Goal: Task Accomplishment & Management: Manage account settings

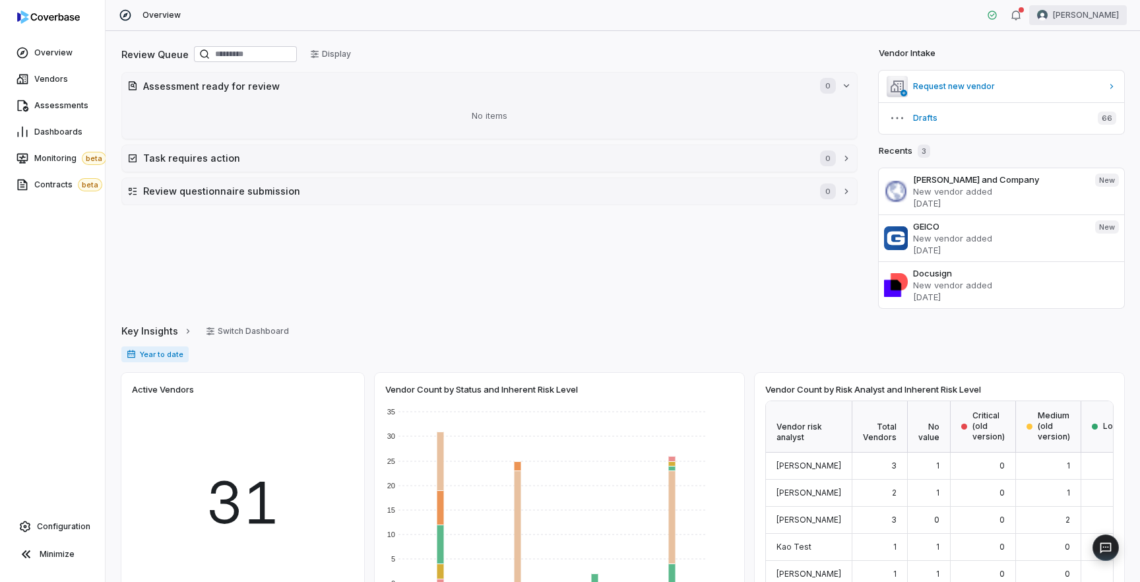
click at [1099, 18] on html "Overview Vendors Assessments Dashboards Monitoring beta Contracts beta Configur…" at bounding box center [570, 291] width 1140 height 582
click at [1053, 123] on div "Log out" at bounding box center [1071, 121] width 101 height 21
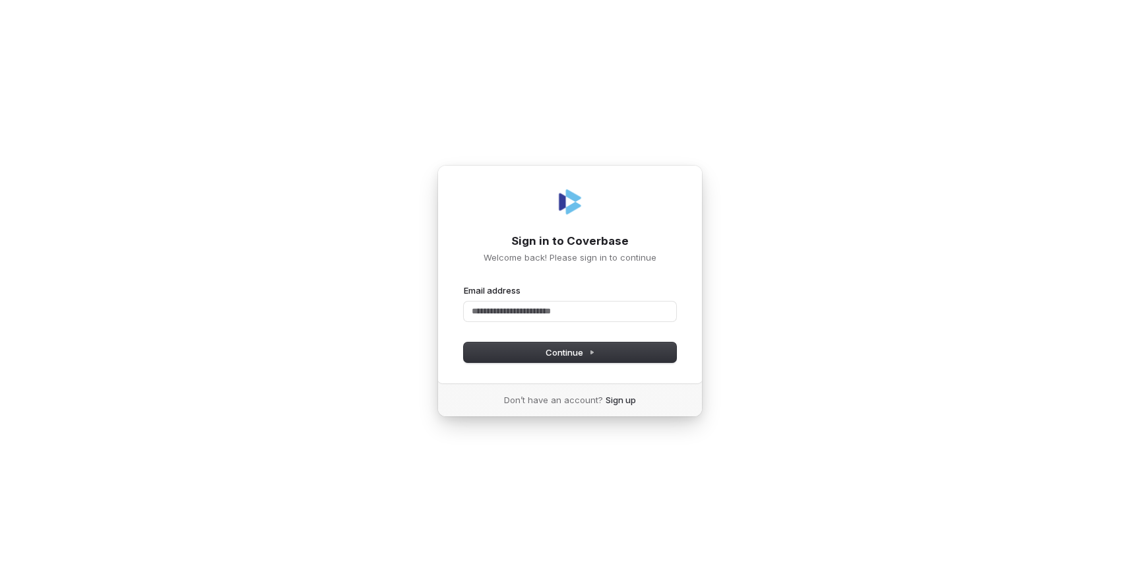
click at [0, 581] on com-1password-button at bounding box center [0, 582] width 0 height 0
type input "**********"
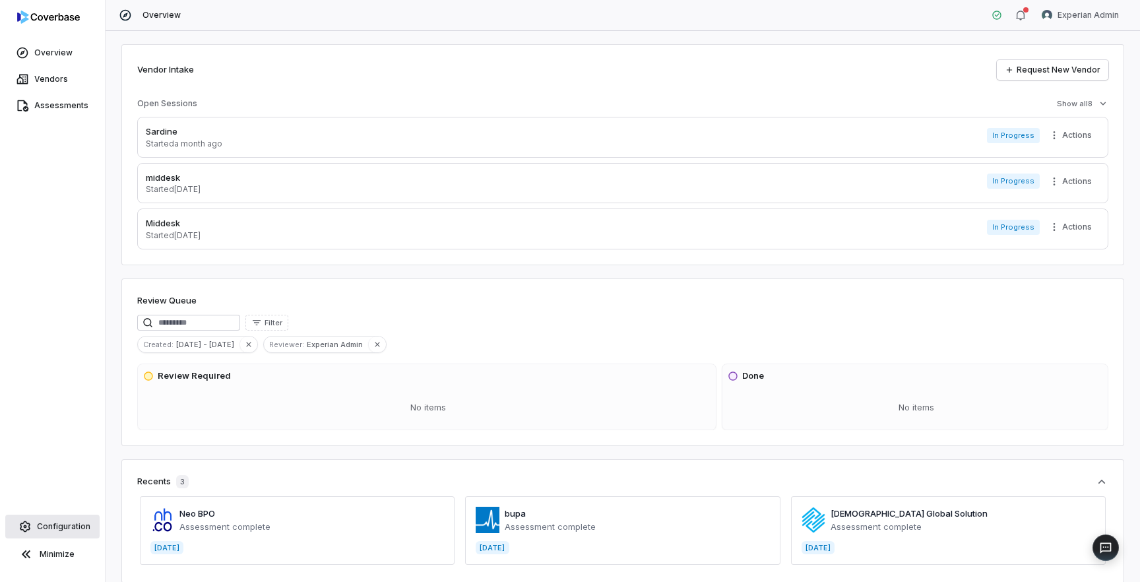
click at [71, 527] on span "Configuration" at bounding box center [63, 526] width 53 height 11
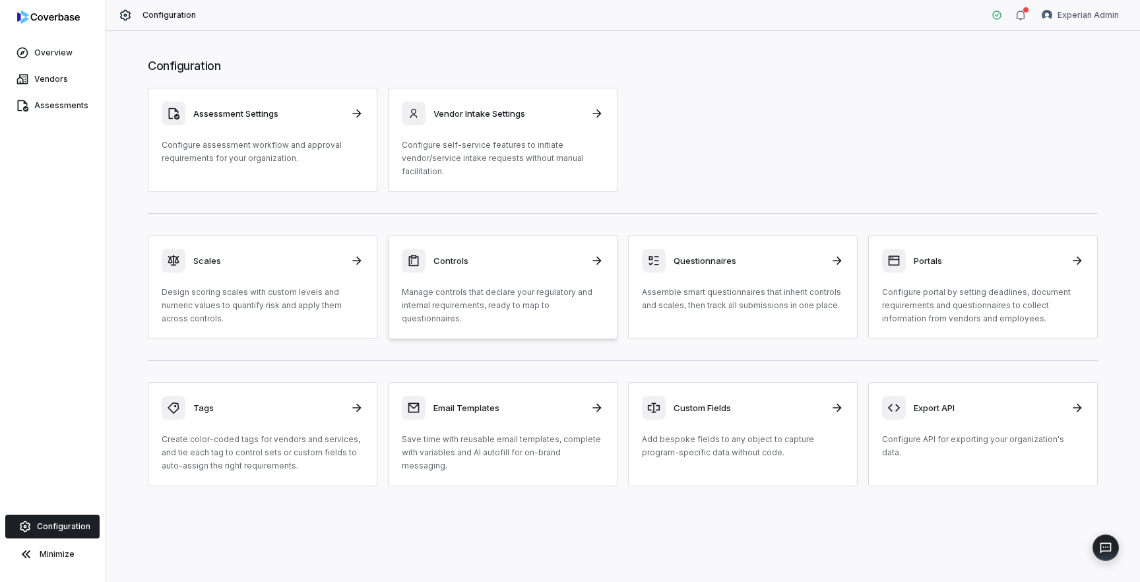
click at [449, 278] on div "Controls Manage controls that declare your regulatory and internal requirements…" at bounding box center [503, 287] width 202 height 77
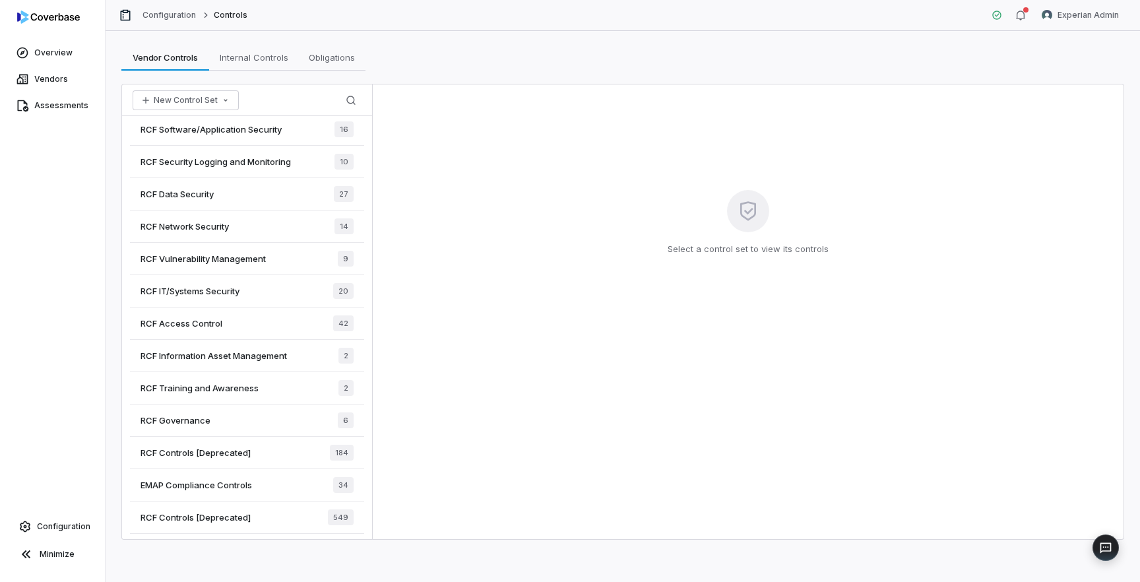
scroll to position [152, 0]
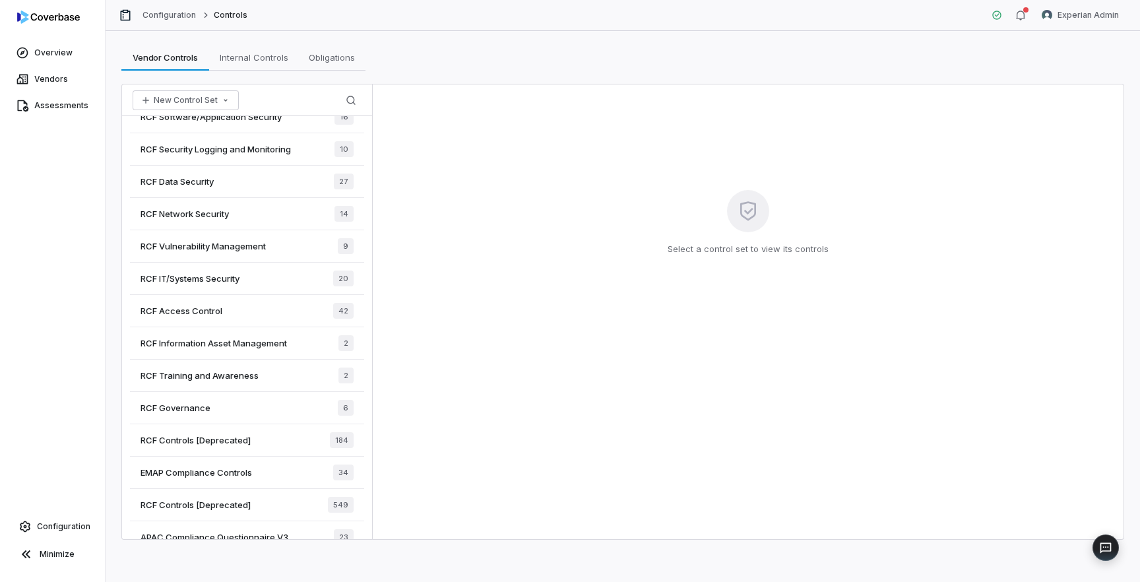
click at [243, 407] on div "RCF Governance 6" at bounding box center [247, 408] width 234 height 32
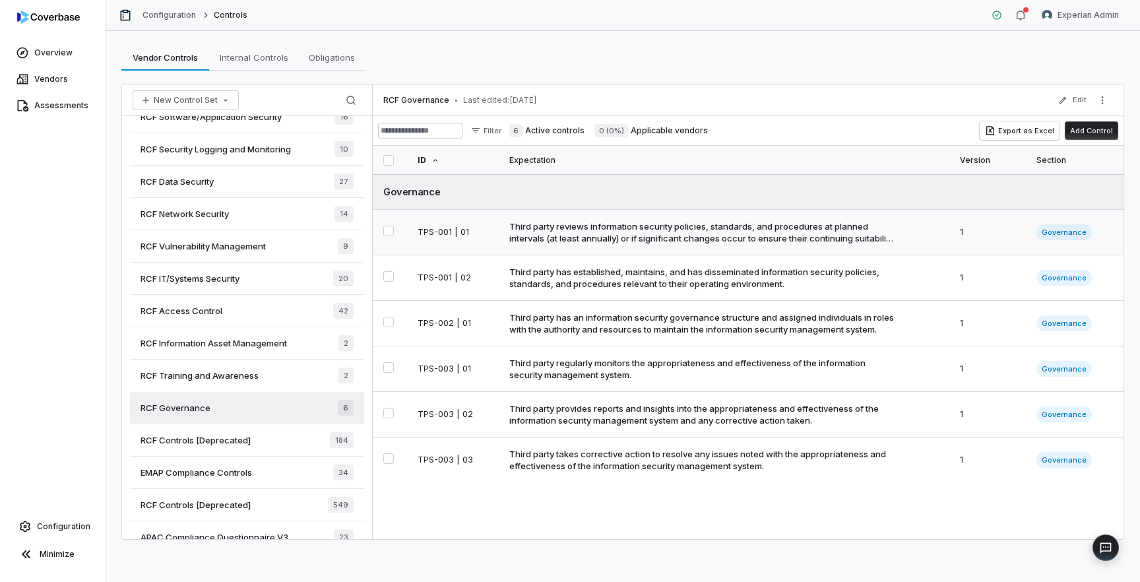
click at [630, 239] on div "Third party reviews information security policies, standards, and procedures at…" at bounding box center [702, 232] width 386 height 24
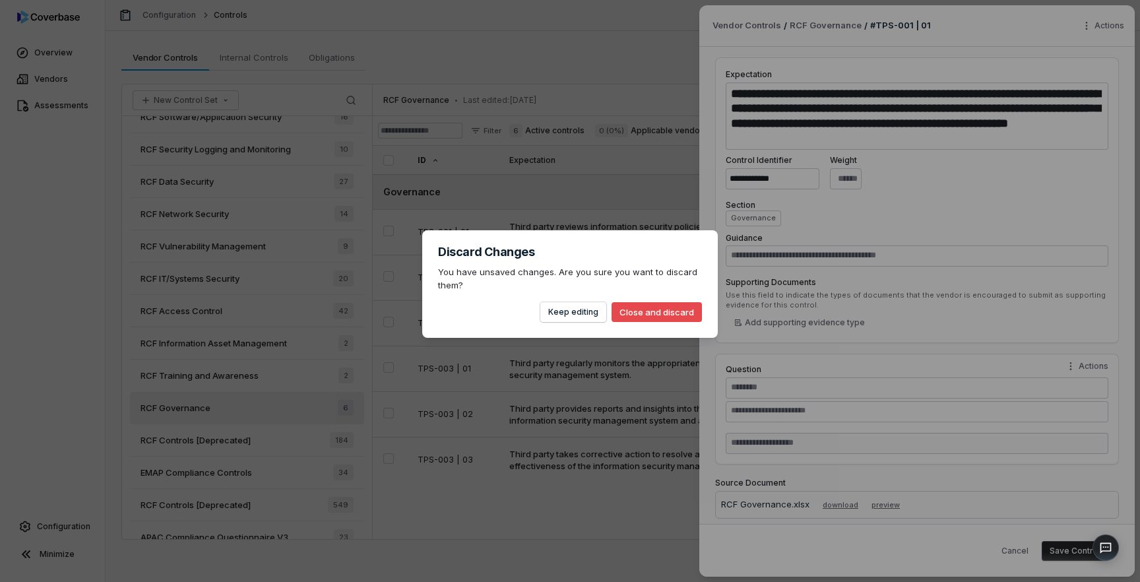
click at [594, 311] on body "Overview Vendors Assessments Configuration Minimize Configuration Controls Expe…" at bounding box center [570, 291] width 1140 height 582
click at [647, 313] on button "Close and discard" at bounding box center [657, 312] width 90 height 20
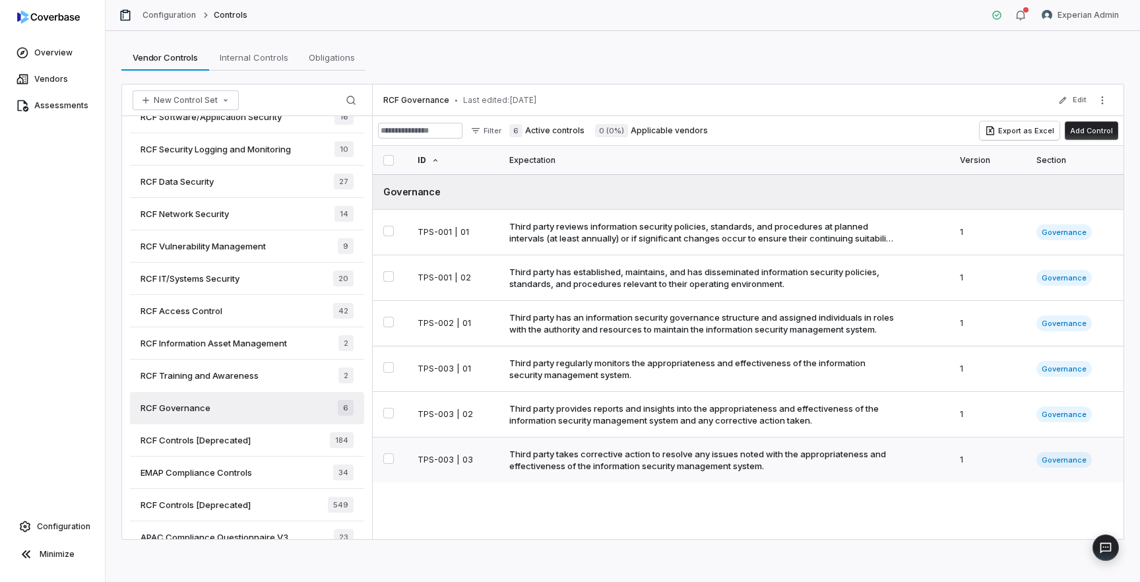
click at [713, 465] on div "Third party takes corrective action to resolve any issues noted with the approp…" at bounding box center [702, 460] width 386 height 24
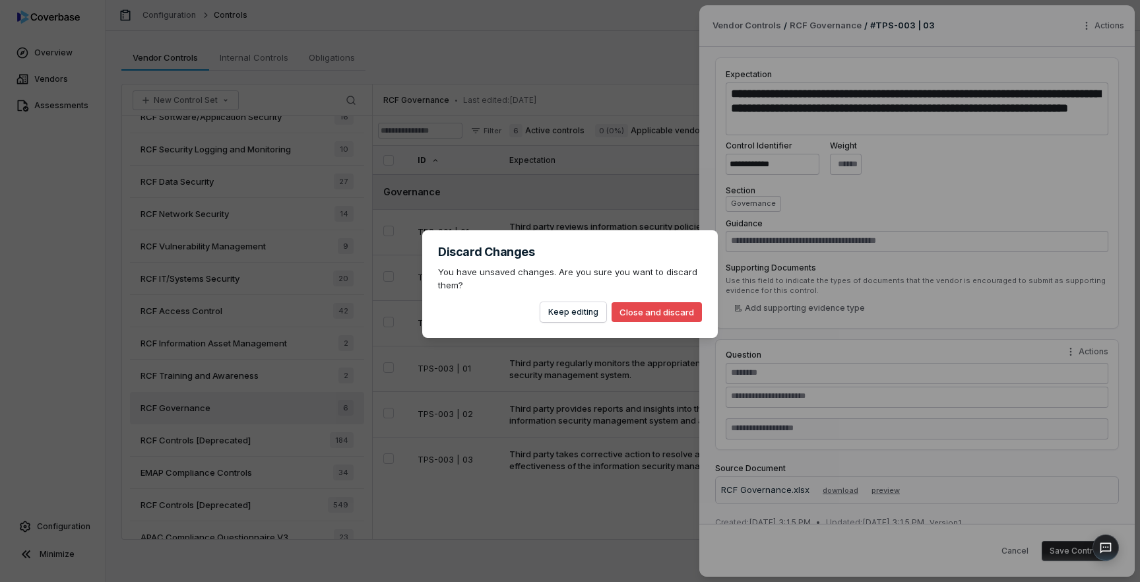
click at [270, 381] on body "Overview Vendors Assessments Configuration Minimize Configuration Controls Expe…" at bounding box center [570, 291] width 1140 height 582
click at [626, 311] on button "Close and discard" at bounding box center [657, 312] width 90 height 20
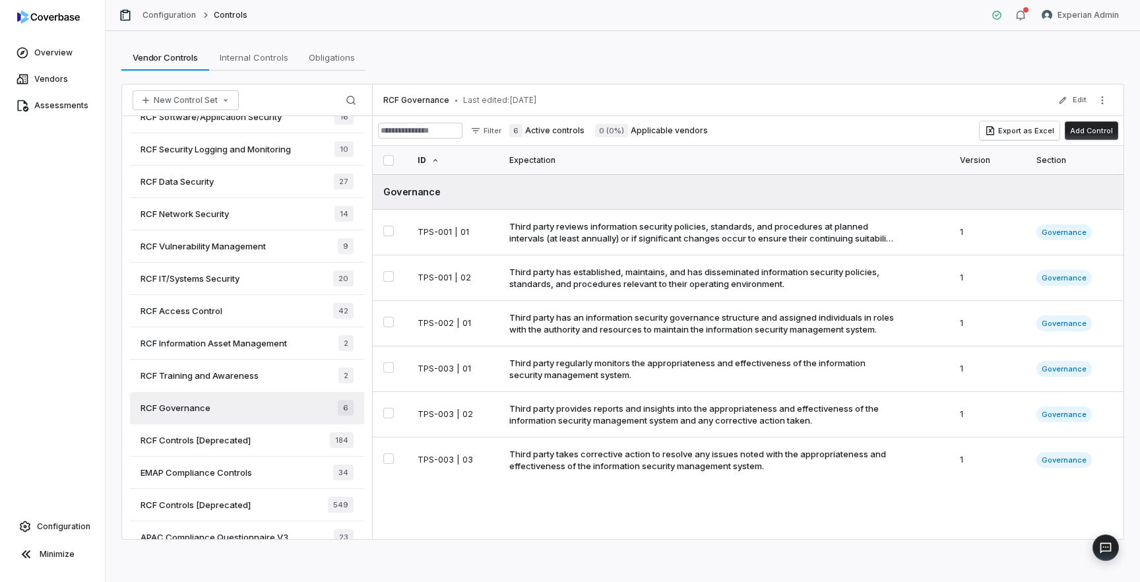
click at [288, 381] on div "RCF Training and Awareness 2" at bounding box center [247, 376] width 234 height 32
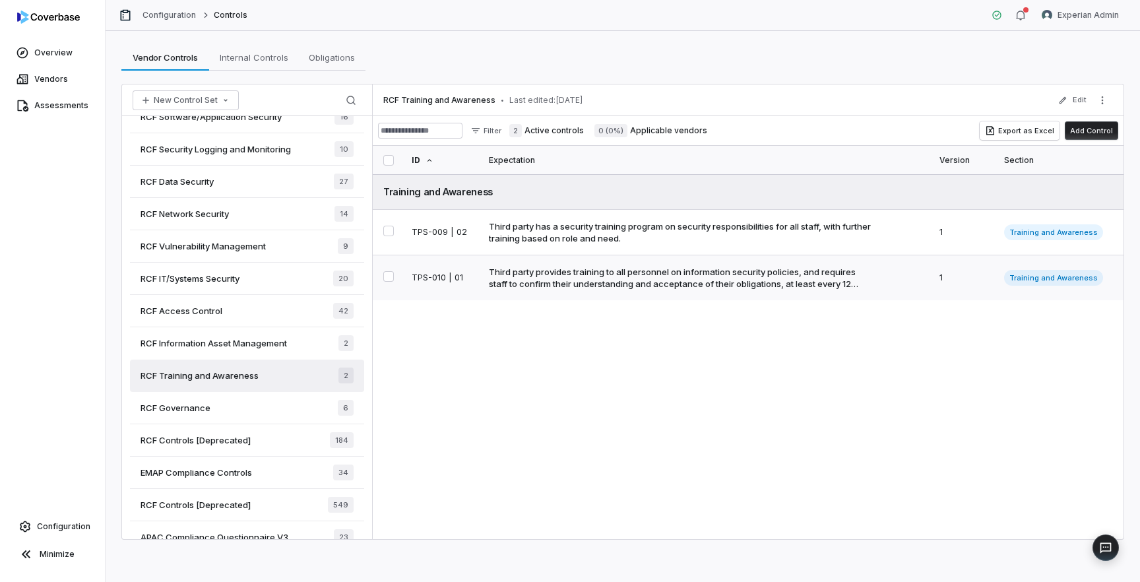
click at [605, 273] on div "Third party provides training to all personnel on information security policies…" at bounding box center [682, 278] width 386 height 24
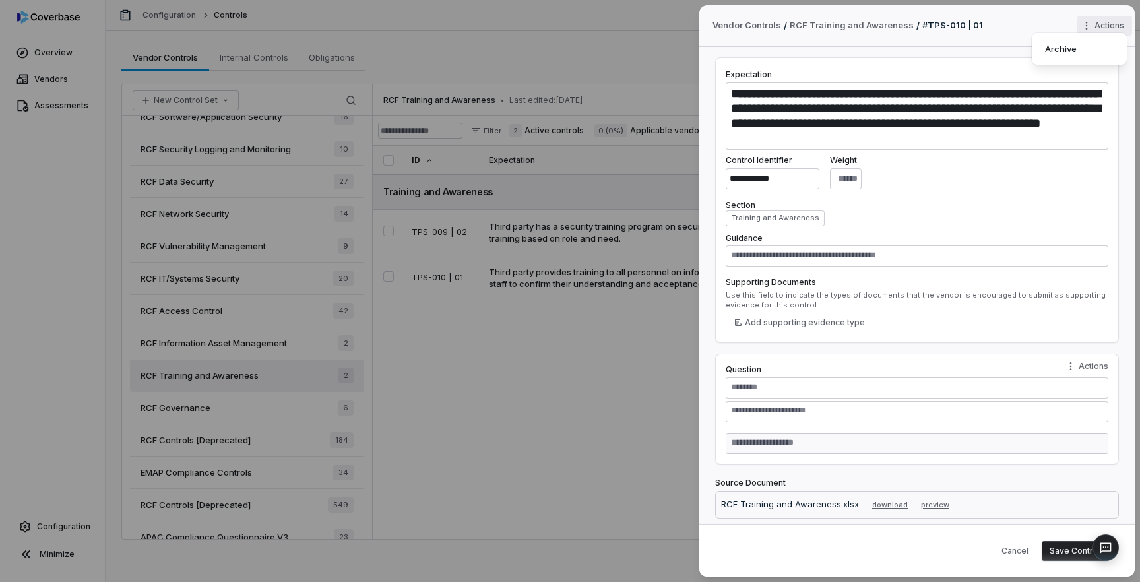
click at [1104, 27] on div "**********" at bounding box center [570, 291] width 1140 height 582
click at [1087, 56] on div "Archive" at bounding box center [1079, 48] width 84 height 21
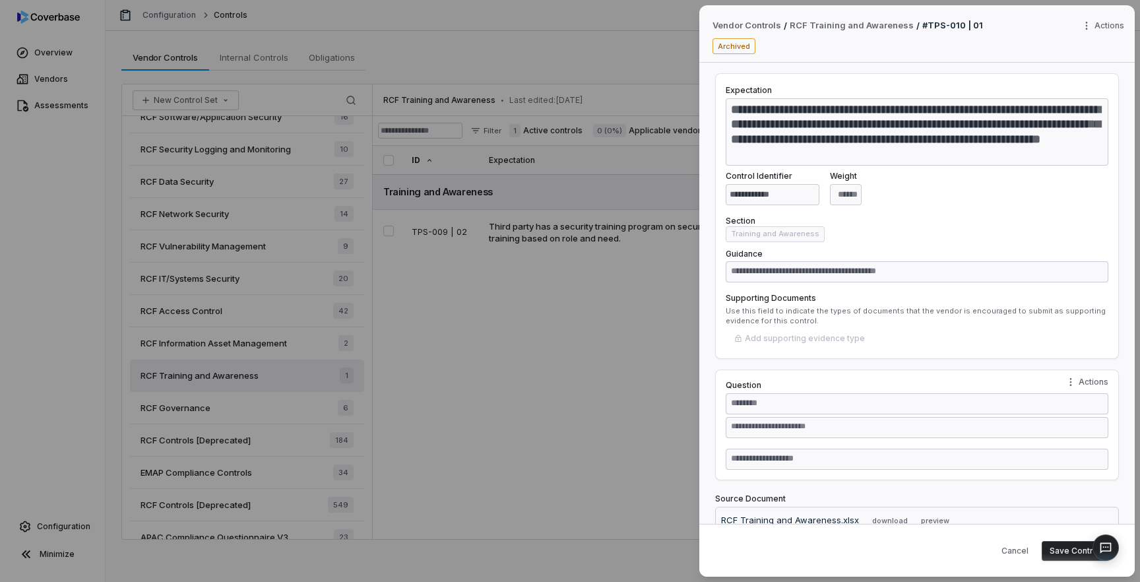
click at [566, 421] on body "Overview Vendors Assessments Configuration Minimize Configuration Controls Expe…" at bounding box center [570, 291] width 1140 height 582
click at [1068, 556] on button "Save Control" at bounding box center [1075, 551] width 67 height 20
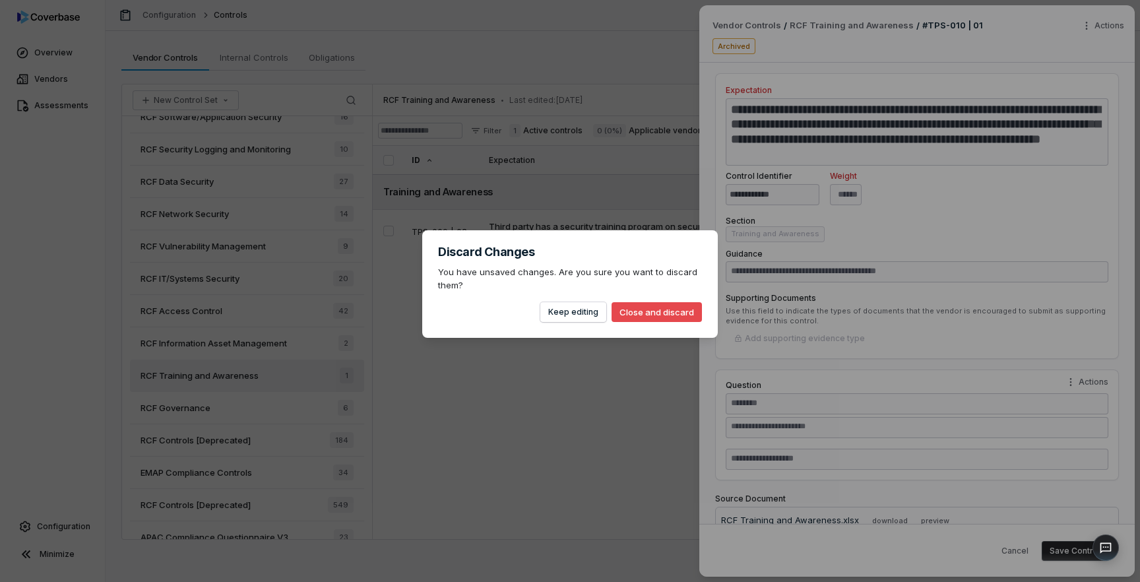
click at [643, 317] on button "Close and discard" at bounding box center [657, 312] width 90 height 20
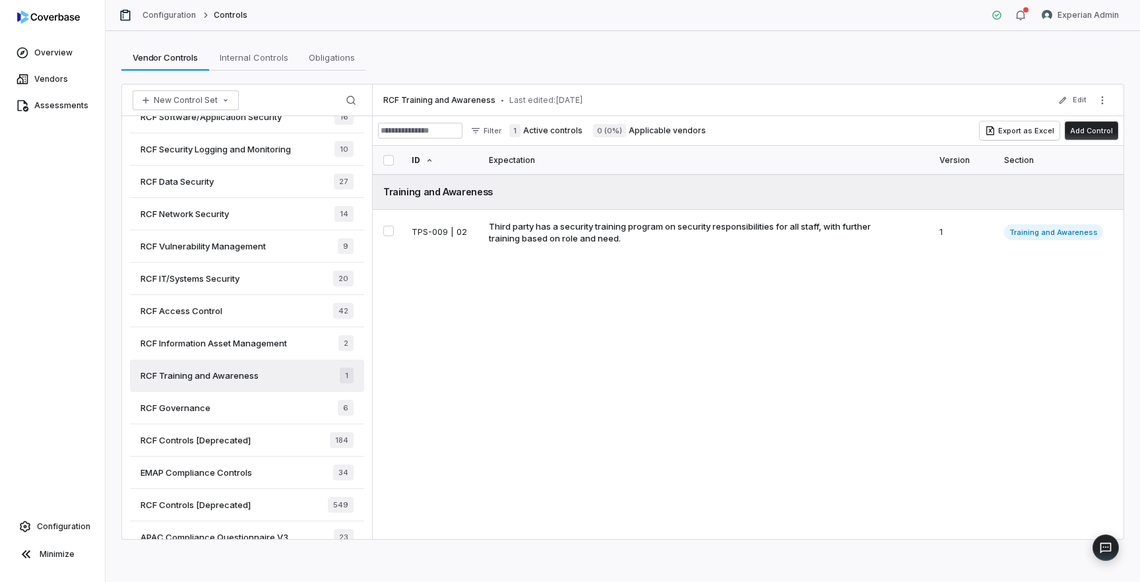
click at [650, 375] on div "RCF Training and Awareness • Last edited: Sep 7, 2025 Edit Filter 1 Active cont…" at bounding box center [748, 311] width 751 height 455
click at [281, 311] on div "RCF Access Control 42" at bounding box center [247, 311] width 234 height 32
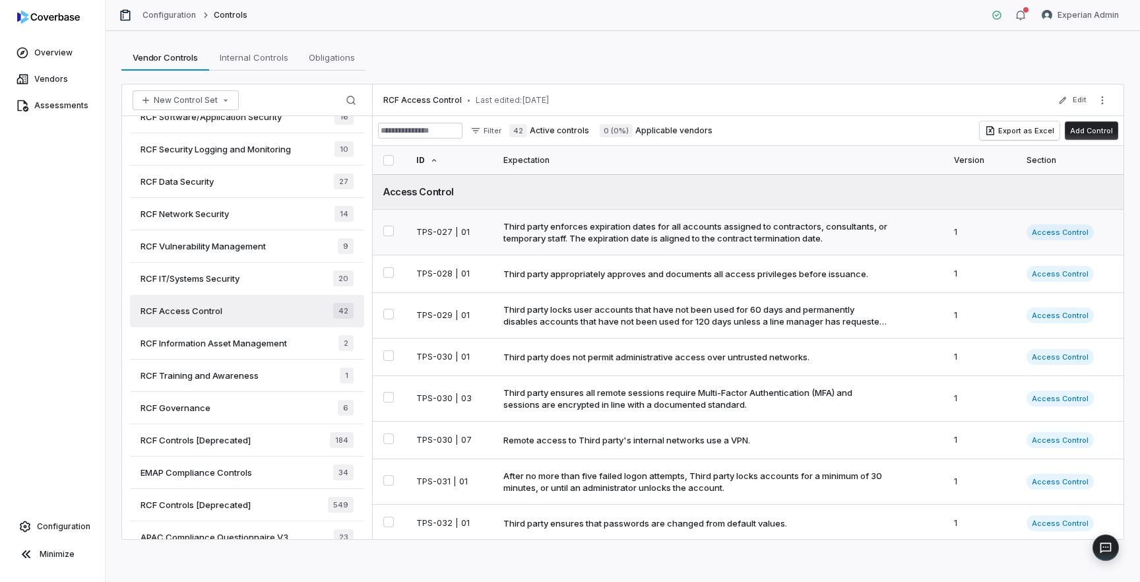
click at [765, 239] on div "Third party enforces expiration dates for all accounts assigned to contractors,…" at bounding box center [696, 232] width 386 height 24
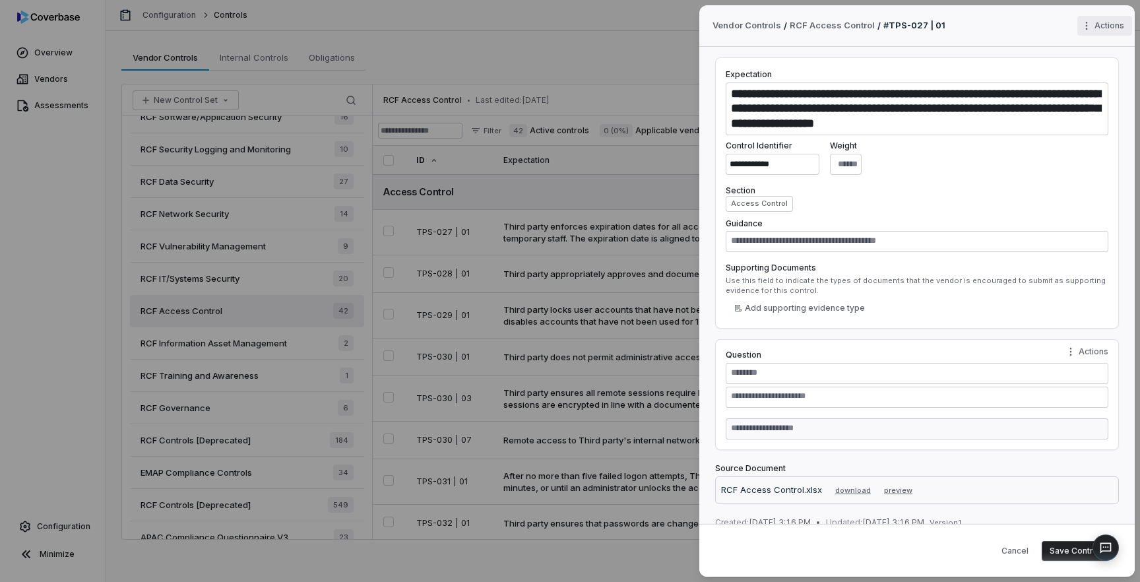
click at [1103, 28] on div "**********" at bounding box center [570, 291] width 1140 height 582
click at [1085, 46] on div "Archive" at bounding box center [1079, 48] width 84 height 21
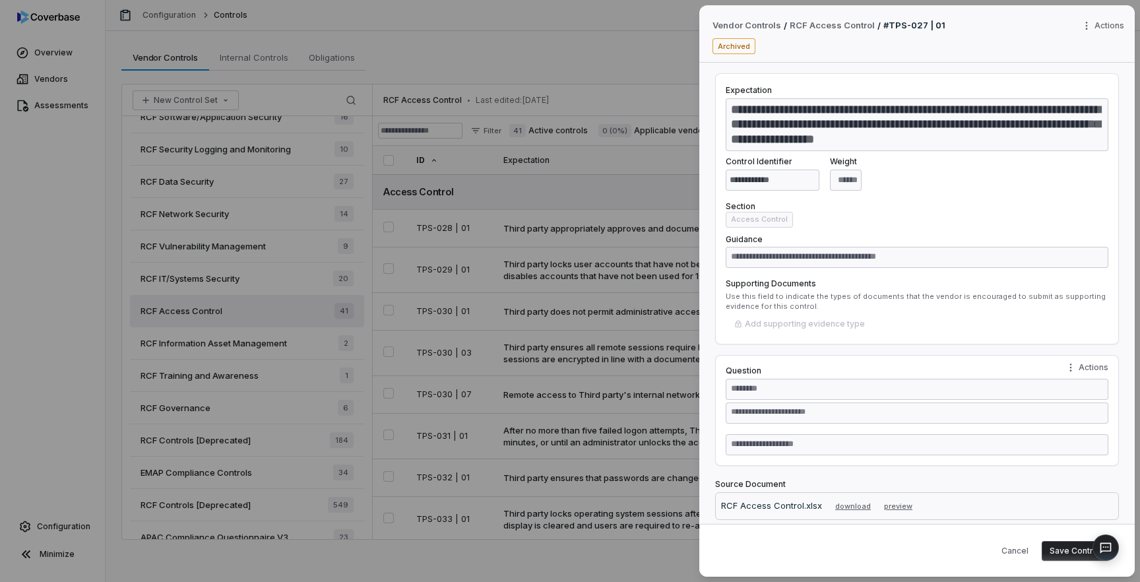
click at [610, 321] on body "Overview Vendors Assessments Configuration Minimize Configuration Controls Expe…" at bounding box center [570, 291] width 1140 height 582
click at [1068, 549] on button "Save Control" at bounding box center [1075, 551] width 67 height 20
click at [1062, 556] on button "Save Control" at bounding box center [1075, 551] width 67 height 20
click at [628, 381] on body "Overview Vendors Assessments Configuration Minimize Configuration Controls Expe…" at bounding box center [570, 291] width 1140 height 582
click at [755, 349] on div "**********" at bounding box center [917, 269] width 404 height 393
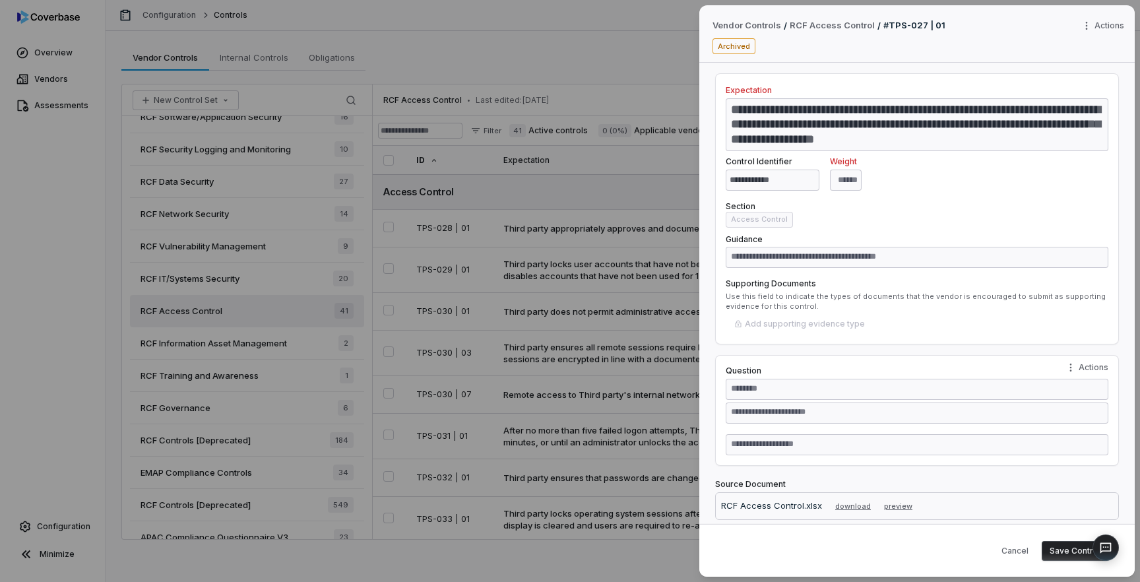
type textarea "*"
click at [1105, 34] on div "Actions" at bounding box center [1106, 26] width 57 height 20
click at [979, 54] on div "**********" at bounding box center [570, 291] width 1140 height 582
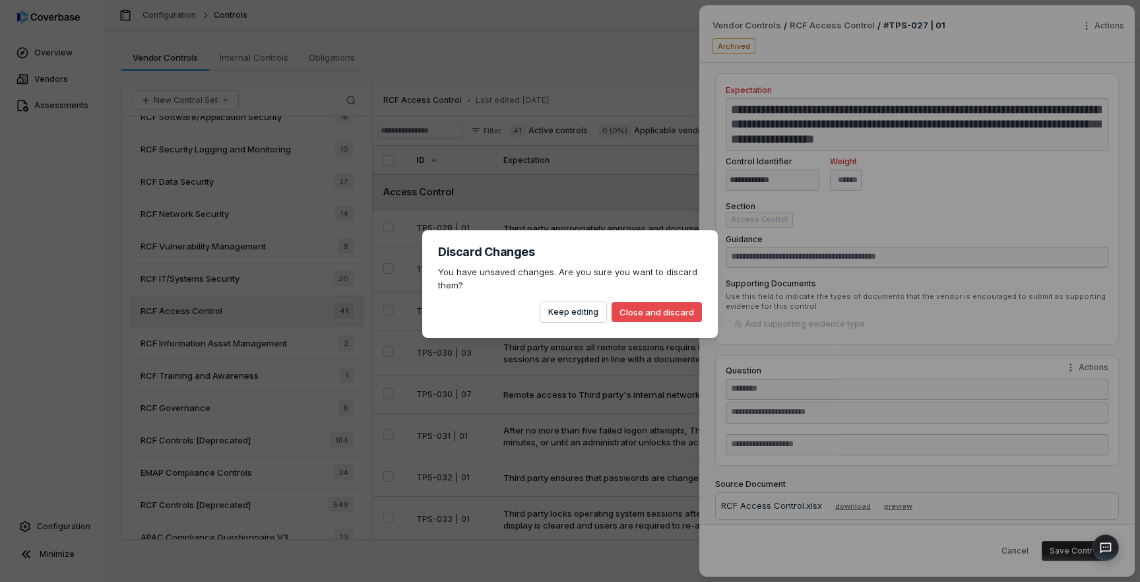
click at [636, 314] on button "Close and discard" at bounding box center [657, 312] width 90 height 20
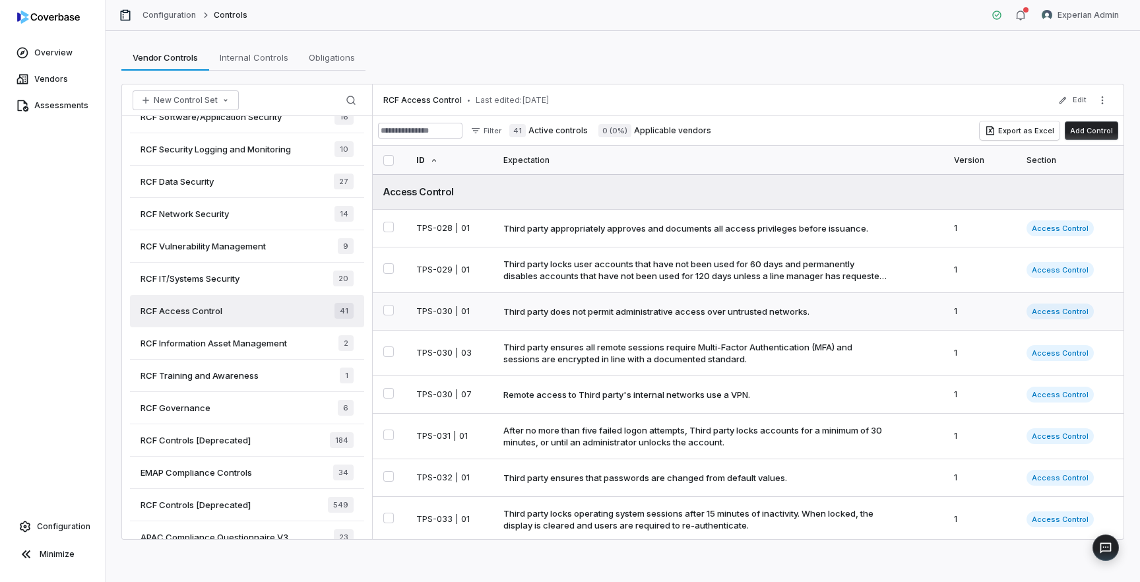
click at [544, 317] on div "Third party does not permit administrative access over untrusted networks." at bounding box center [656, 312] width 306 height 12
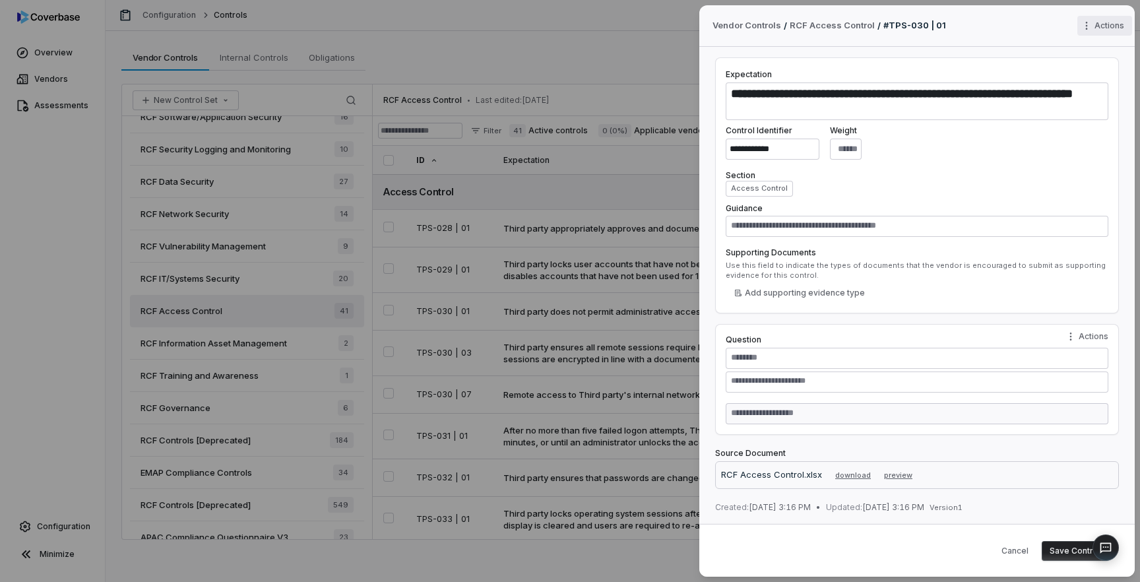
click at [1107, 35] on div "Actions" at bounding box center [1106, 26] width 57 height 20
click at [1084, 54] on div "Archive" at bounding box center [1079, 48] width 84 height 21
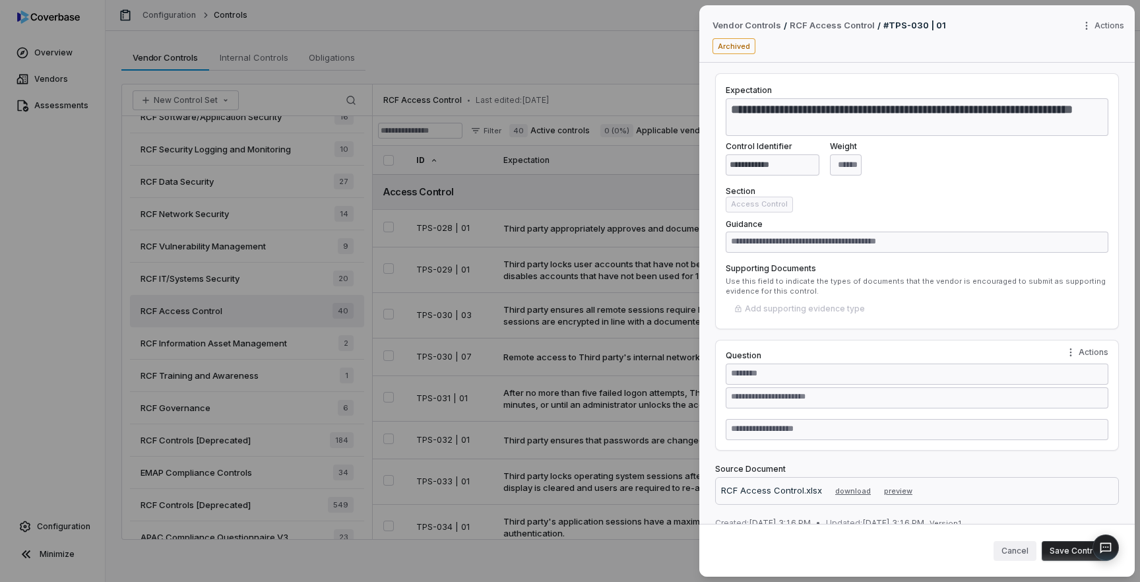
click at [1012, 551] on button "Cancel" at bounding box center [1015, 551] width 43 height 20
click at [1079, 553] on button "Save Control" at bounding box center [1075, 551] width 67 height 20
click at [1058, 554] on button "Save Control" at bounding box center [1075, 551] width 67 height 20
click at [616, 395] on body "Overview Vendors Assessments Configuration Minimize Configuration Controls Expe…" at bounding box center [570, 291] width 1140 height 582
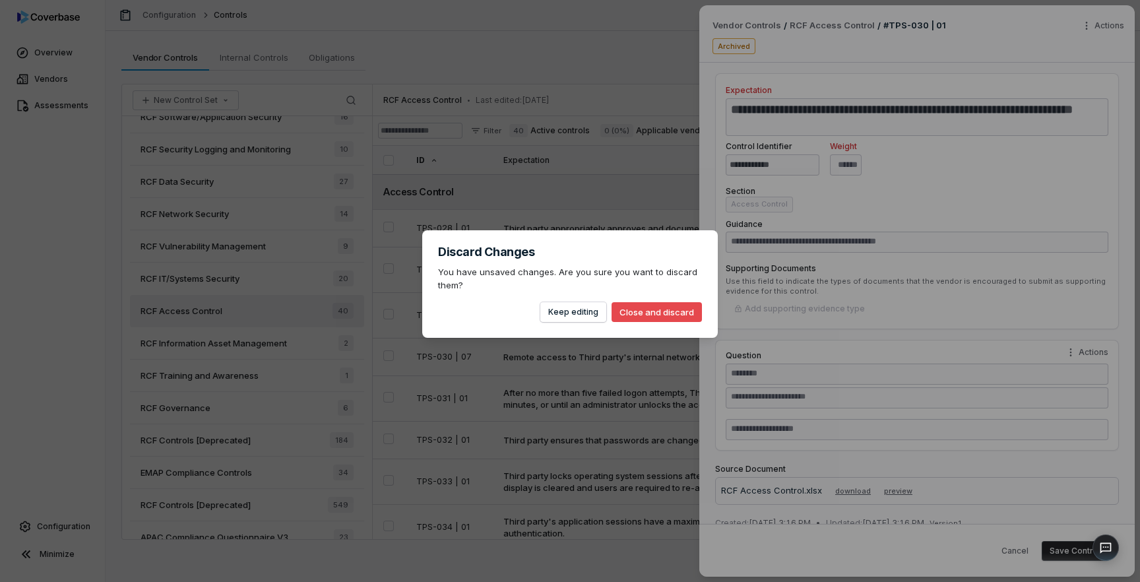
click at [665, 313] on button "Close and discard" at bounding box center [657, 312] width 90 height 20
type textarea "*"
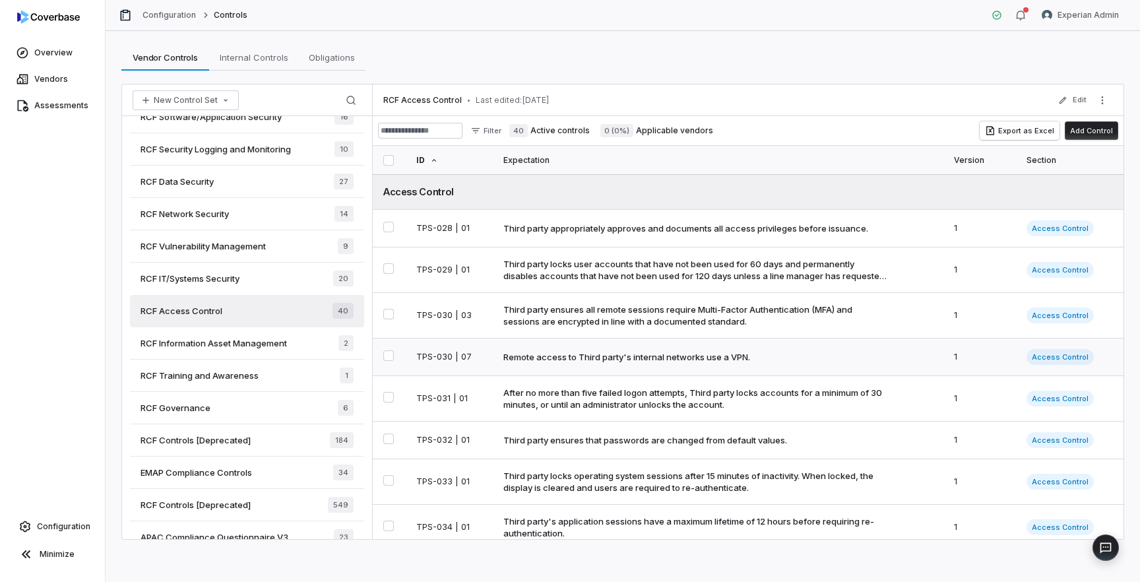
scroll to position [9, 0]
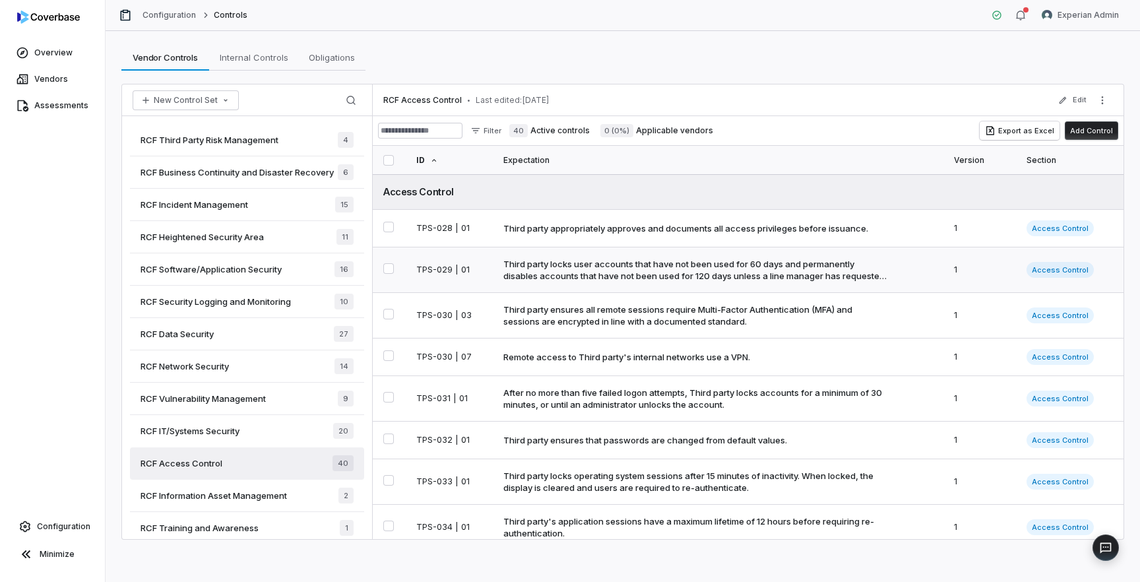
click at [641, 276] on div "Third party locks user accounts that have not been used for 60 days and permane…" at bounding box center [696, 270] width 386 height 24
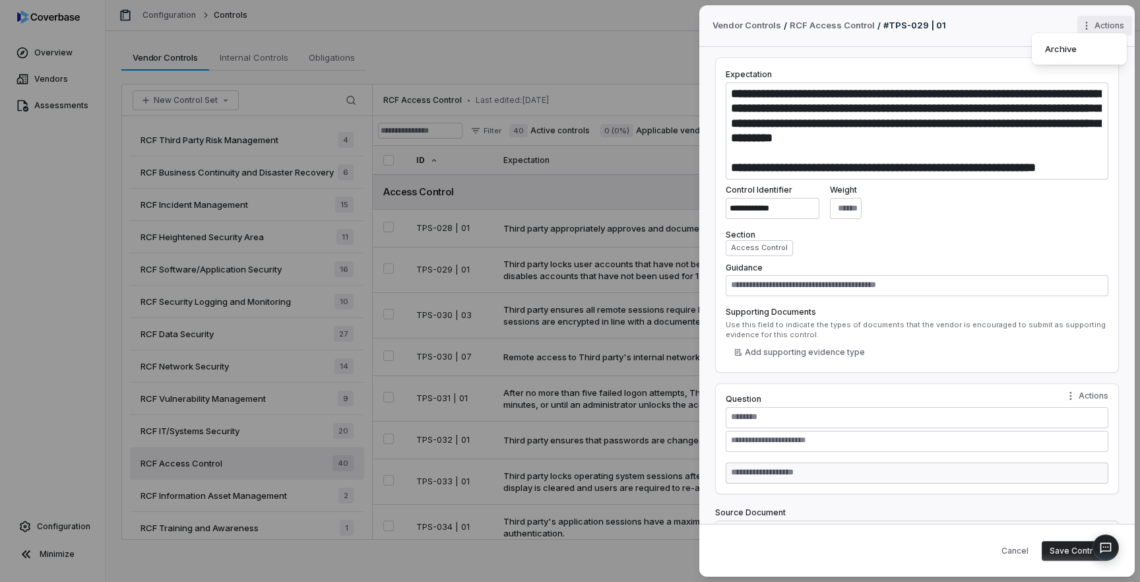
click at [1106, 30] on div "**********" at bounding box center [570, 291] width 1140 height 582
click at [1080, 44] on div "Archive" at bounding box center [1079, 48] width 84 height 21
type textarea "*"
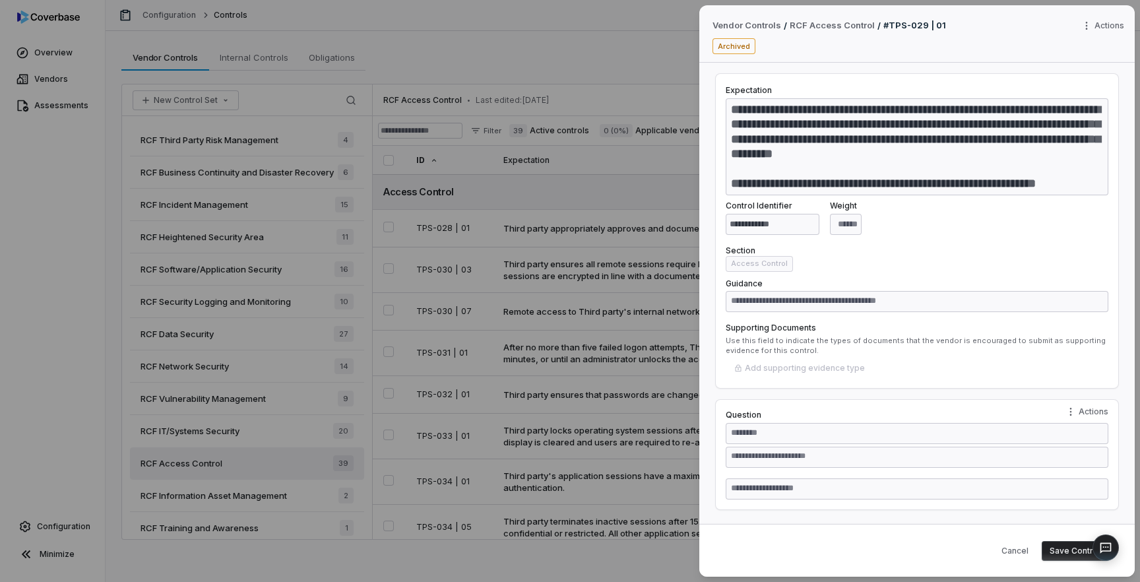
type textarea "*"
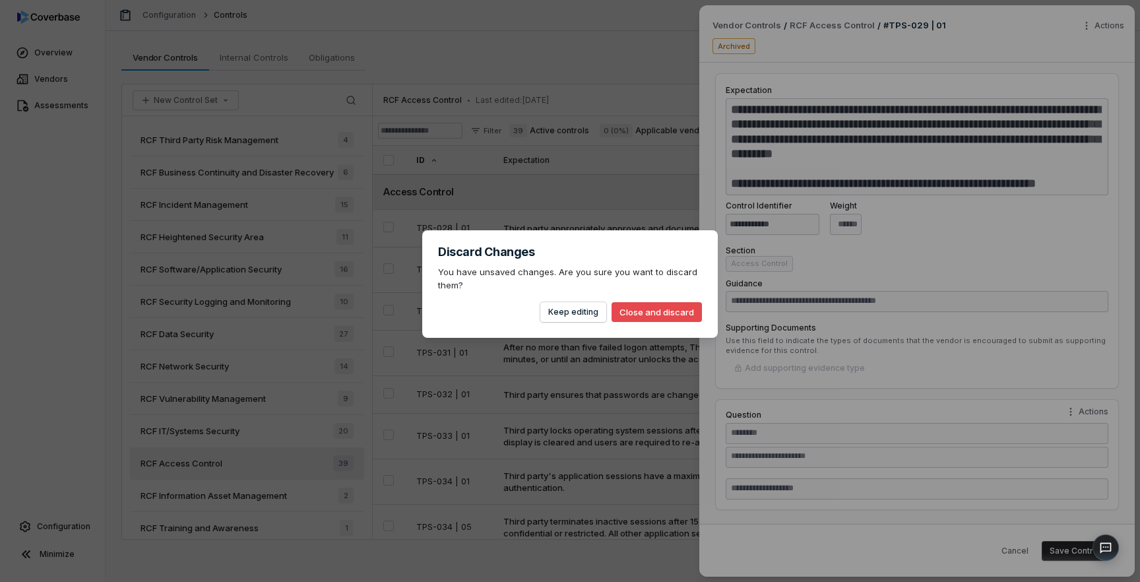
click at [675, 312] on button "Close and discard" at bounding box center [657, 312] width 90 height 20
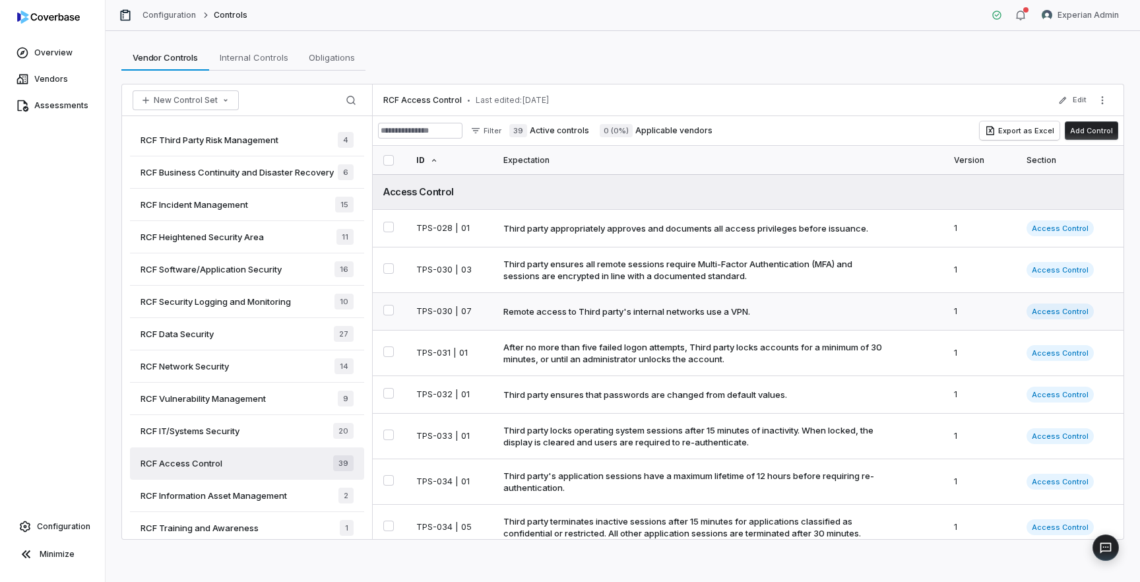
click at [571, 317] on div "Remote access to Third party's internal networks use a VPN." at bounding box center [626, 312] width 247 height 12
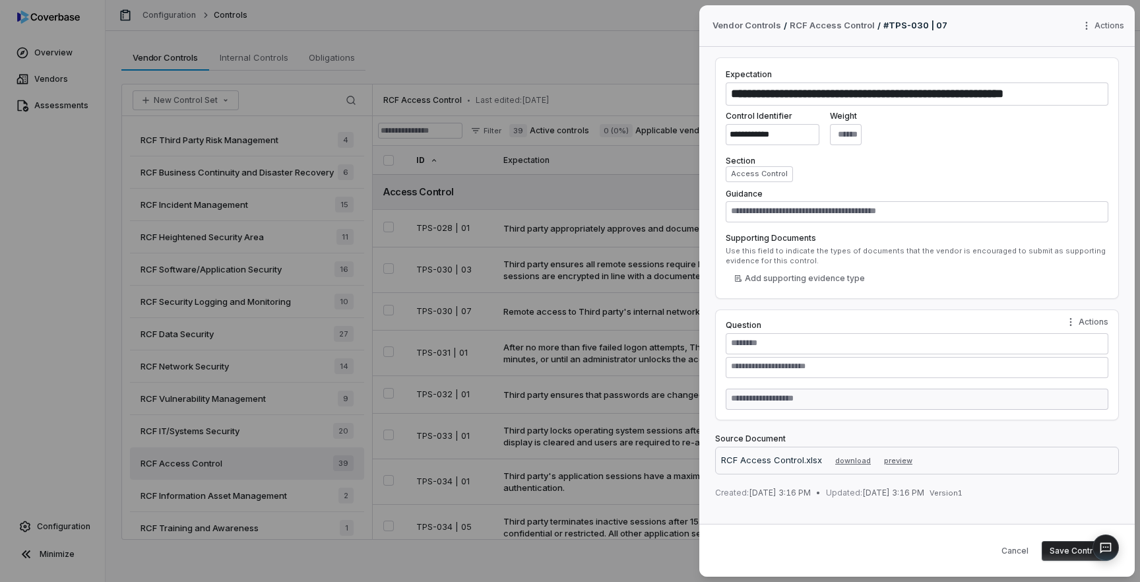
click at [1095, 36] on header "Vendor Controls / RCF Access Control / # TPS-030 | 07 Actions" at bounding box center [917, 26] width 436 height 42
click at [1102, 28] on div "**********" at bounding box center [570, 291] width 1140 height 582
click at [1076, 51] on div "Archive" at bounding box center [1079, 48] width 84 height 21
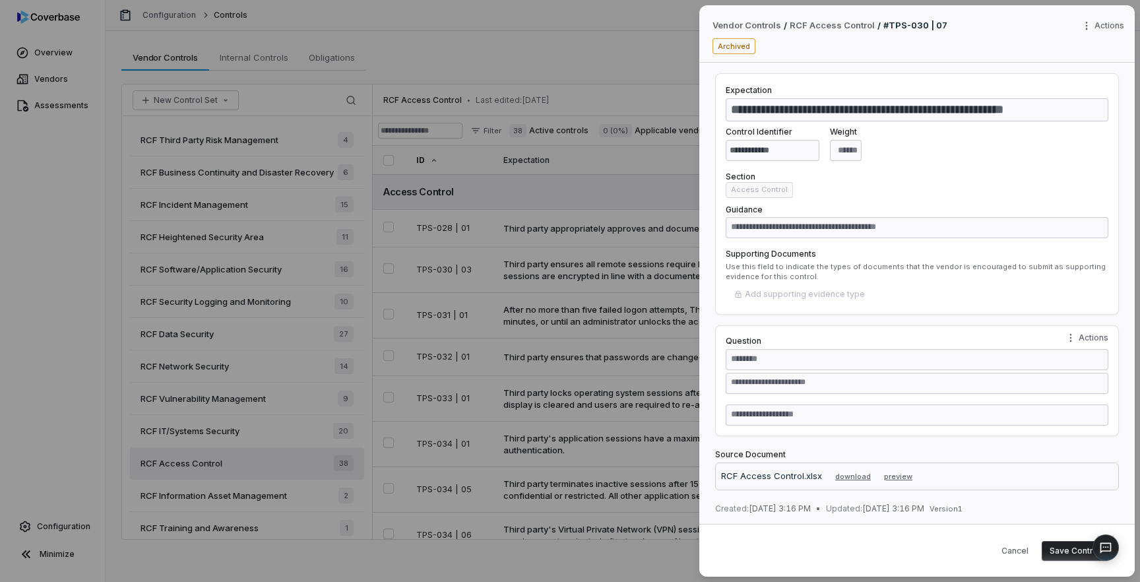
click at [645, 420] on body "Overview Vendors Assessments Configuration Minimize Configuration Controls Expe…" at bounding box center [570, 291] width 1140 height 582
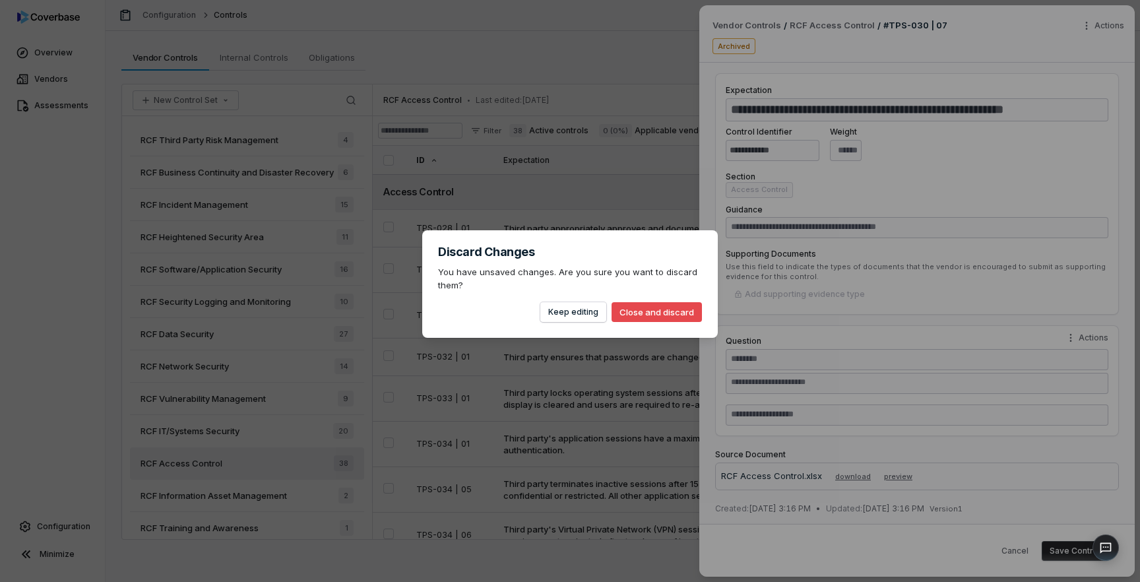
click at [657, 315] on button "Close and discard" at bounding box center [657, 312] width 90 height 20
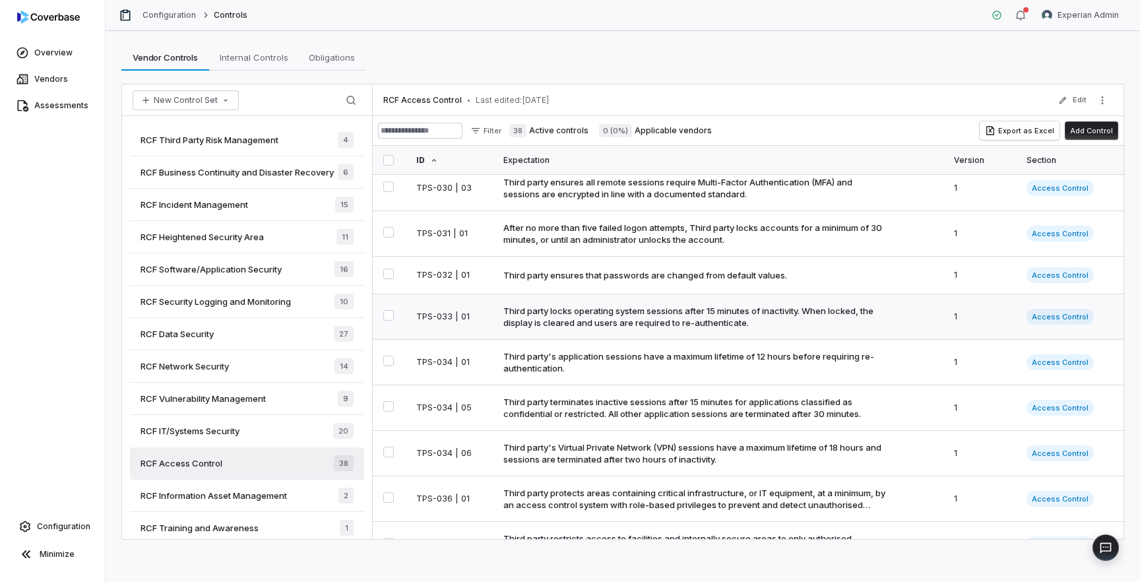
scroll to position [87, 0]
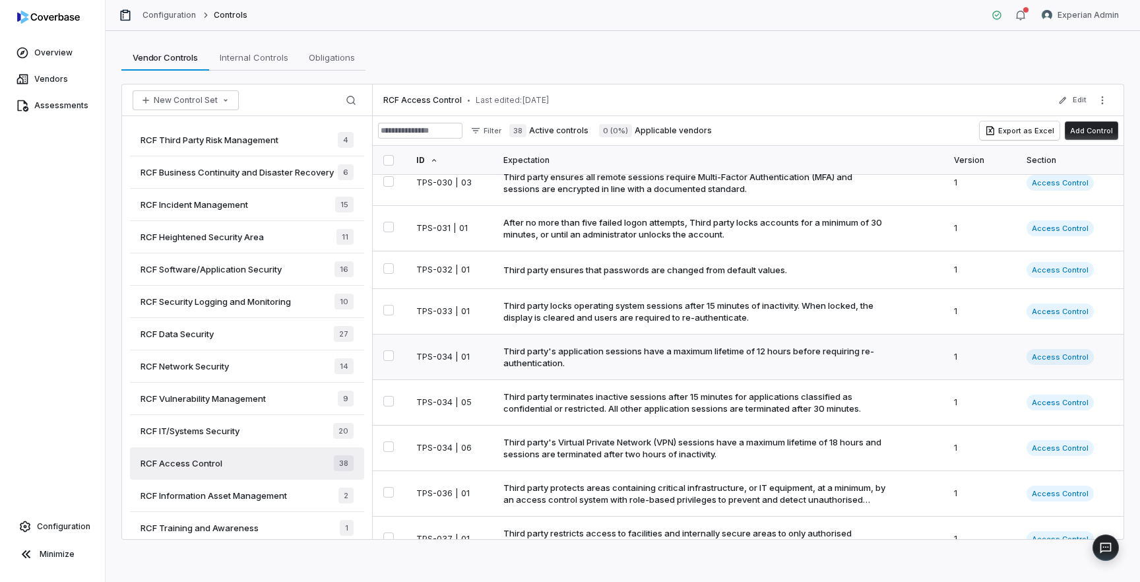
click at [559, 365] on div "Third party's application sessions have a maximum lifetime of 12 hours before r…" at bounding box center [696, 357] width 386 height 24
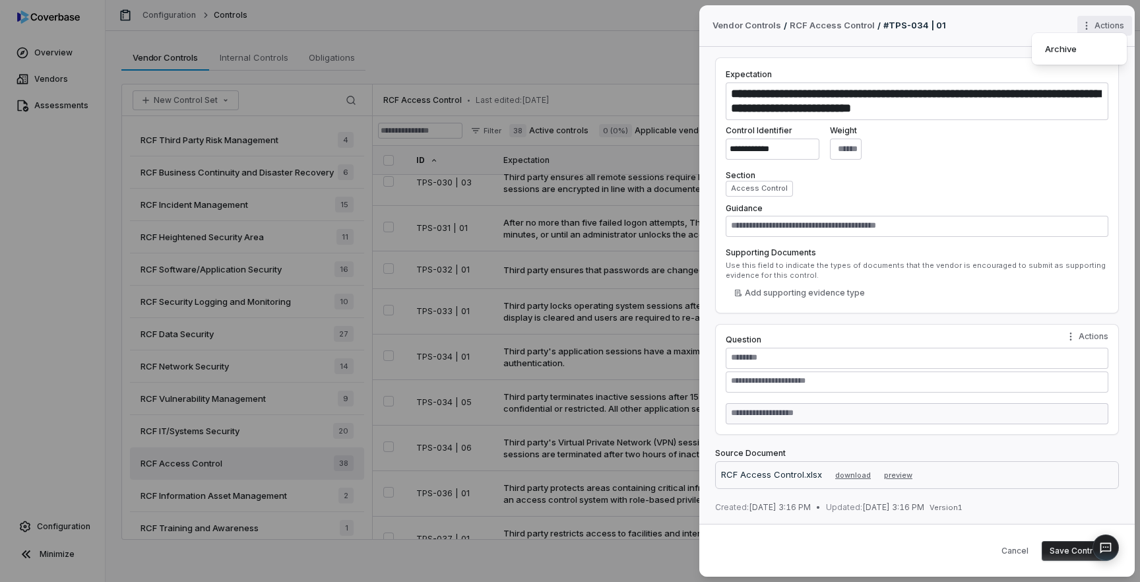
click at [1115, 34] on div "Actions Archive" at bounding box center [1106, 26] width 57 height 20
click at [1086, 49] on div "Archive" at bounding box center [1079, 48] width 84 height 21
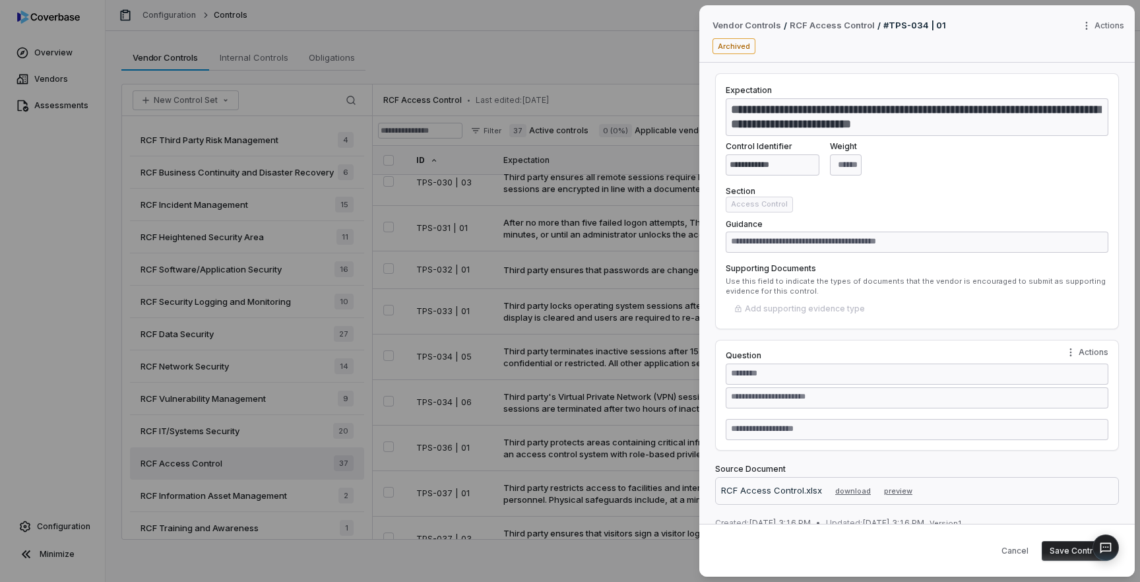
click at [654, 271] on body "Overview Vendors Assessments Configuration Minimize Configuration Controls Expe…" at bounding box center [570, 291] width 1140 height 582
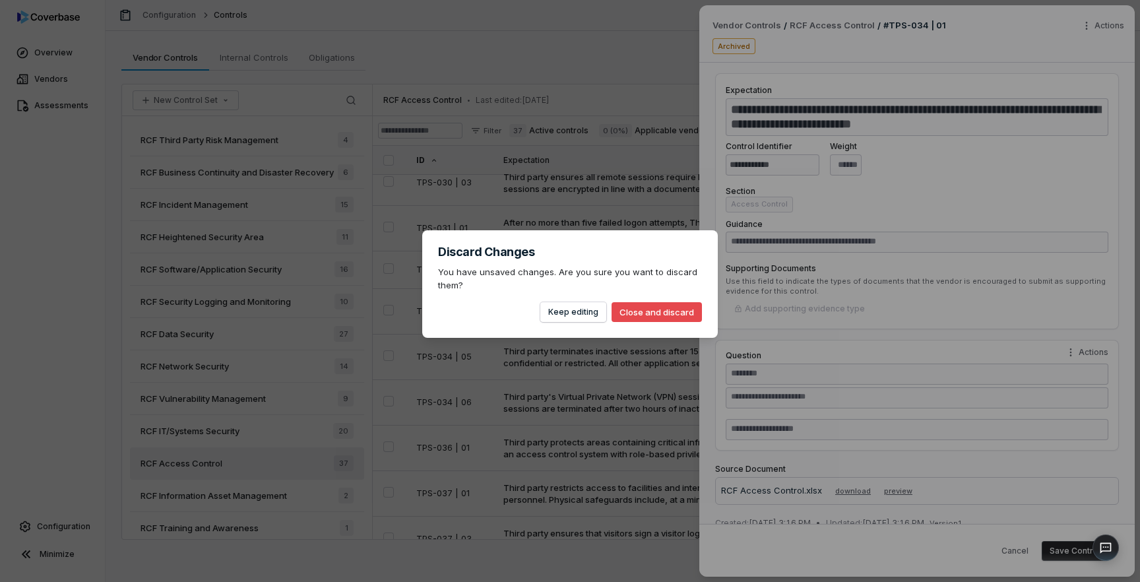
click at [651, 314] on button "Close and discard" at bounding box center [657, 312] width 90 height 20
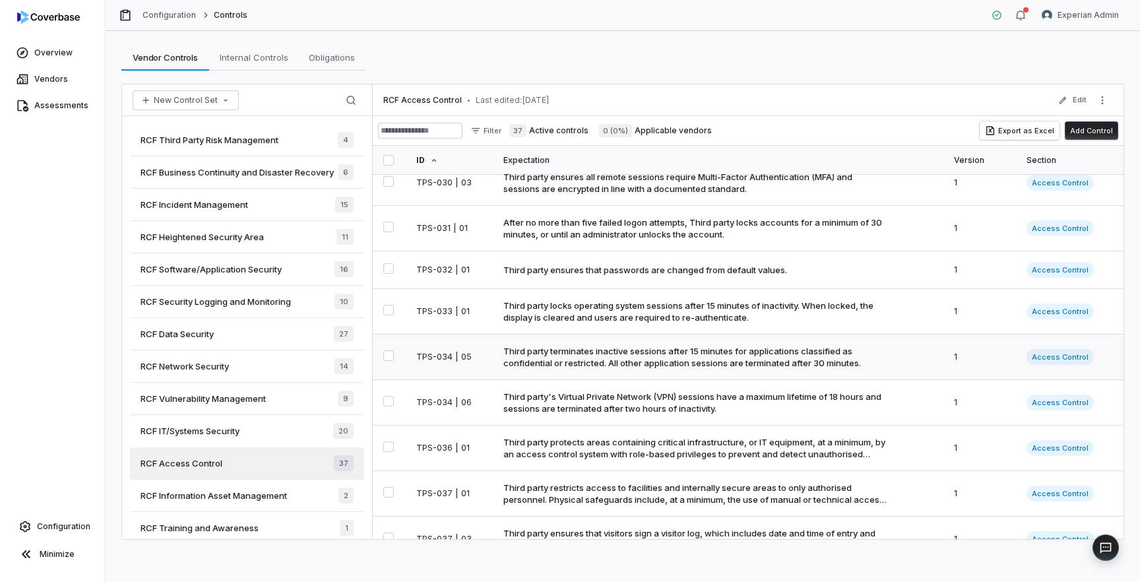
click at [642, 369] on div "Third party terminates inactive sessions after 15 minutes for applications clas…" at bounding box center [696, 357] width 386 height 24
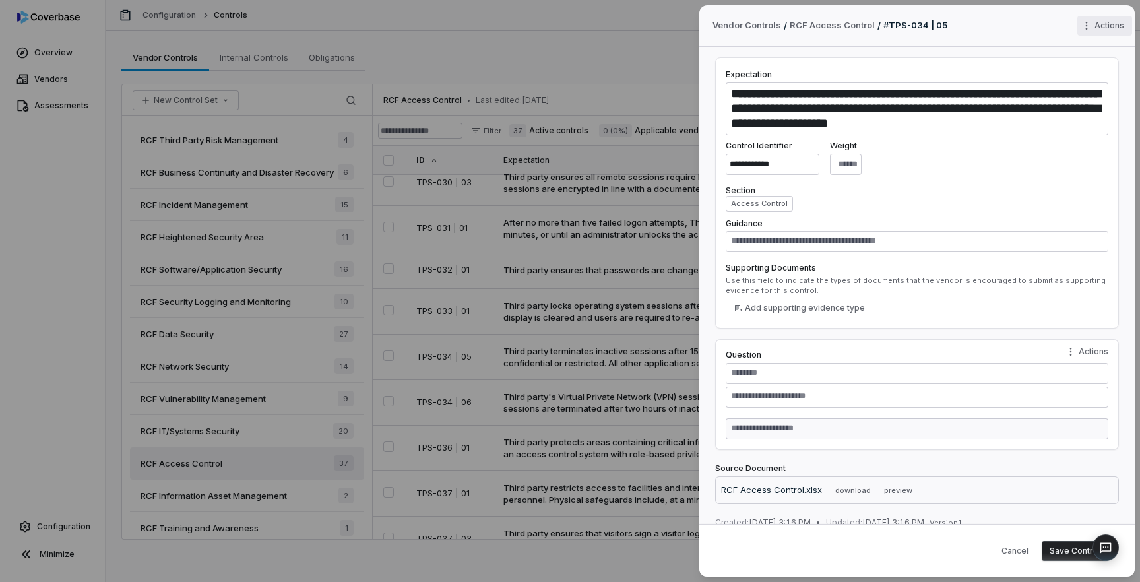
click at [1113, 27] on div "**********" at bounding box center [570, 291] width 1140 height 582
click at [1084, 48] on div "Archive" at bounding box center [1079, 48] width 84 height 21
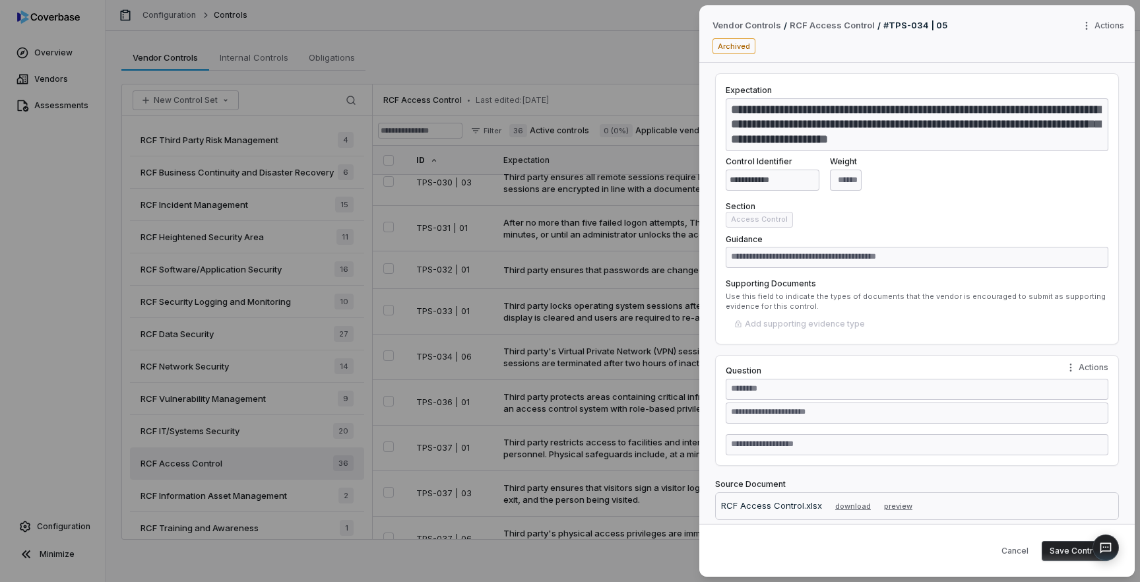
click at [589, 410] on body "Overview Vendors Assessments Configuration Minimize Configuration Controls Expe…" at bounding box center [570, 291] width 1140 height 582
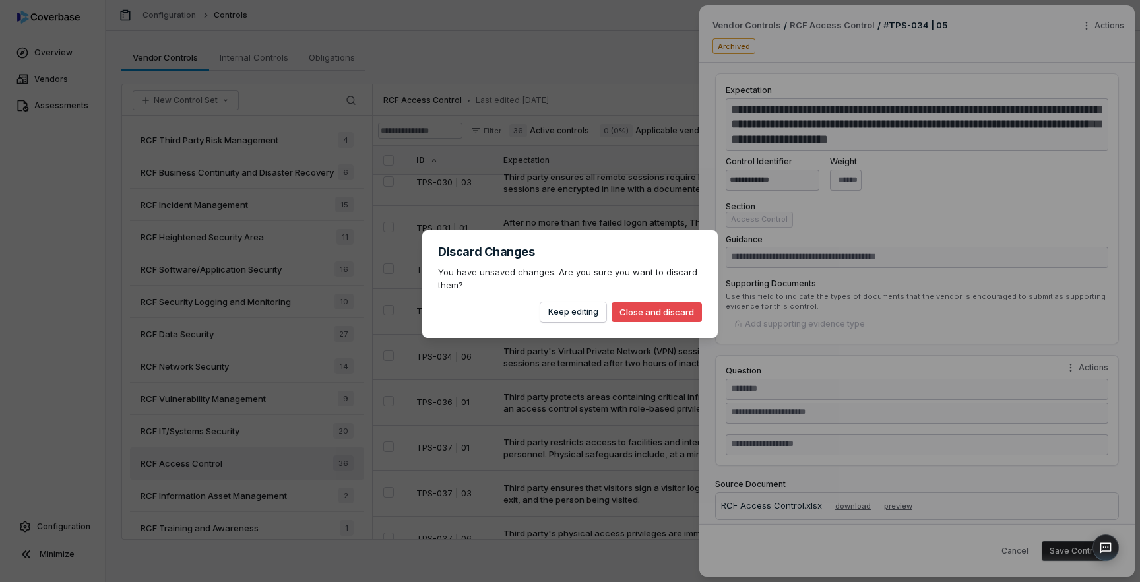
click at [664, 304] on button "Close and discard" at bounding box center [657, 312] width 90 height 20
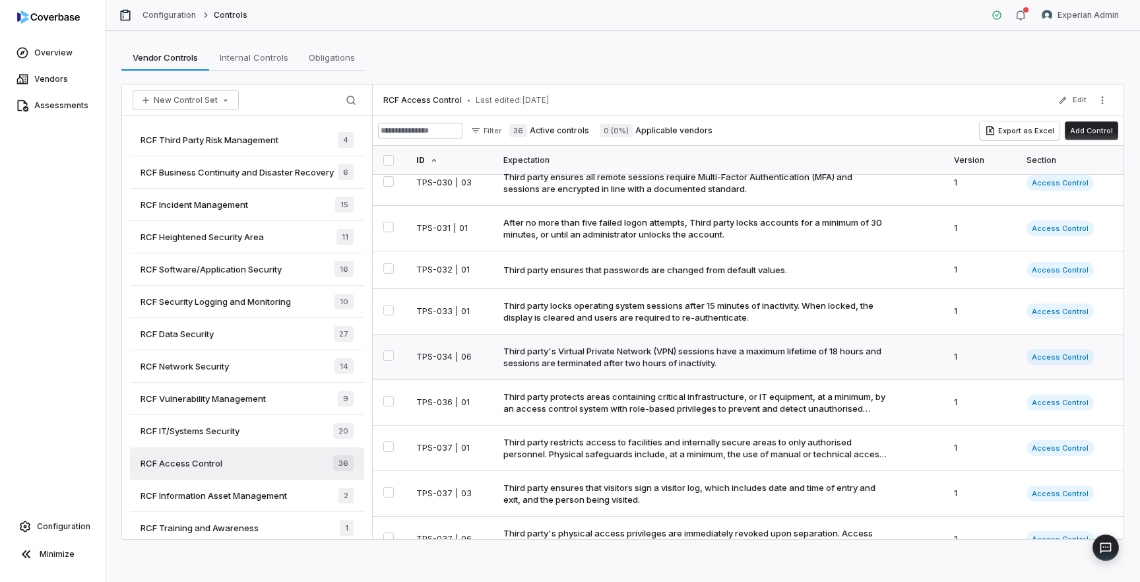
click at [646, 369] on div "Third party's Virtual Private Network (VPN) sessions have a maximum lifetime of…" at bounding box center [696, 357] width 386 height 24
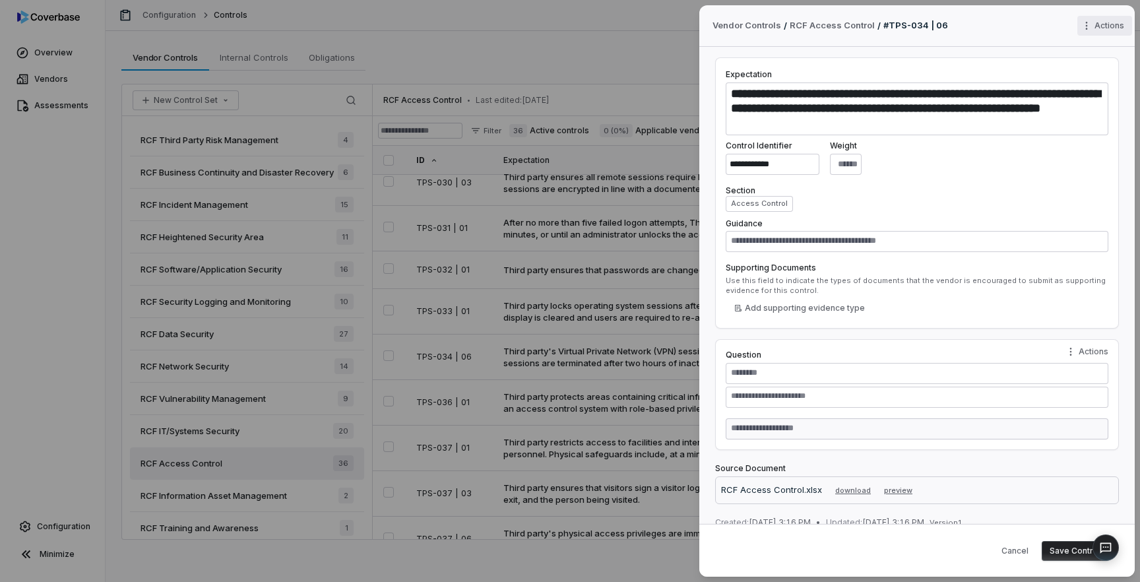
click at [1093, 24] on div "**********" at bounding box center [570, 291] width 1140 height 582
click at [1073, 45] on div "Archive" at bounding box center [1079, 48] width 84 height 21
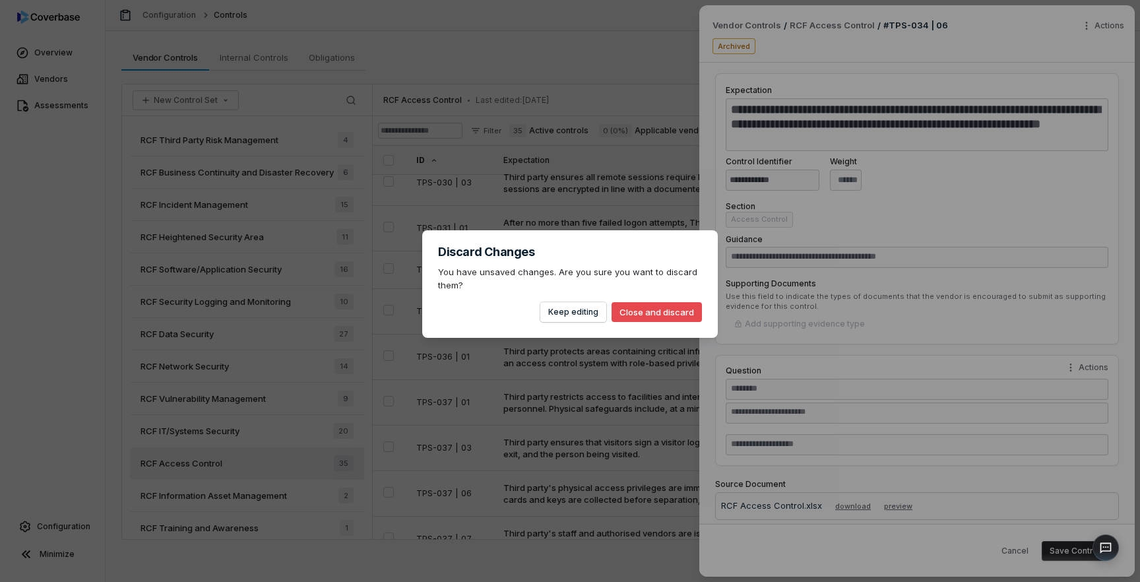
click at [639, 348] on body "Overview Vendors Assessments Configuration Minimize Configuration Controls Expe…" at bounding box center [570, 291] width 1140 height 582
click at [652, 317] on button "Close and discard" at bounding box center [657, 312] width 90 height 20
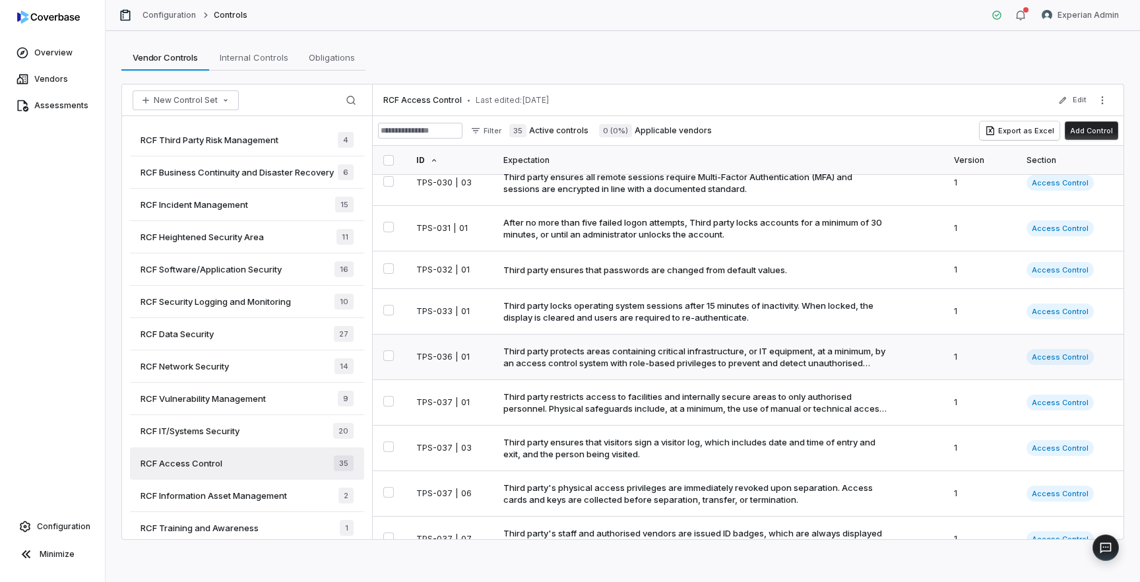
click at [627, 369] on div "Third party protects areas containing critical infrastructure, or IT equipment,…" at bounding box center [696, 357] width 386 height 24
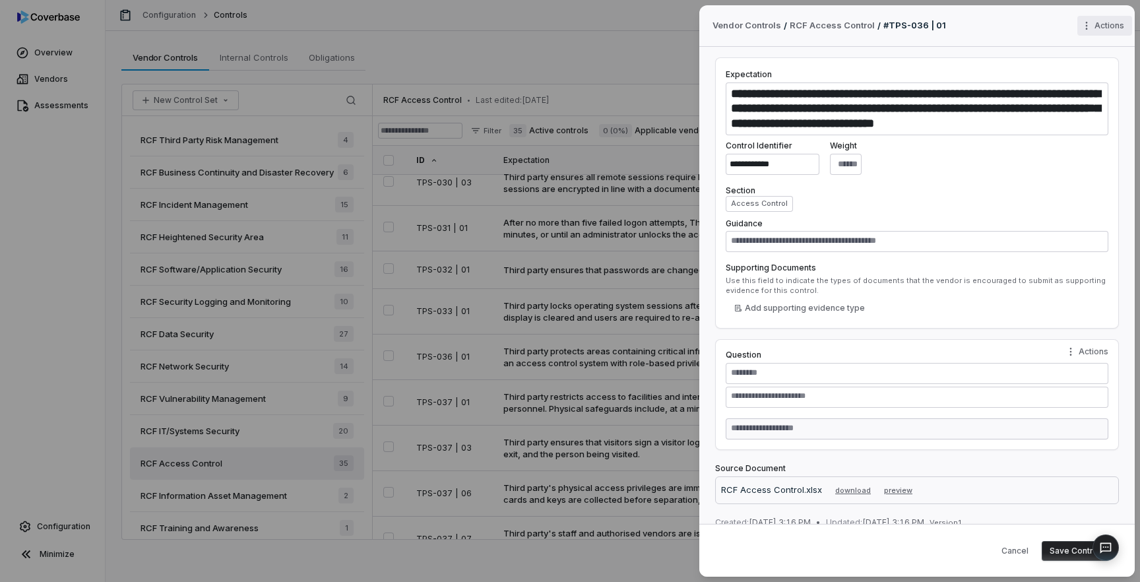
click at [1111, 27] on div "**********" at bounding box center [570, 291] width 1140 height 582
click at [1082, 60] on div "Archive" at bounding box center [1079, 49] width 95 height 32
click at [1085, 56] on div "Archive" at bounding box center [1079, 48] width 84 height 21
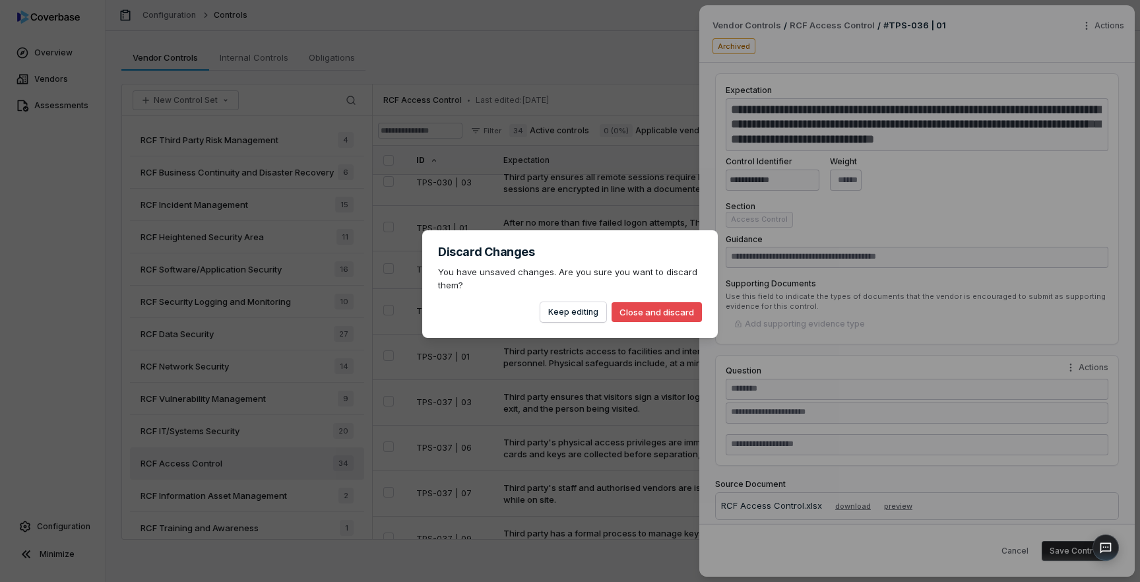
click at [620, 387] on body "Overview Vendors Assessments Configuration Minimize Configuration Controls Expe…" at bounding box center [570, 291] width 1140 height 582
click at [660, 319] on button "Close and discard" at bounding box center [657, 312] width 90 height 20
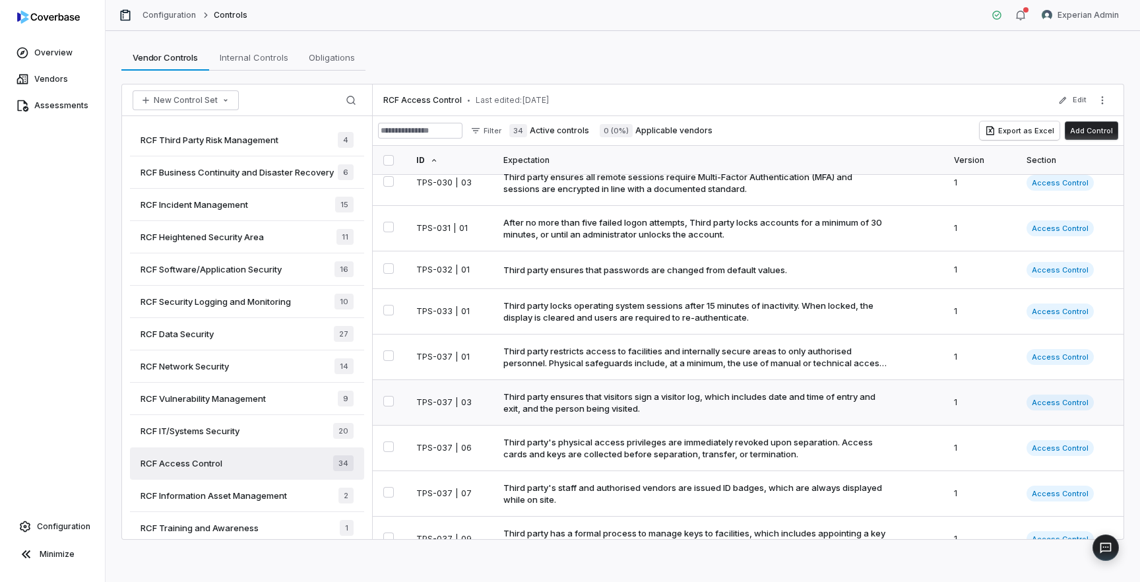
click at [638, 414] on div "Third party ensures that visitors sign a visitor log, which includes date and t…" at bounding box center [696, 403] width 386 height 24
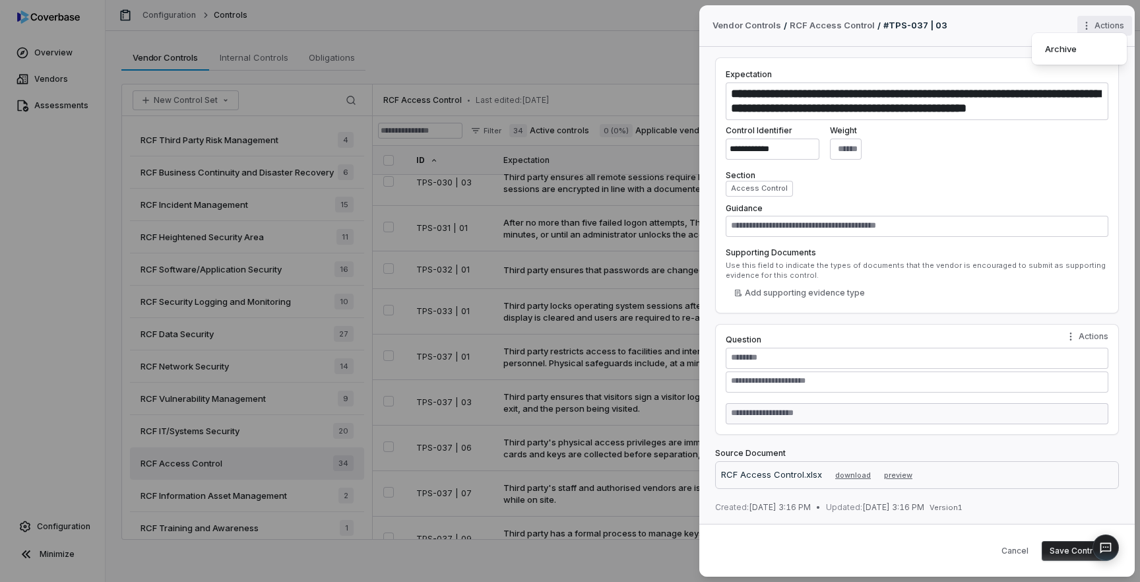
click at [1115, 20] on div "**********" at bounding box center [570, 291] width 1140 height 582
click at [1062, 55] on div "Archive" at bounding box center [1079, 48] width 84 height 21
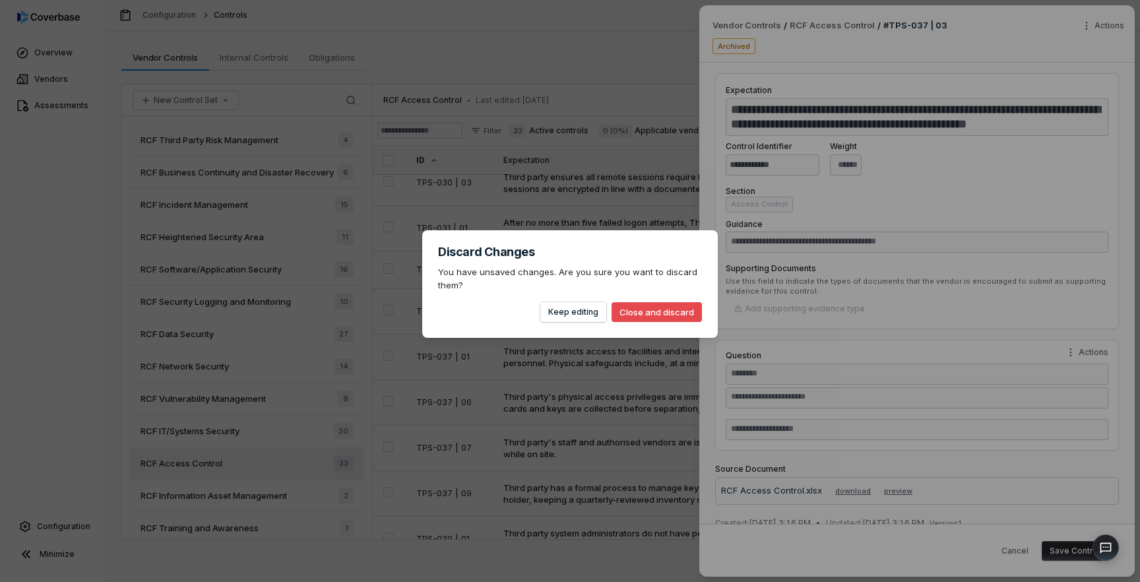
click at [592, 323] on body "Overview Vendors Assessments Configuration Minimize Configuration Controls Expe…" at bounding box center [570, 291] width 1140 height 582
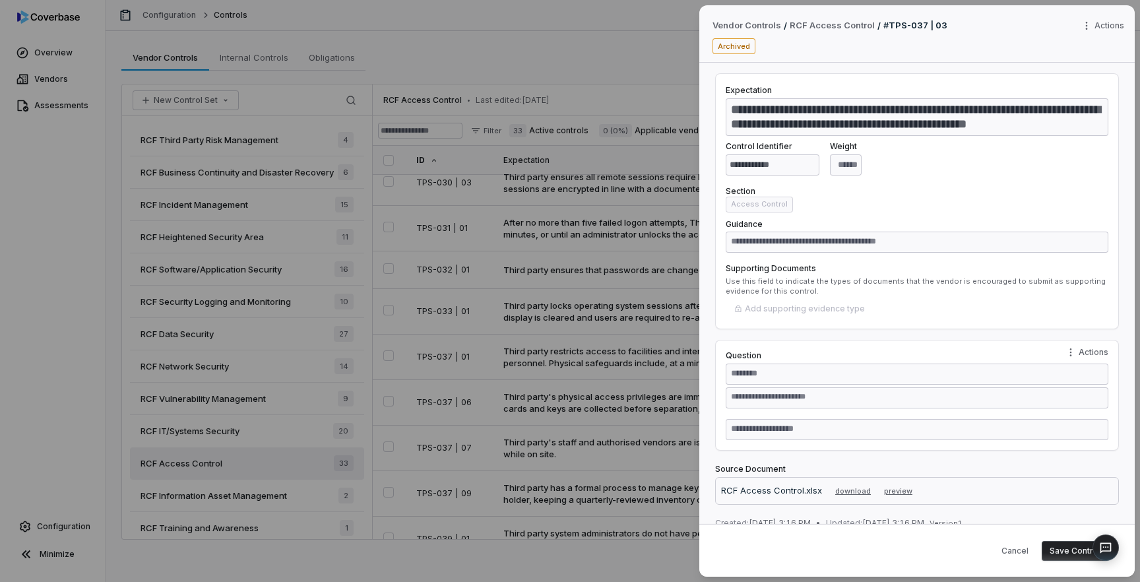
click at [616, 459] on body "Overview Vendors Assessments Configuration Minimize Configuration Controls Expe…" at bounding box center [570, 291] width 1140 height 582
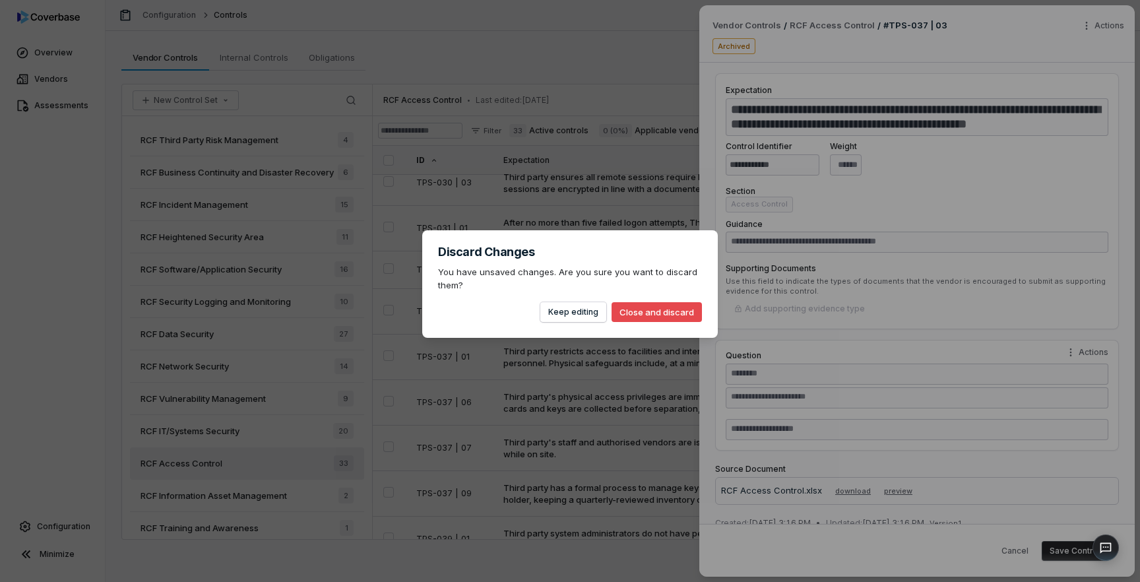
click at [636, 308] on button "Close and discard" at bounding box center [657, 312] width 90 height 20
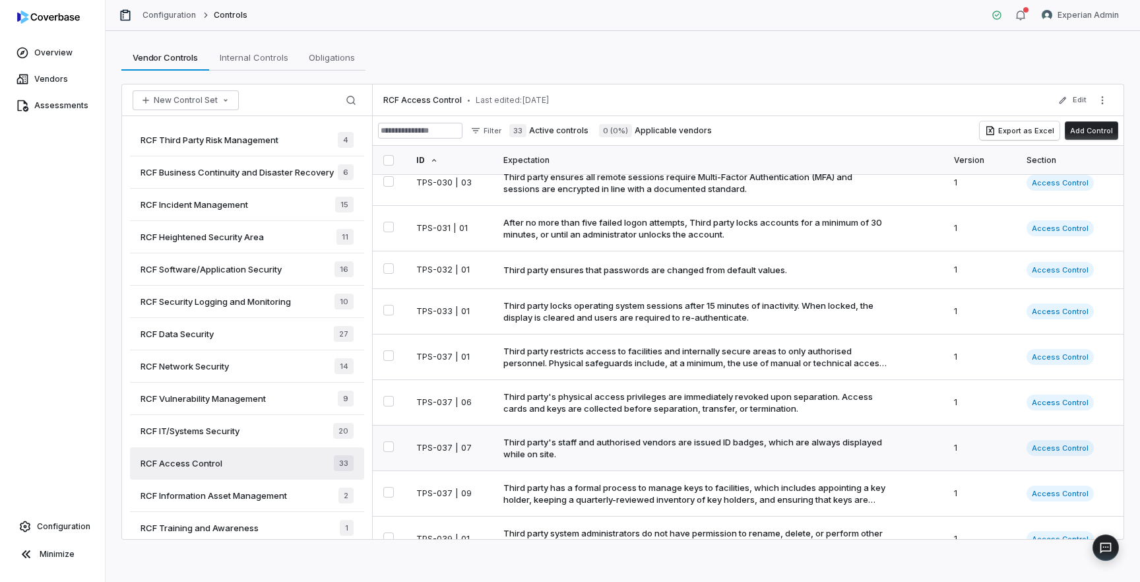
click at [616, 451] on div "Third party's staff and authorised vendors are issued ID badges, which are alwa…" at bounding box center [696, 448] width 386 height 24
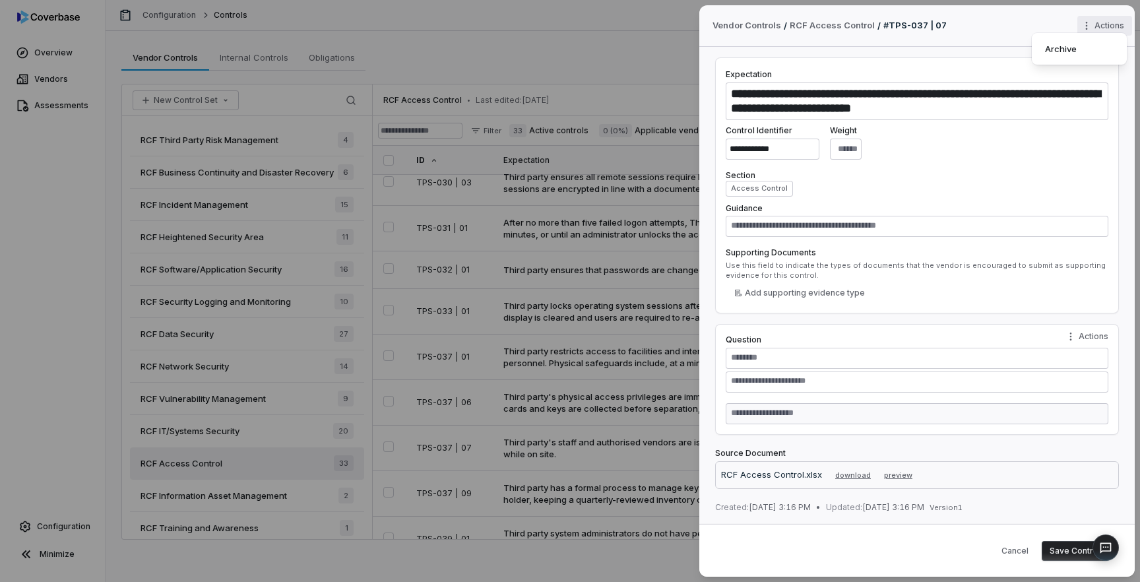
click at [1107, 22] on div "**********" at bounding box center [570, 291] width 1140 height 582
click at [1088, 44] on div "Archive" at bounding box center [1079, 48] width 84 height 21
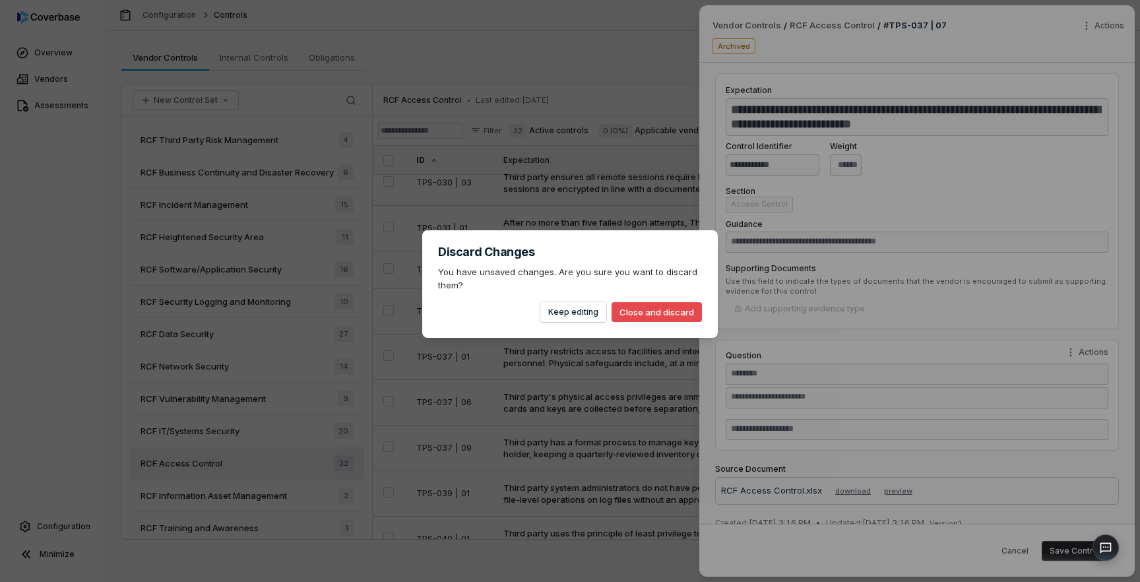
click at [547, 430] on body "Overview Vendors Assessments Configuration Minimize Configuration Controls Expe…" at bounding box center [570, 291] width 1140 height 582
click at [661, 315] on button "Close and discard" at bounding box center [657, 312] width 90 height 20
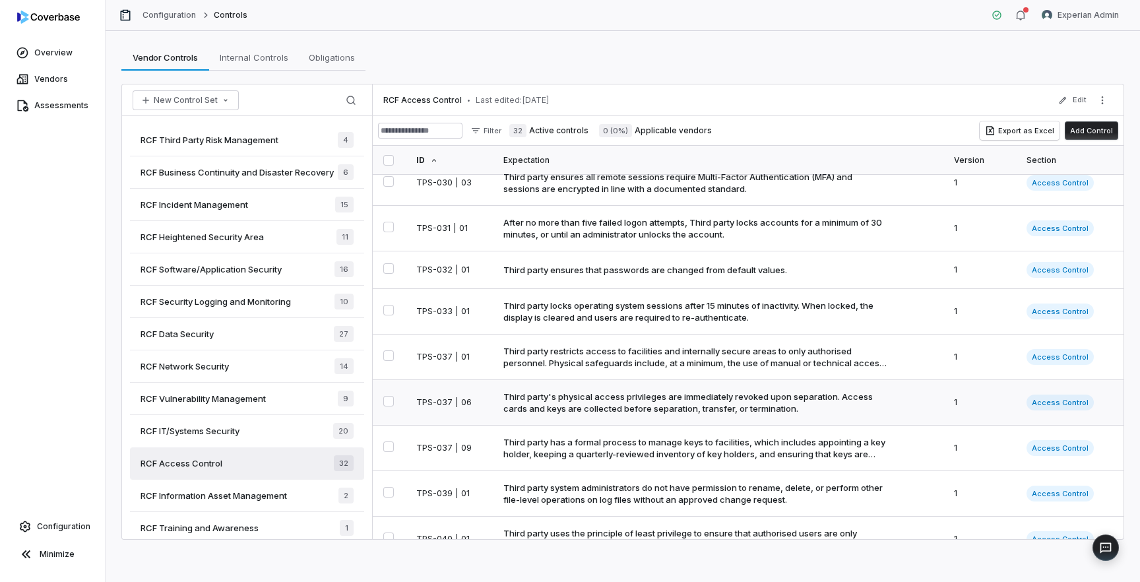
click at [596, 414] on div "Third party's physical access privileges are immediately revoked upon separatio…" at bounding box center [696, 403] width 386 height 24
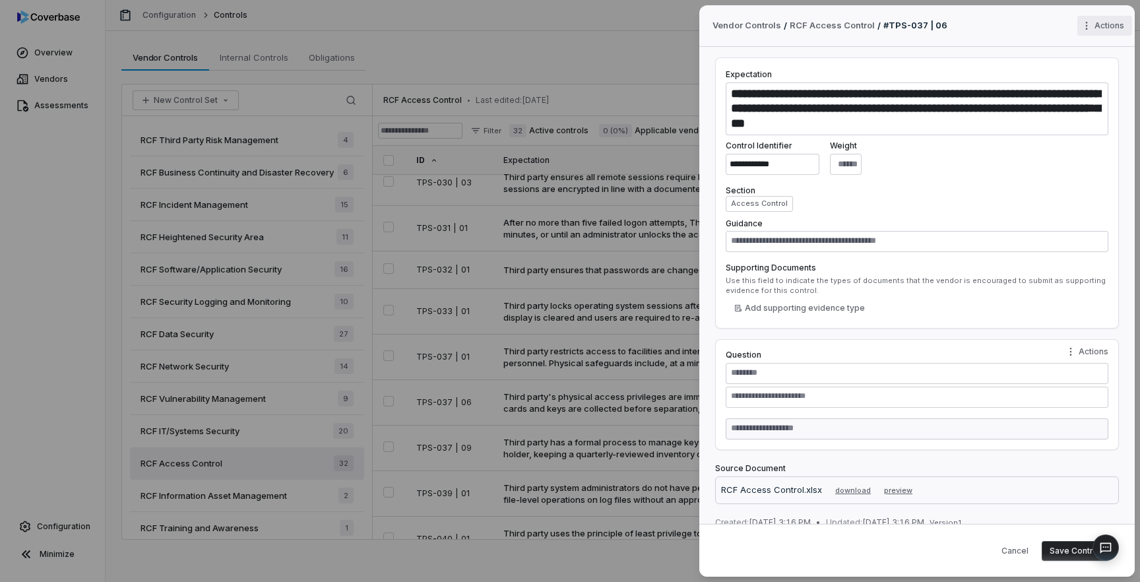
click at [1114, 30] on div "**********" at bounding box center [570, 291] width 1140 height 582
click at [1079, 49] on div "Archive" at bounding box center [1079, 48] width 84 height 21
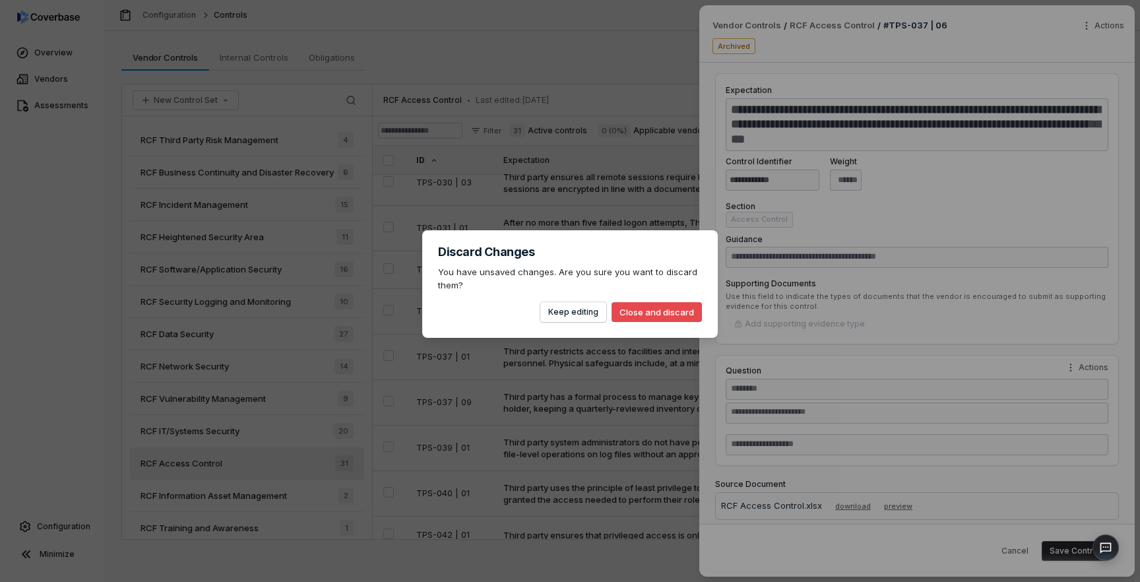
click at [633, 348] on body "Overview Vendors Assessments Configuration Minimize Configuration Controls Expe…" at bounding box center [570, 291] width 1140 height 582
click at [652, 311] on button "Close and discard" at bounding box center [657, 312] width 90 height 20
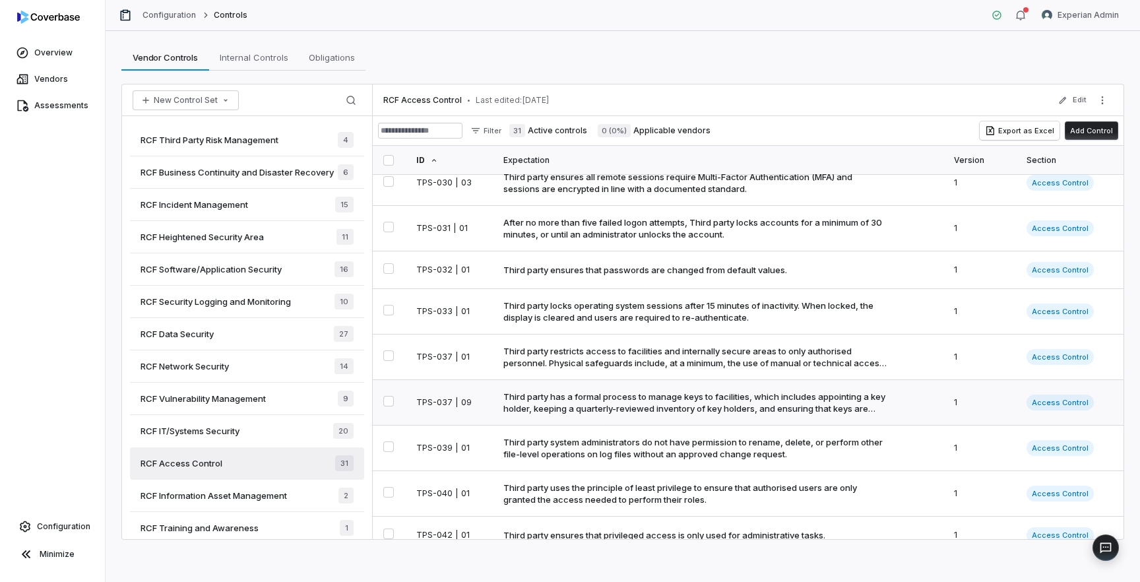
click at [648, 399] on div "Third party has a formal process to manage keys to facilities, which includes a…" at bounding box center [696, 403] width 386 height 24
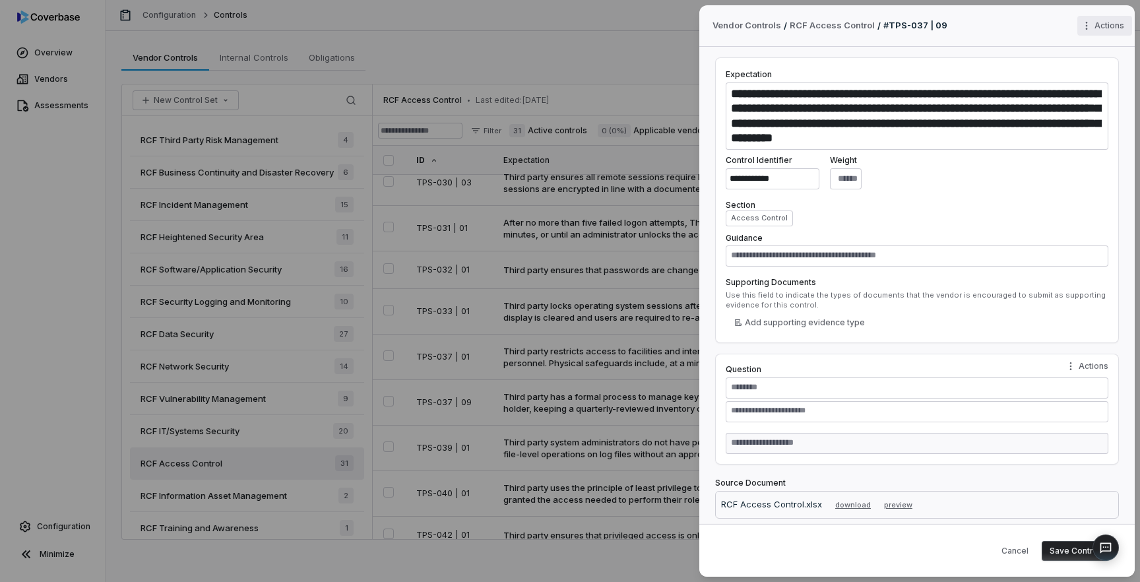
click at [1099, 22] on div "**********" at bounding box center [570, 291] width 1140 height 582
click at [1071, 55] on div "Archive" at bounding box center [1079, 48] width 84 height 21
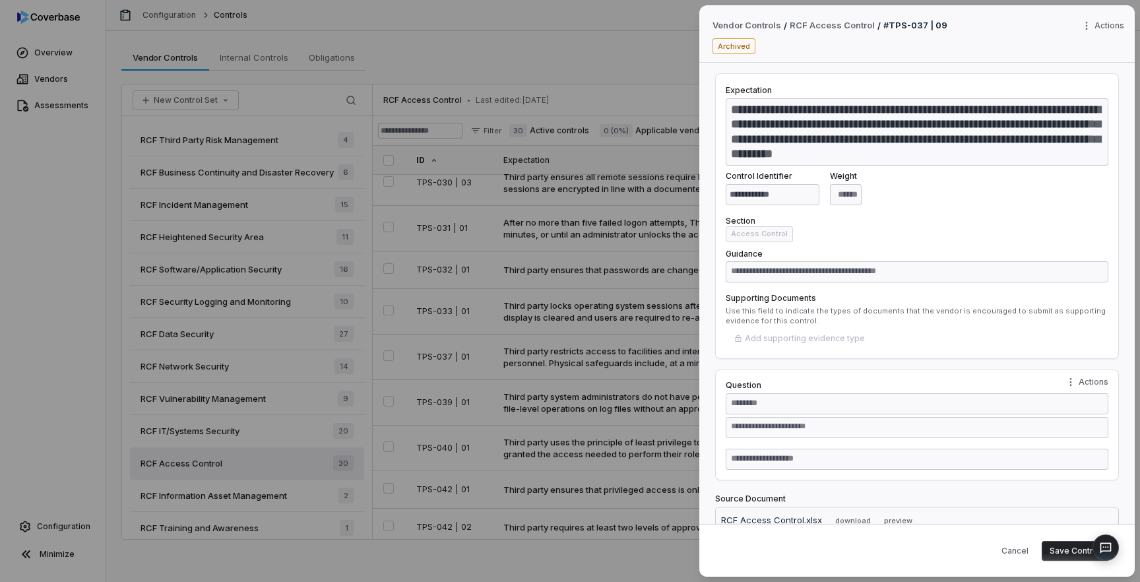
click at [597, 299] on body "Overview Vendors Assessments Configuration Minimize Configuration Controls Expe…" at bounding box center [570, 291] width 1140 height 582
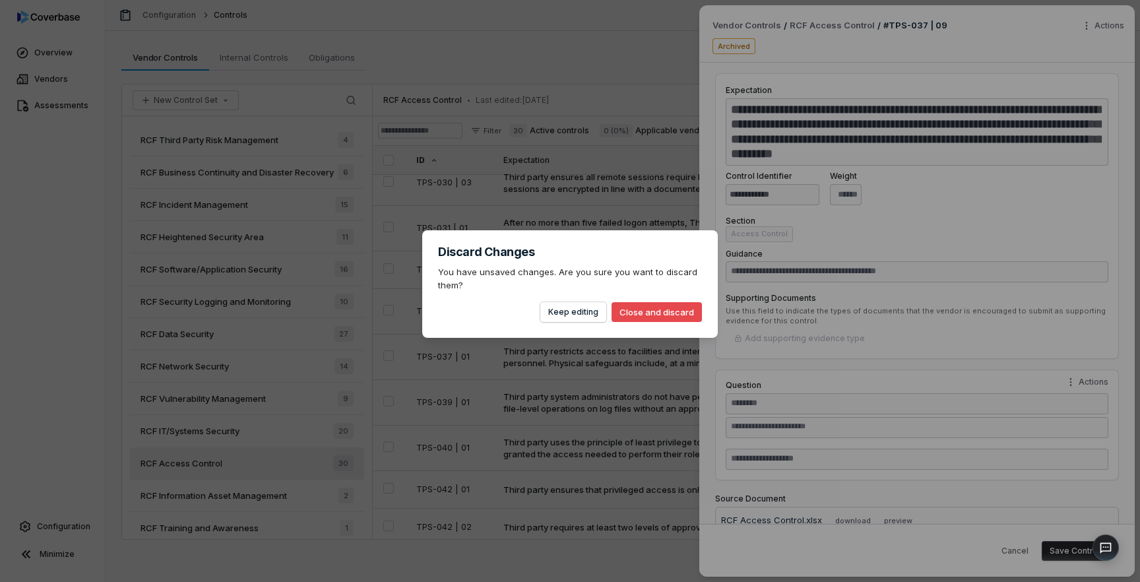
click at [636, 312] on button "Close and discard" at bounding box center [657, 312] width 90 height 20
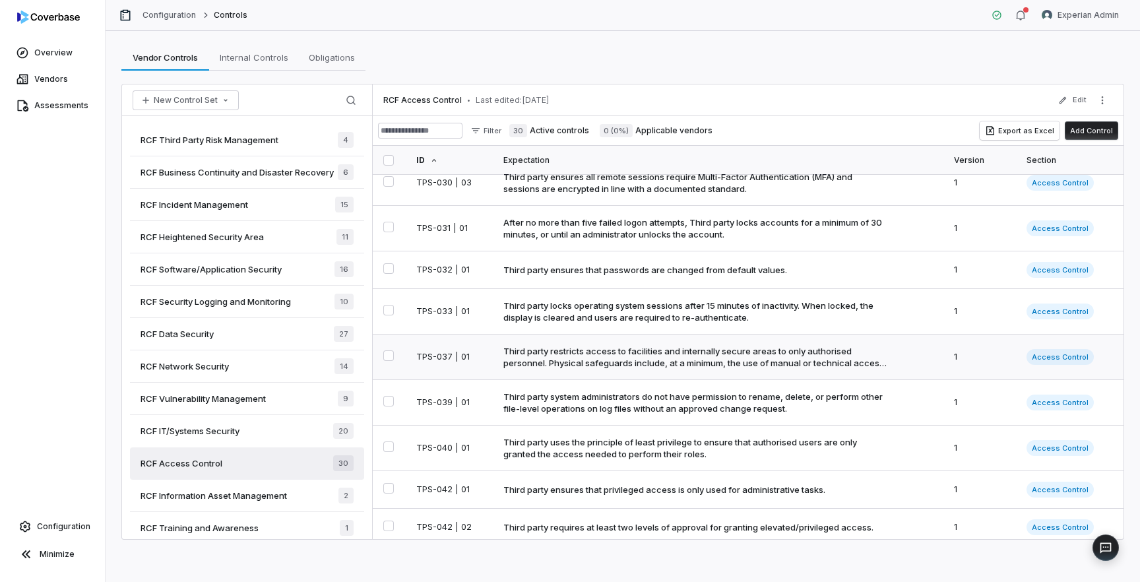
click at [610, 369] on div "Third party restricts access to facilities and internally secure areas to only …" at bounding box center [696, 357] width 386 height 24
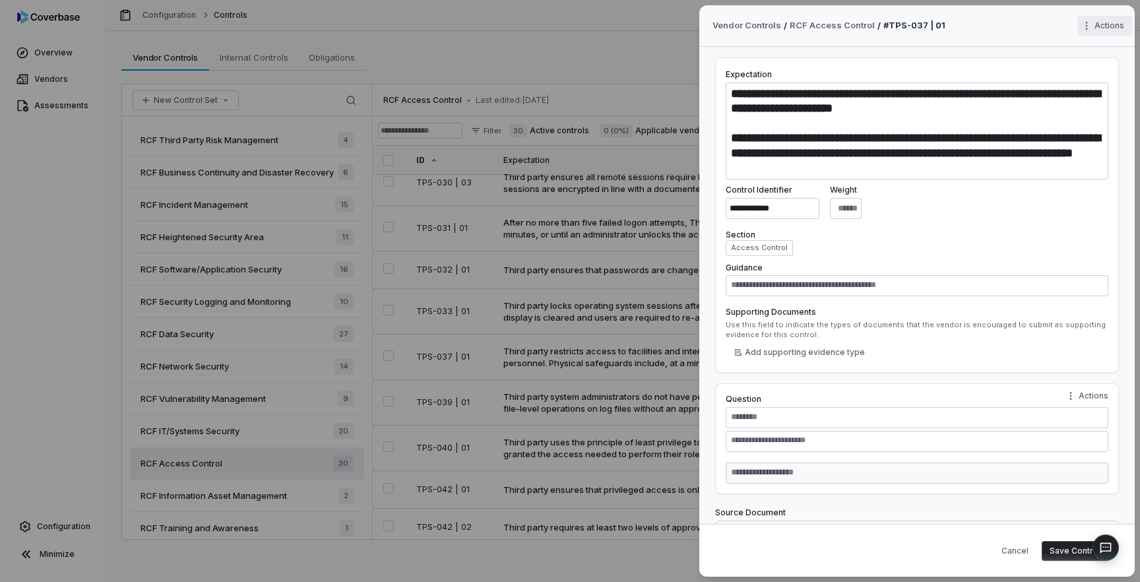
click at [1113, 34] on div "Actions" at bounding box center [1106, 26] width 57 height 20
click at [1054, 55] on div "Archive" at bounding box center [1079, 48] width 84 height 21
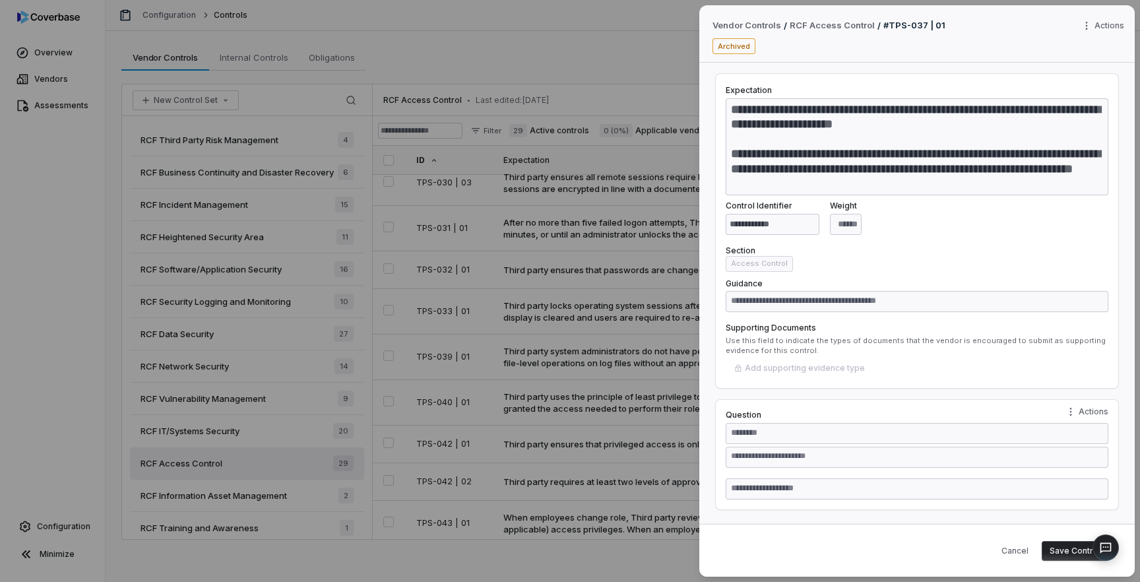
click at [573, 399] on body "Overview Vendors Assessments Configuration Minimize Configuration Controls Expe…" at bounding box center [570, 291] width 1140 height 582
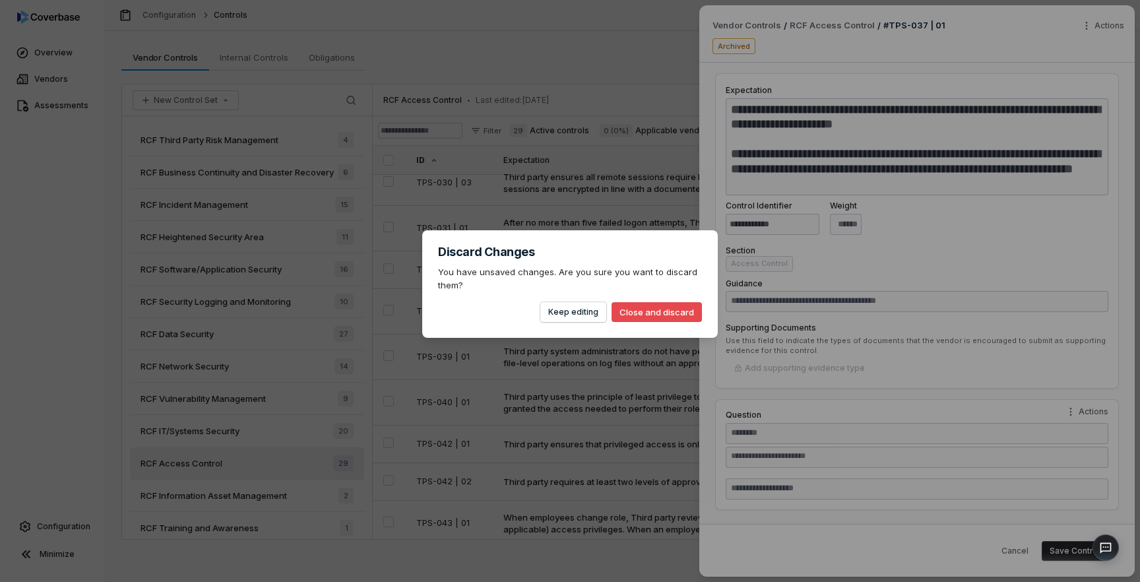
click at [649, 315] on button "Close and discard" at bounding box center [657, 312] width 90 height 20
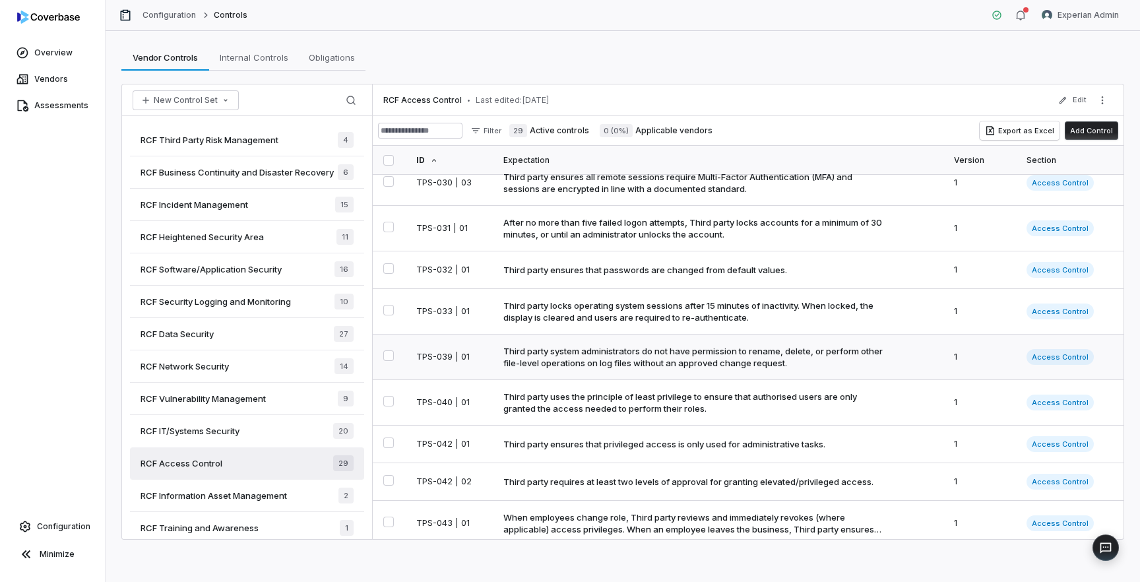
click at [631, 369] on div "Third party system administrators do not have permission to rename, delete, or …" at bounding box center [696, 357] width 386 height 24
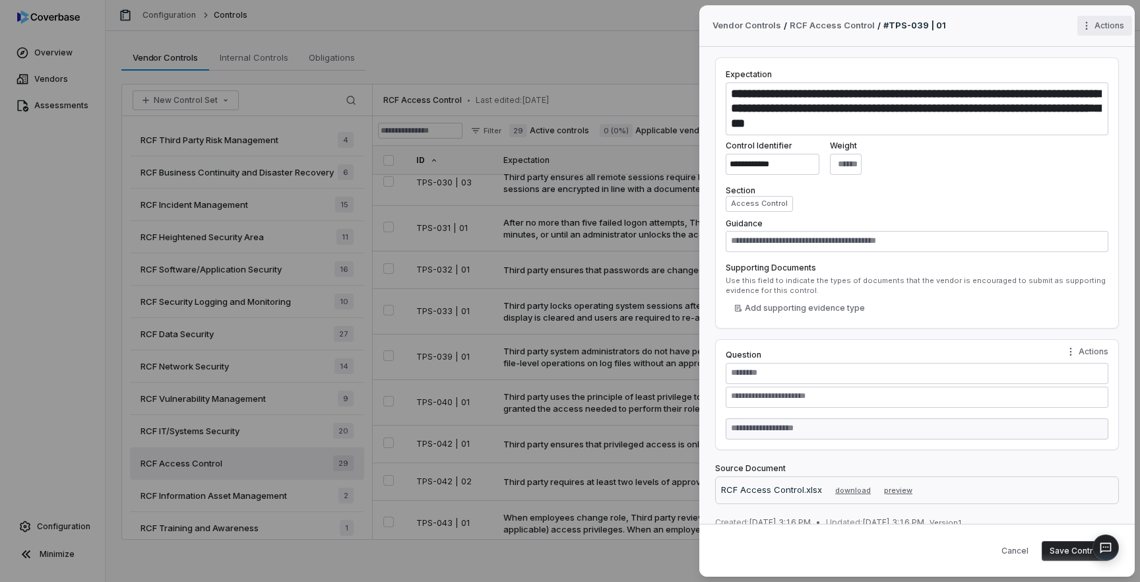
click at [1104, 28] on div "**********" at bounding box center [570, 291] width 1140 height 582
click at [1087, 50] on div "Archive" at bounding box center [1079, 48] width 84 height 21
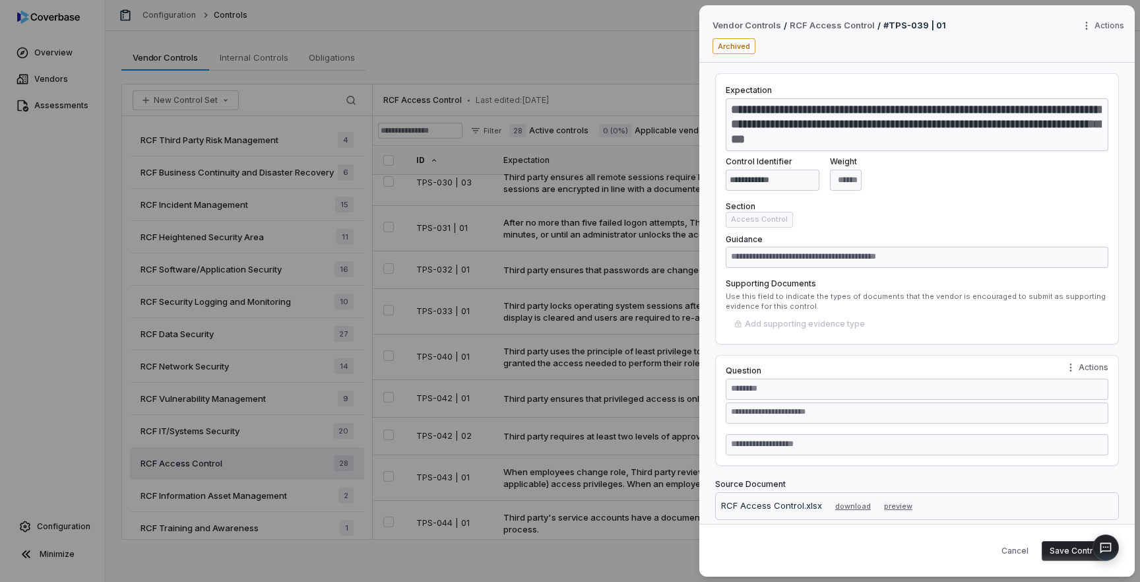
click at [630, 317] on body "Overview Vendors Assessments Configuration Minimize Configuration Controls Expe…" at bounding box center [570, 291] width 1140 height 582
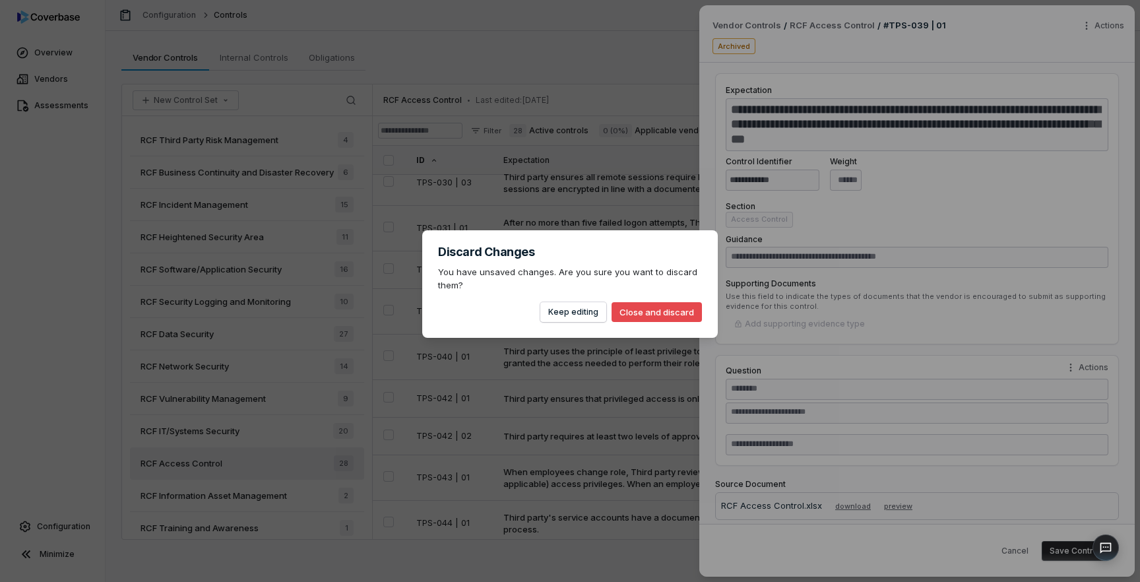
click at [641, 311] on button "Close and discard" at bounding box center [657, 312] width 90 height 20
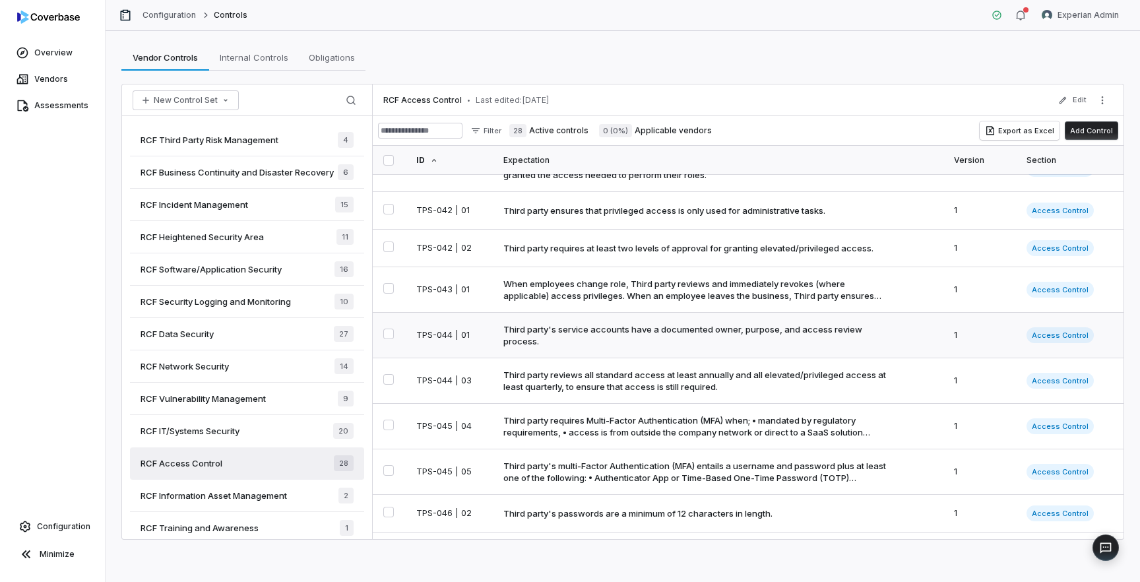
scroll to position [299, 0]
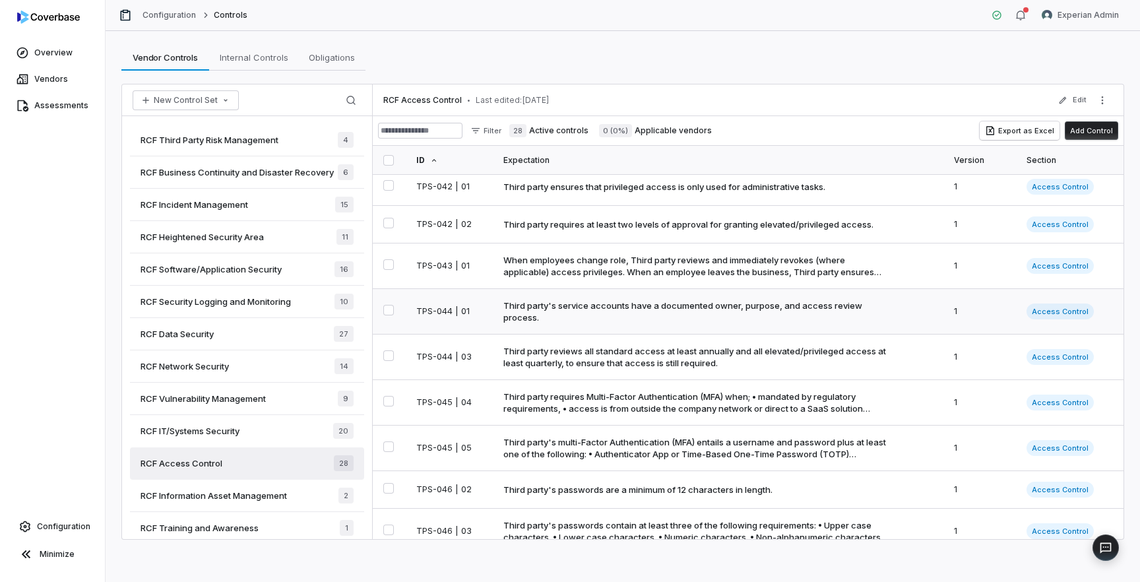
click at [586, 323] on div "Third party's service accounts have a documented owner, purpose, and access rev…" at bounding box center [696, 312] width 386 height 24
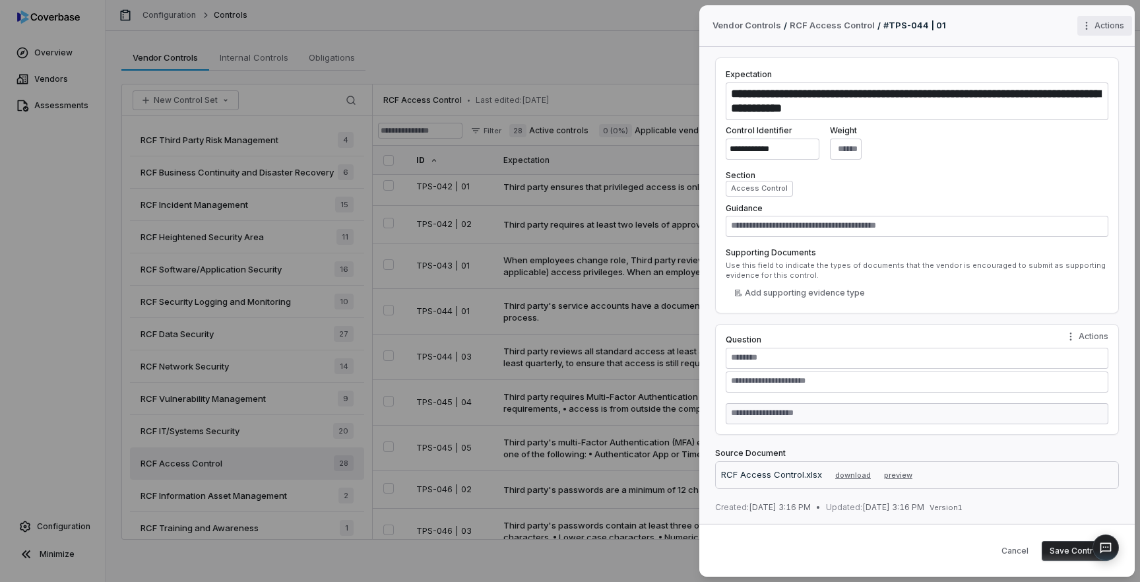
click at [1110, 20] on div "**********" at bounding box center [570, 291] width 1140 height 582
click at [1073, 46] on div "Archive" at bounding box center [1079, 48] width 84 height 21
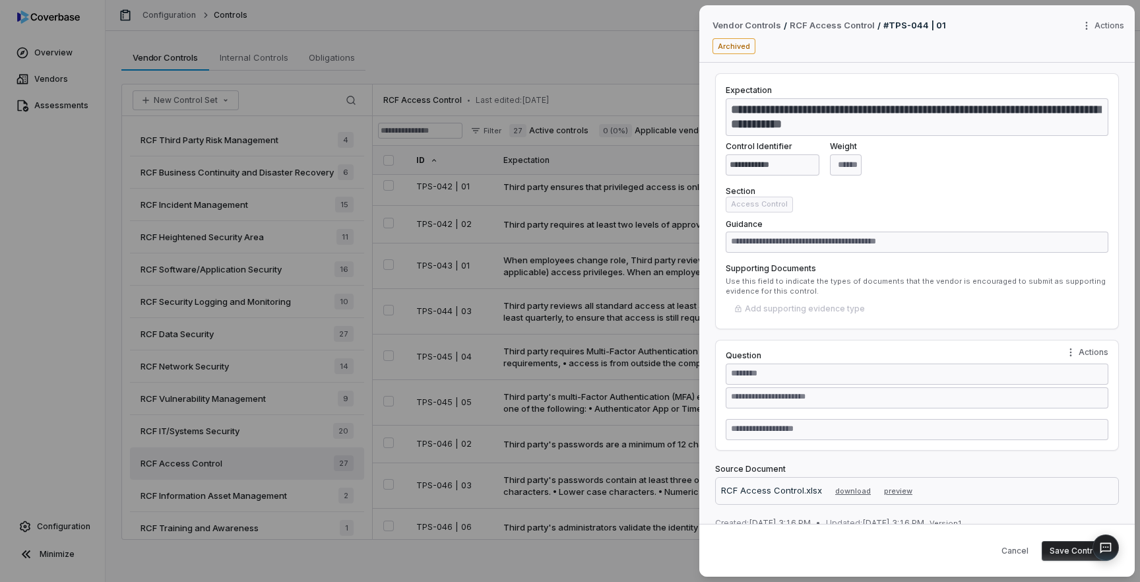
click at [641, 282] on body "Overview Vendors Assessments Configuration Minimize Configuration Controls Expe…" at bounding box center [570, 291] width 1140 height 582
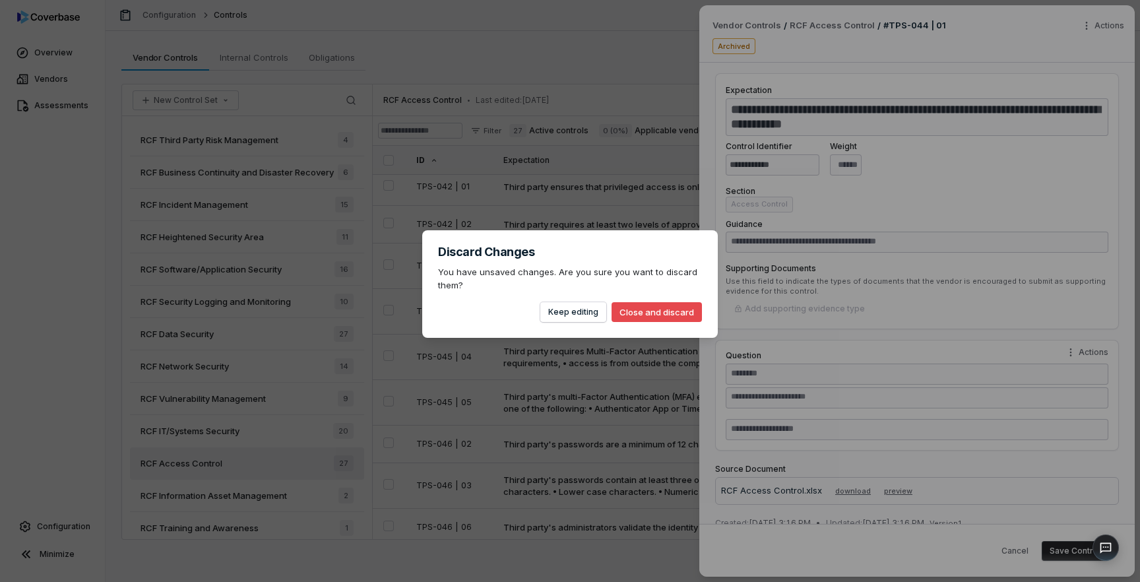
click at [659, 313] on button "Close and discard" at bounding box center [657, 312] width 90 height 20
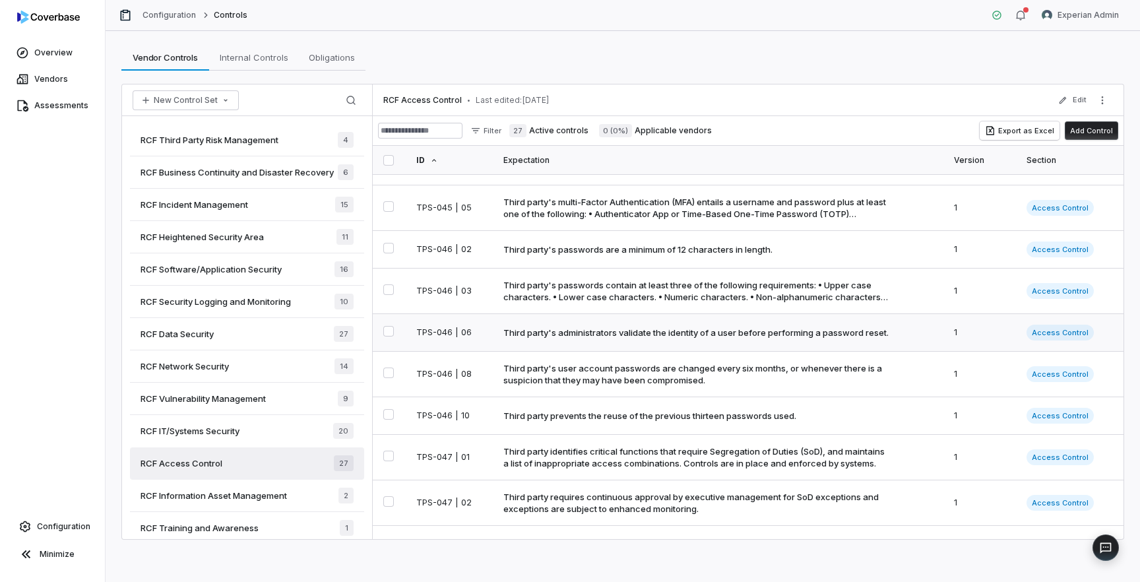
scroll to position [504, 0]
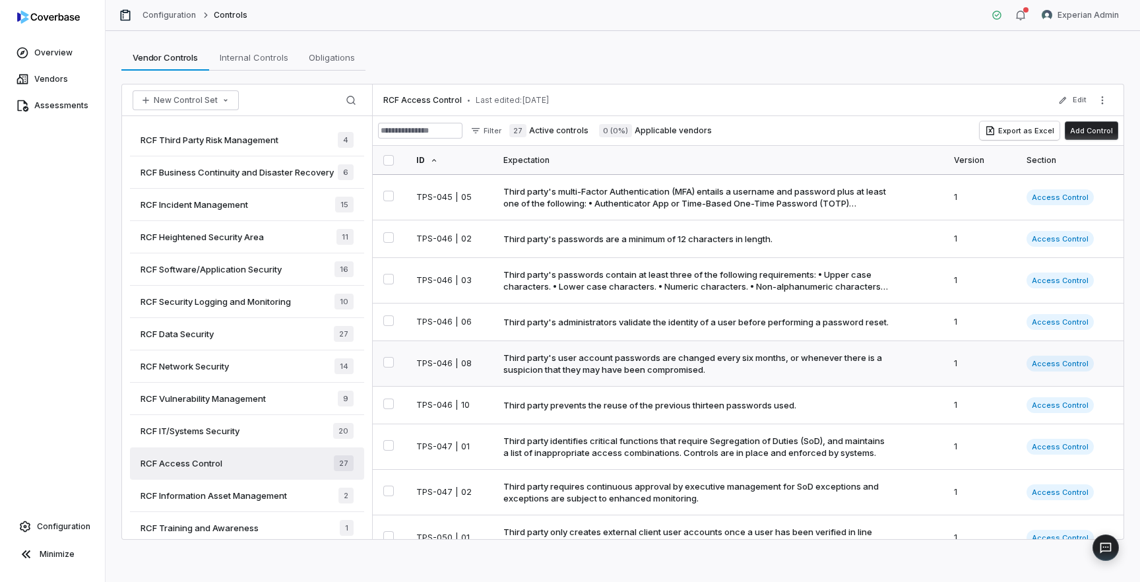
click at [630, 375] on div "Third party's user account passwords are changed every six months, or whenever …" at bounding box center [696, 364] width 386 height 24
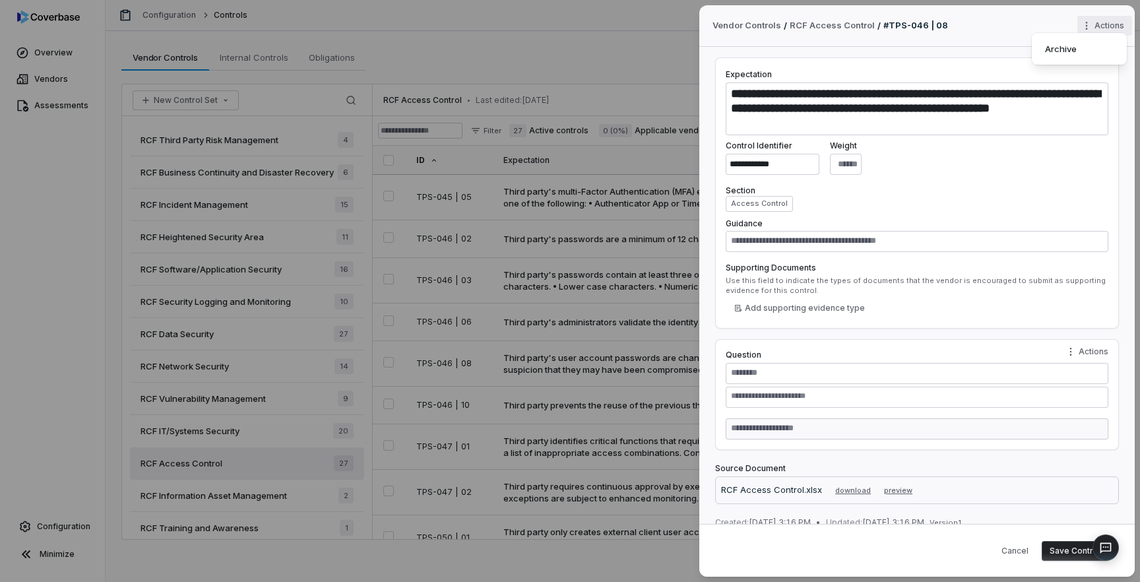
click at [1114, 23] on div "**********" at bounding box center [570, 291] width 1140 height 582
click at [1061, 52] on div "Archive" at bounding box center [1079, 48] width 84 height 21
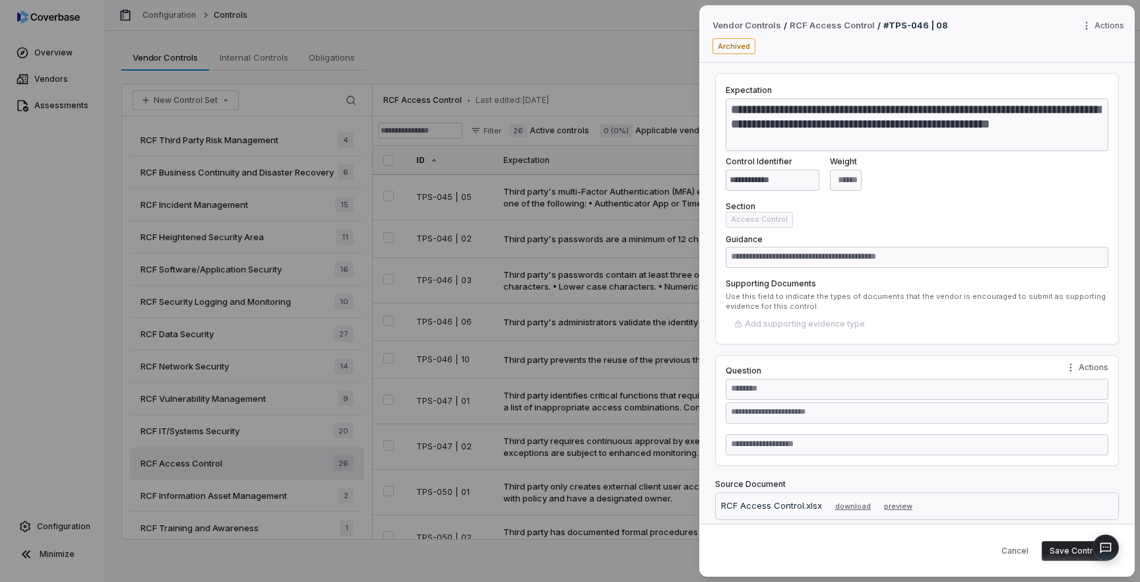
click at [650, 350] on body "Overview Vendors Assessments Configuration Minimize Configuration Controls Expe…" at bounding box center [570, 291] width 1140 height 582
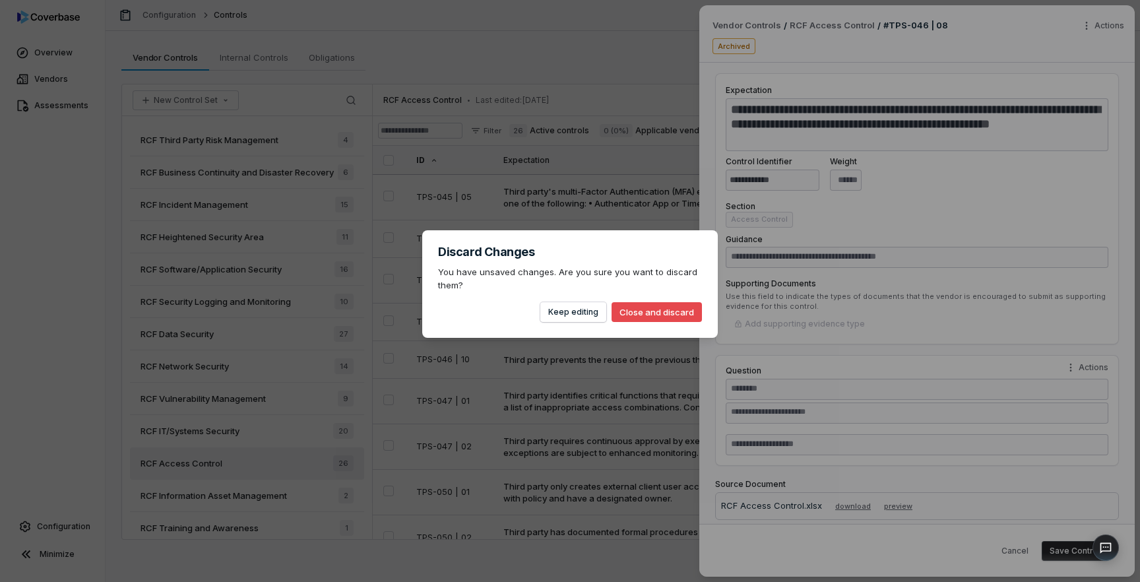
click at [653, 312] on button "Close and discard" at bounding box center [657, 312] width 90 height 20
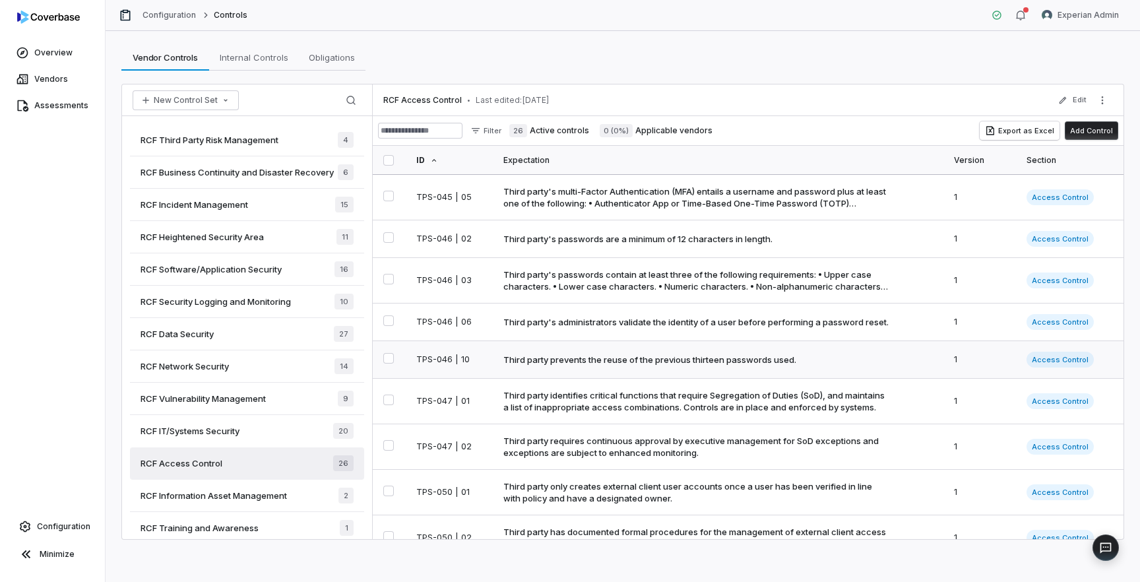
click at [661, 366] on div "Third party prevents the reuse of the previous thirteen passwords used." at bounding box center [649, 360] width 293 height 12
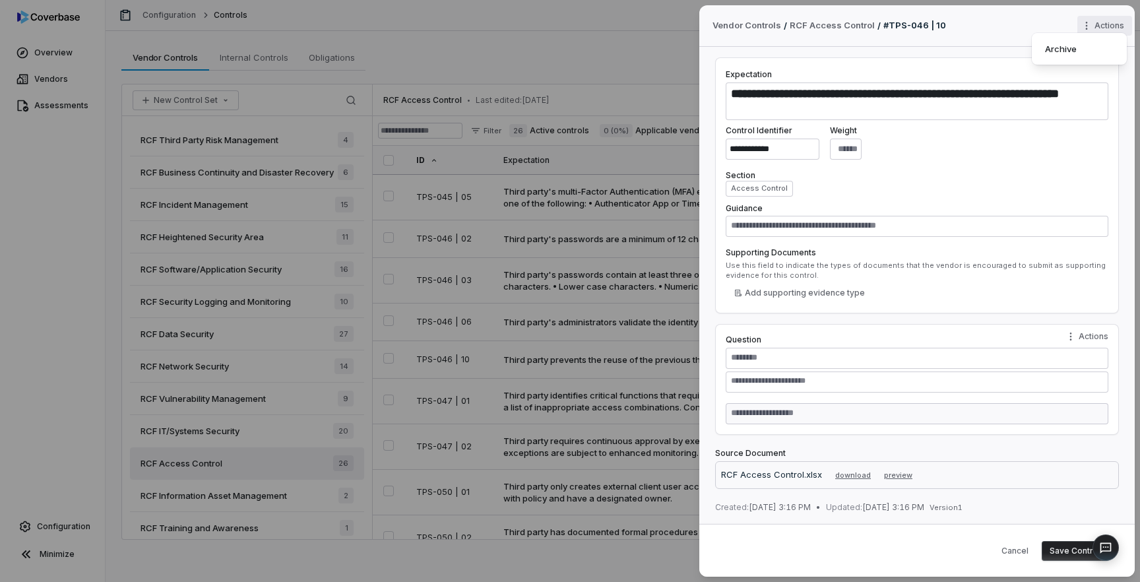
click at [1105, 29] on div "**********" at bounding box center [570, 291] width 1140 height 582
click at [1062, 53] on div "Archive" at bounding box center [1079, 48] width 84 height 21
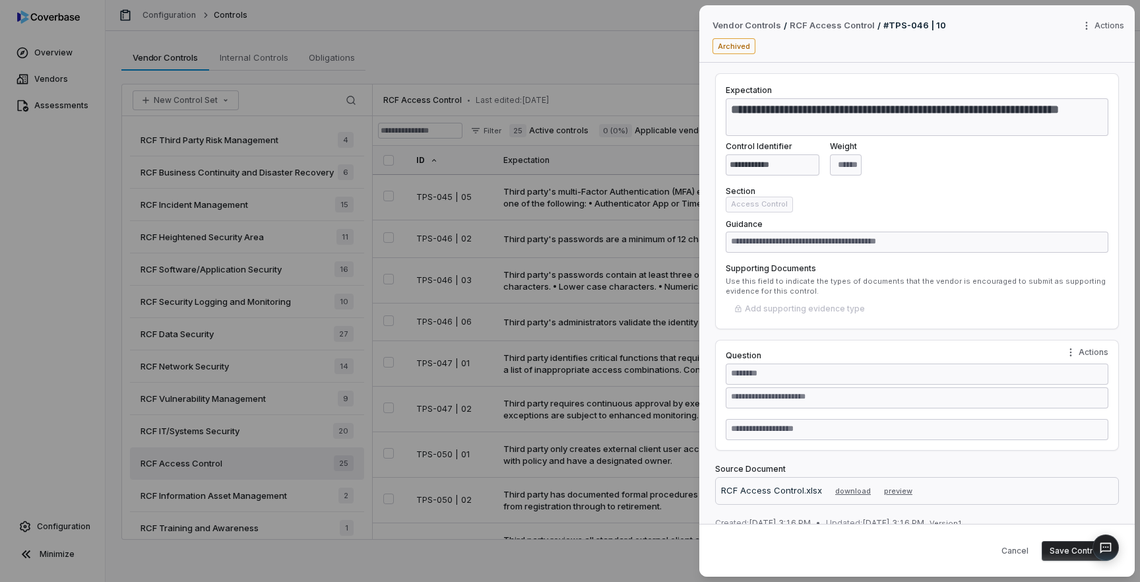
click at [641, 300] on body "Overview Vendors Assessments Configuration Minimize Configuration Controls Expe…" at bounding box center [570, 291] width 1140 height 582
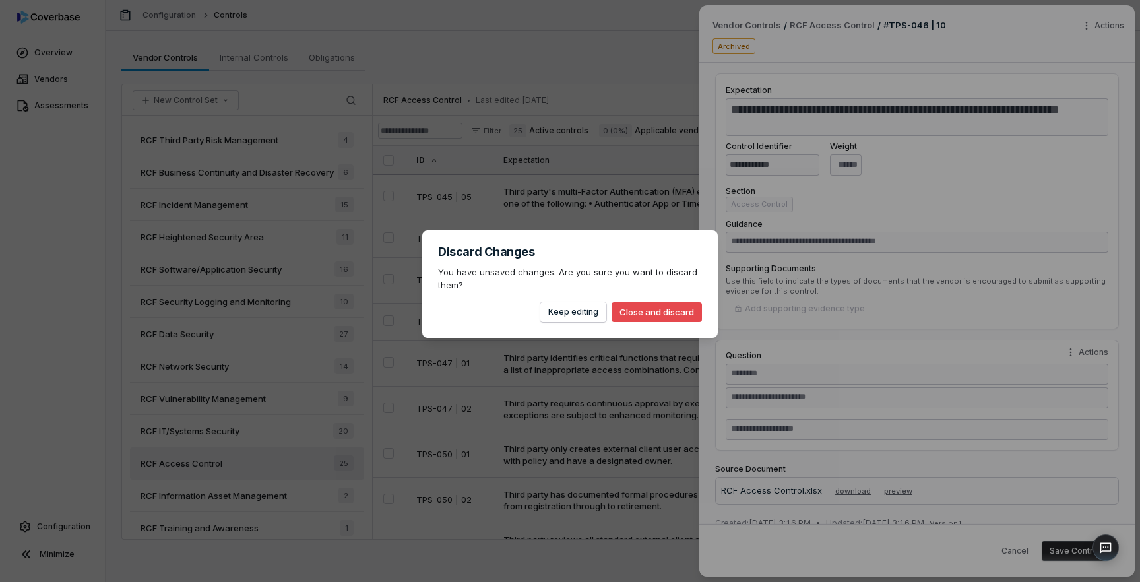
click at [667, 313] on button "Close and discard" at bounding box center [657, 312] width 90 height 20
type textarea "*"
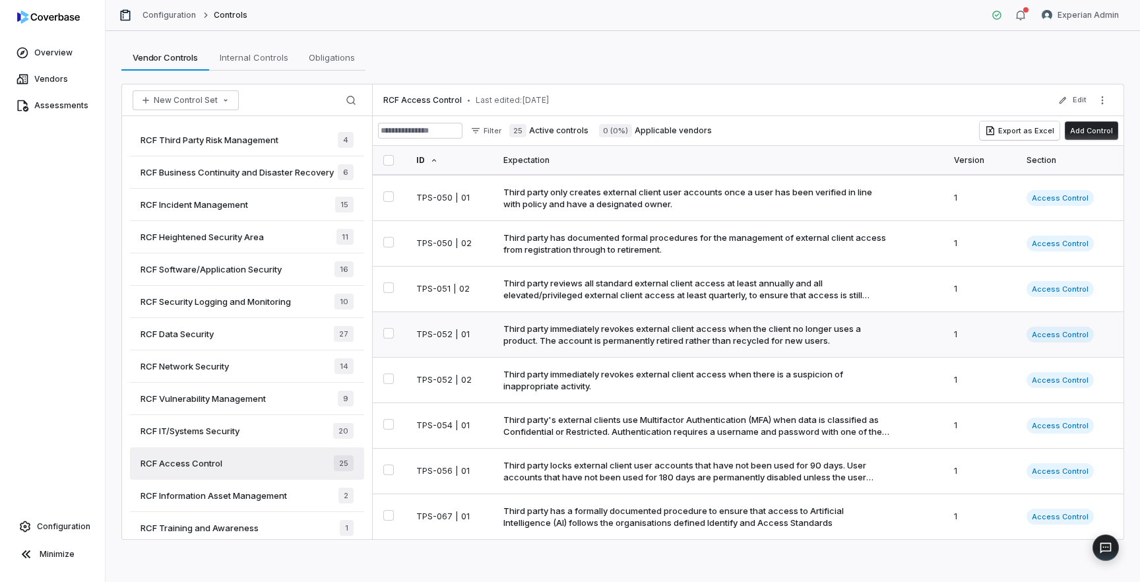
scroll to position [785, 0]
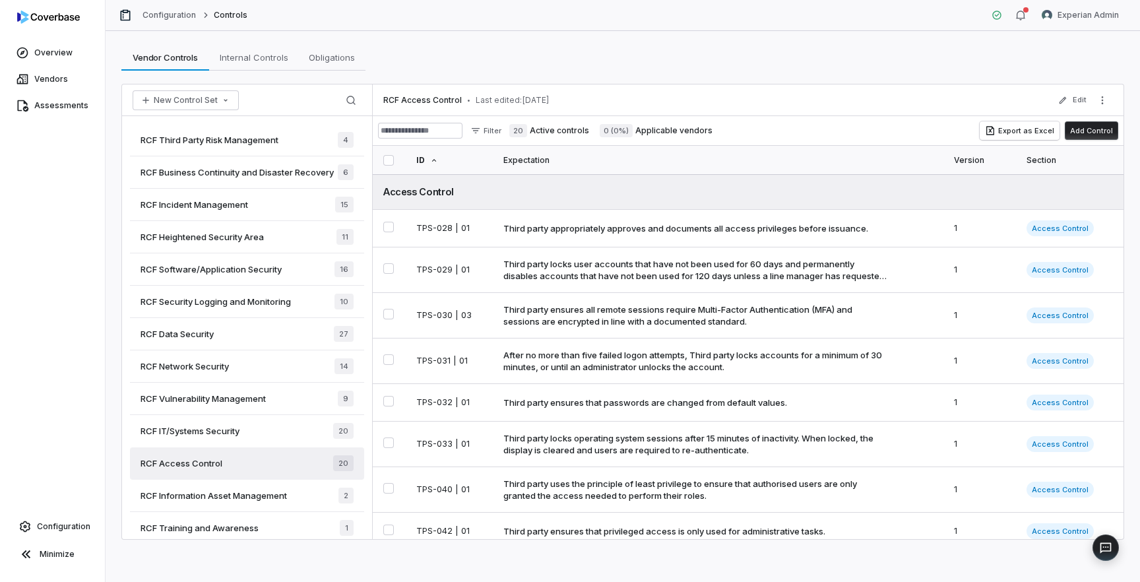
scroll to position [13, 0]
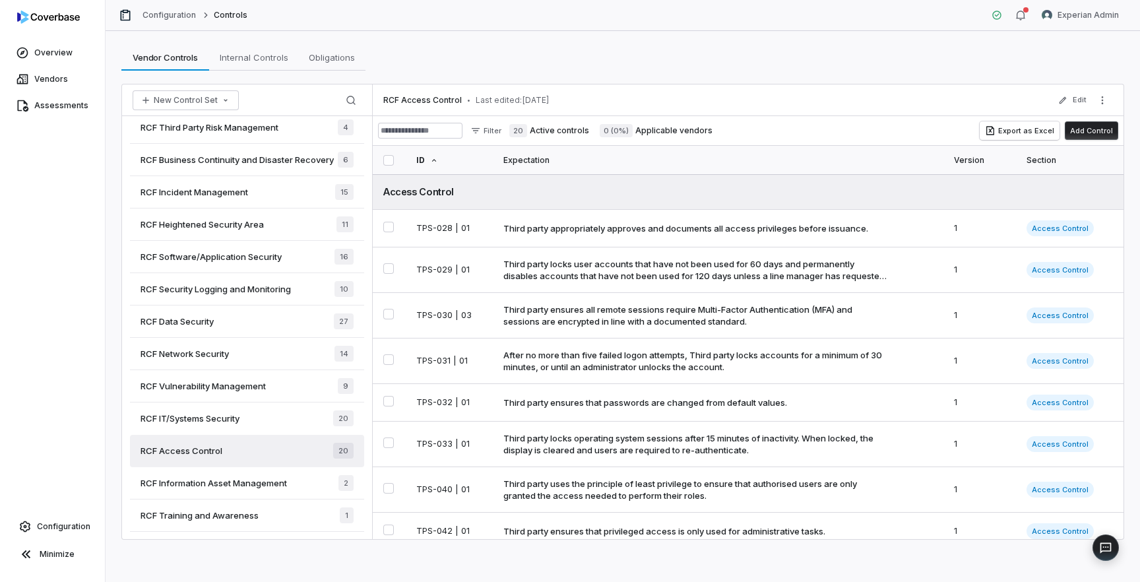
click at [238, 420] on span "RCF IT/Systems Security" at bounding box center [190, 418] width 99 height 12
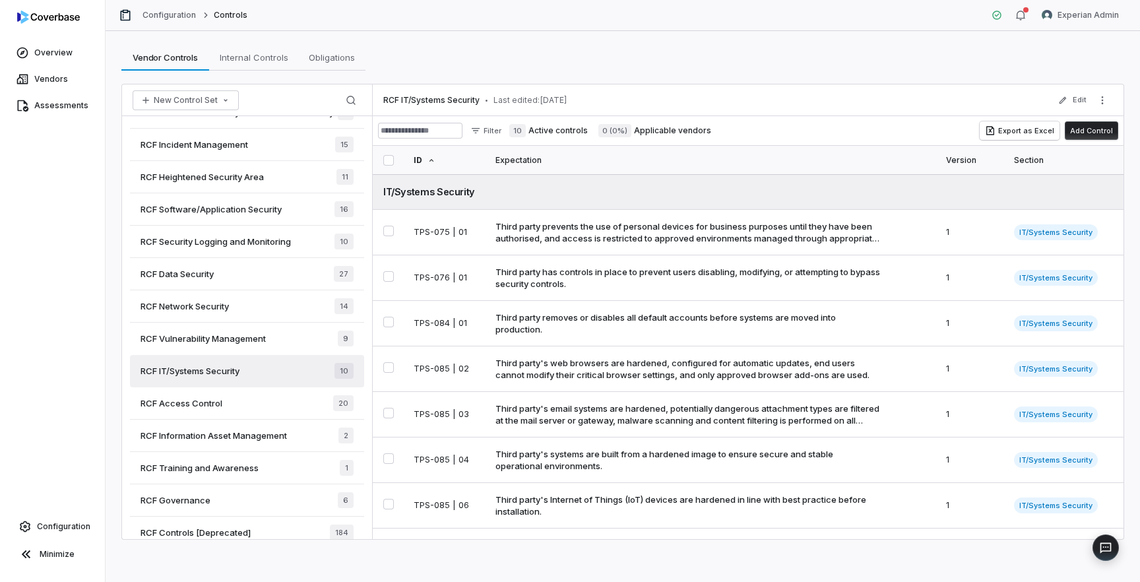
scroll to position [63, 0]
click at [294, 317] on div "RCF Network Security 14" at bounding box center [247, 303] width 234 height 32
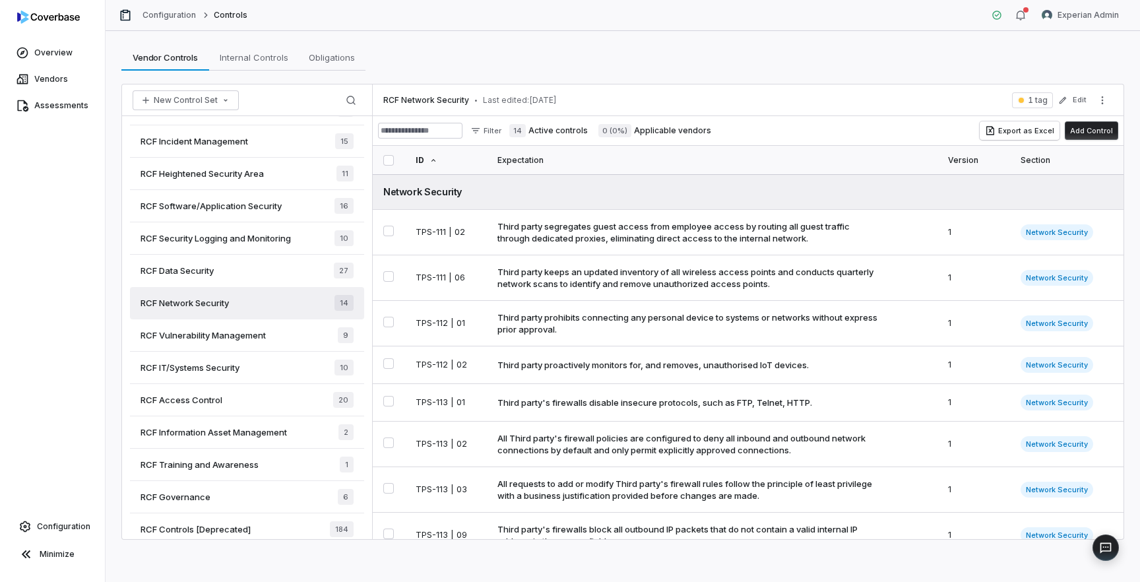
click at [257, 274] on div "RCF Data Security 27" at bounding box center [247, 271] width 234 height 32
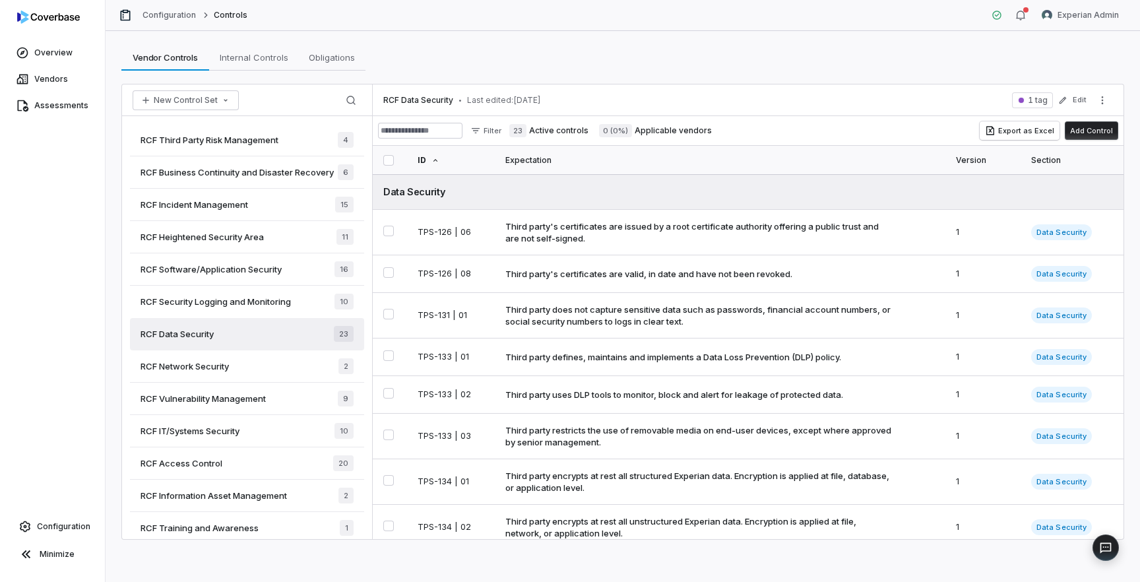
click at [203, 306] on span "RCF Security Logging and Monitoring" at bounding box center [216, 302] width 150 height 12
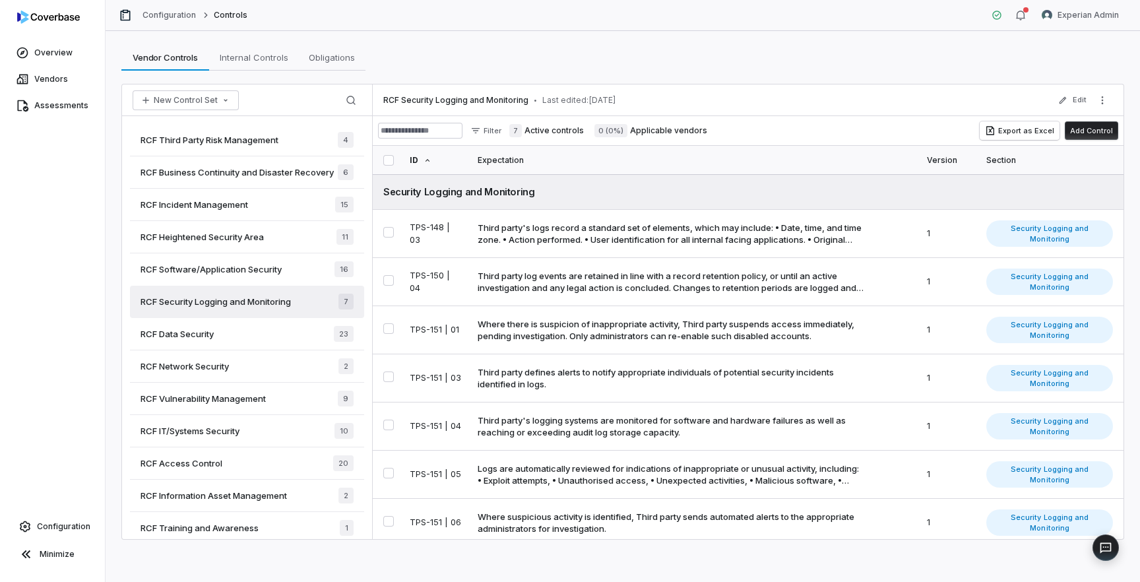
click at [229, 269] on span "RCF Software/Application Security" at bounding box center [211, 269] width 141 height 12
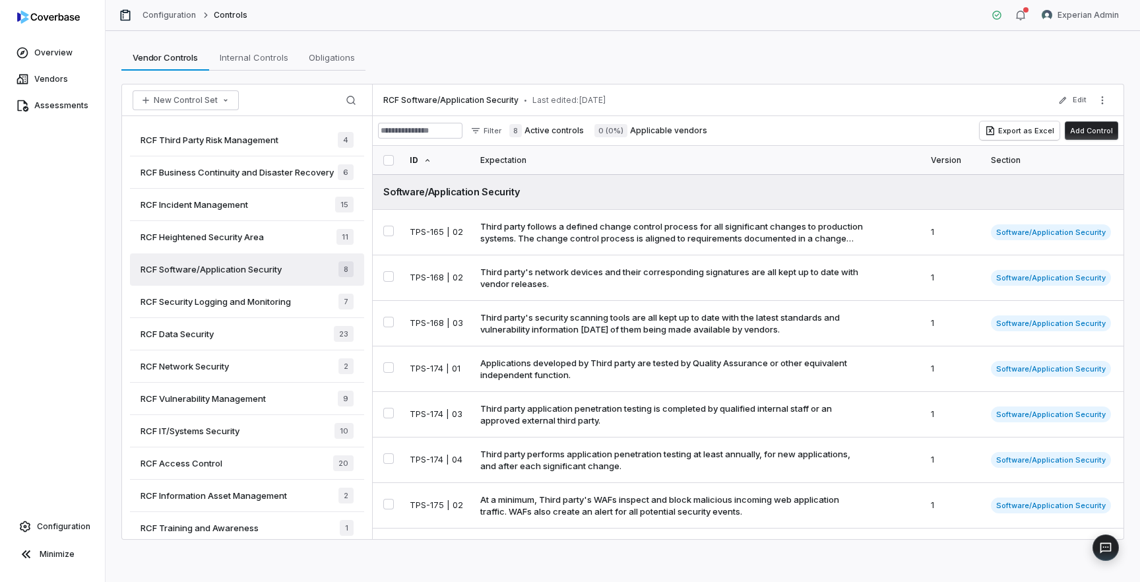
click at [314, 243] on div "RCF Heightened Security Area 11" at bounding box center [247, 237] width 234 height 32
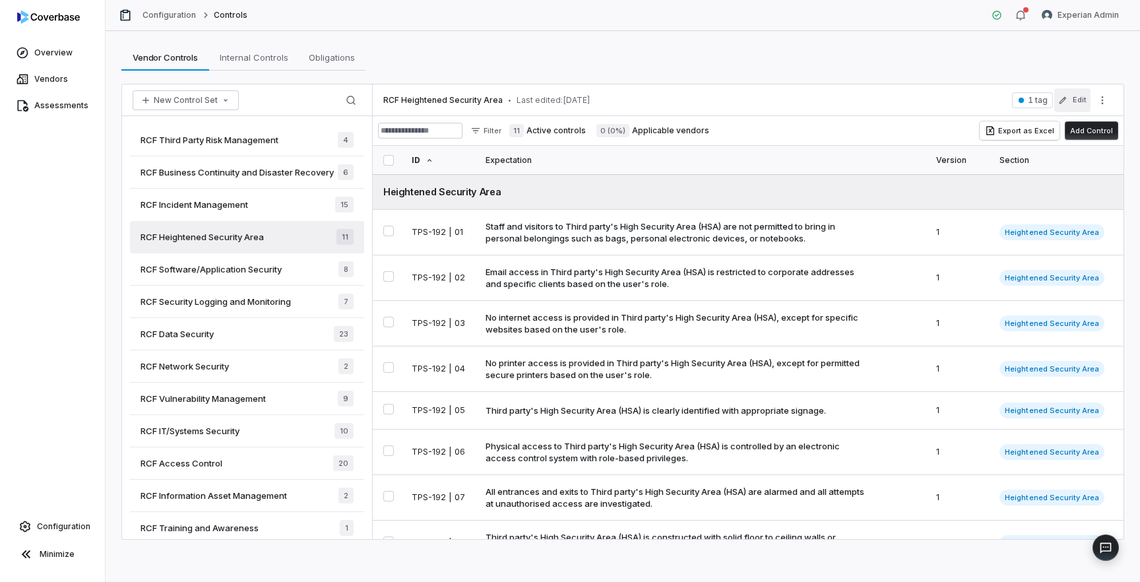
click at [1086, 102] on button "Edit" at bounding box center [1072, 100] width 36 height 24
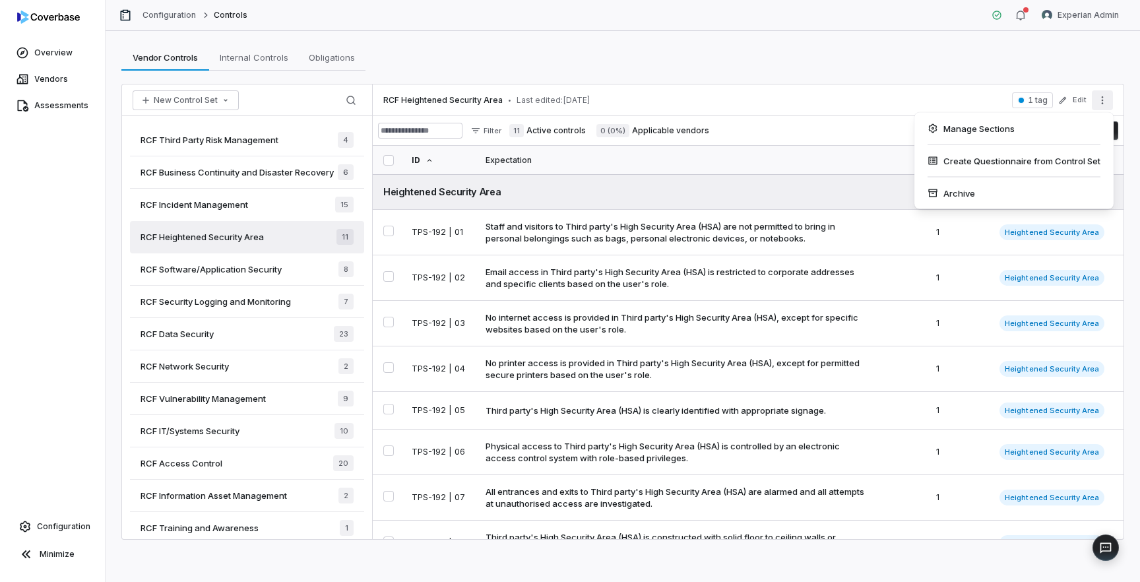
click at [1099, 102] on icon "More actions" at bounding box center [1102, 100] width 11 height 11
click at [1020, 189] on div "Archive" at bounding box center [1014, 193] width 189 height 21
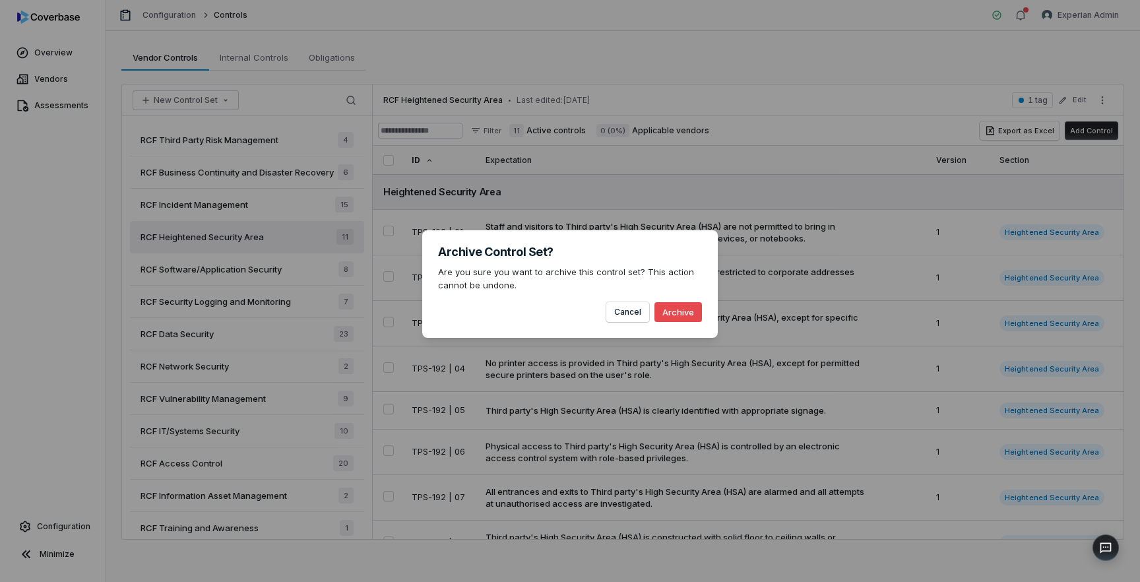
click at [686, 313] on button "Archive" at bounding box center [679, 312] width 48 height 20
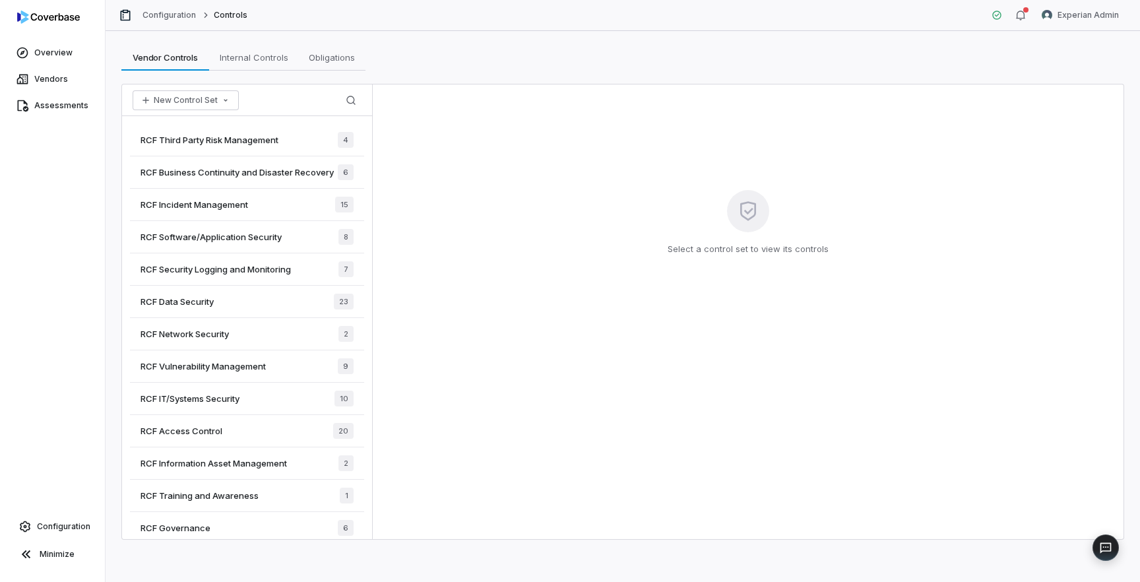
click at [282, 145] on div "RCF Third Party Risk Management 4" at bounding box center [247, 140] width 234 height 32
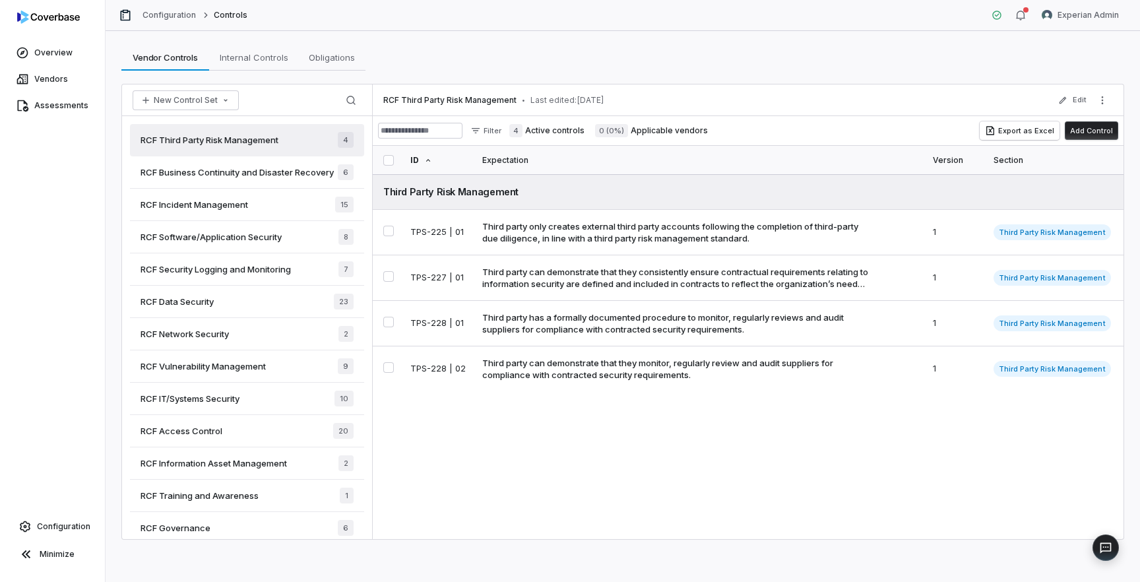
click at [293, 207] on div "RCF Incident Management 15" at bounding box center [247, 205] width 234 height 32
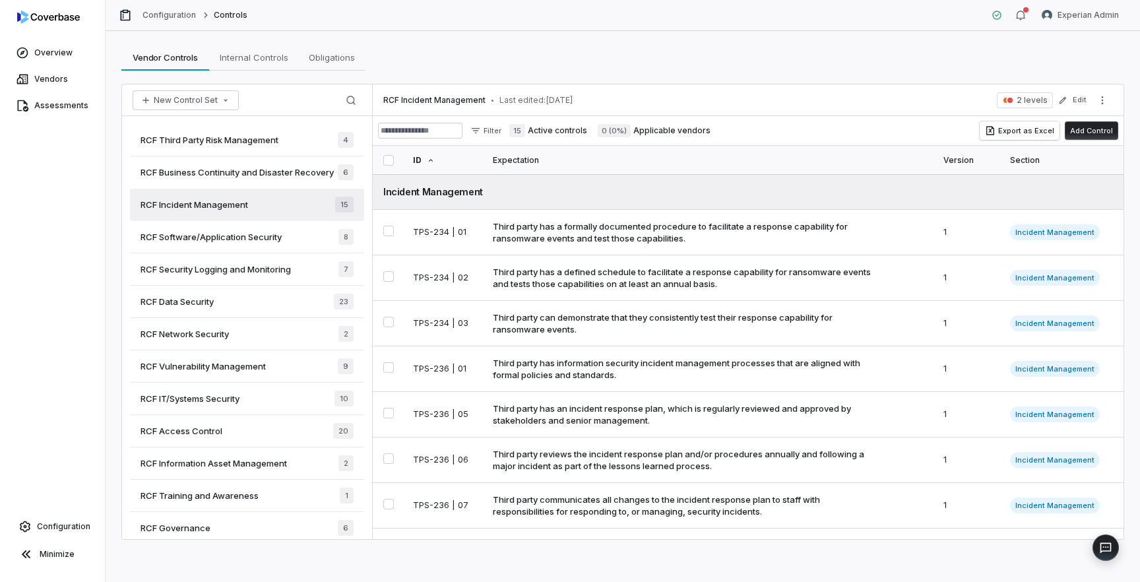
click at [291, 174] on span "RCF Business Continuity and Disaster Recovery" at bounding box center [237, 172] width 193 height 12
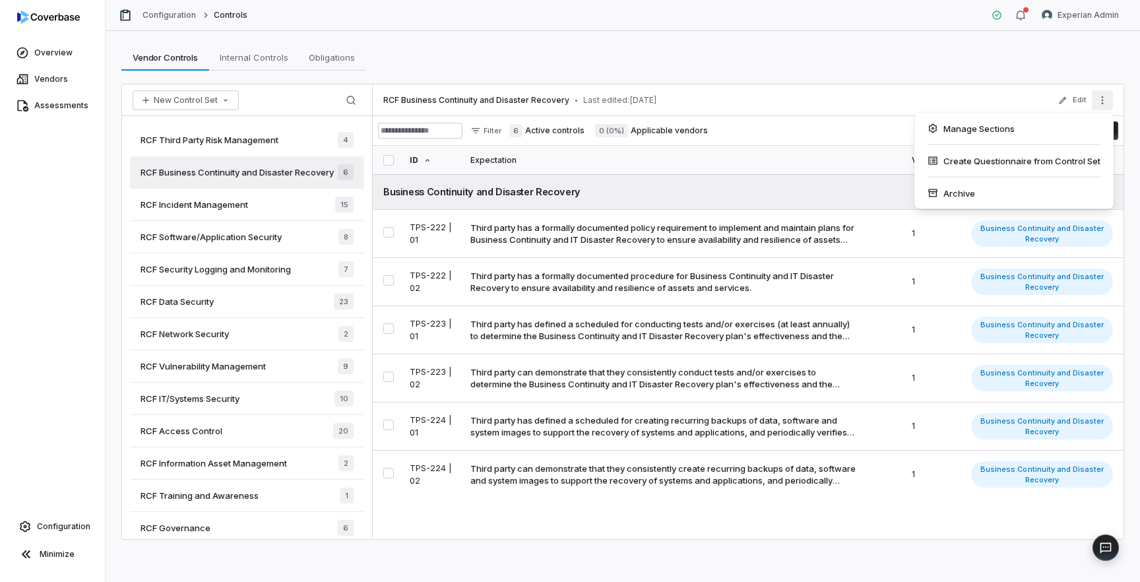
click at [1100, 98] on icon "More actions" at bounding box center [1102, 100] width 11 height 11
click at [1029, 189] on div "Archive" at bounding box center [1014, 193] width 189 height 21
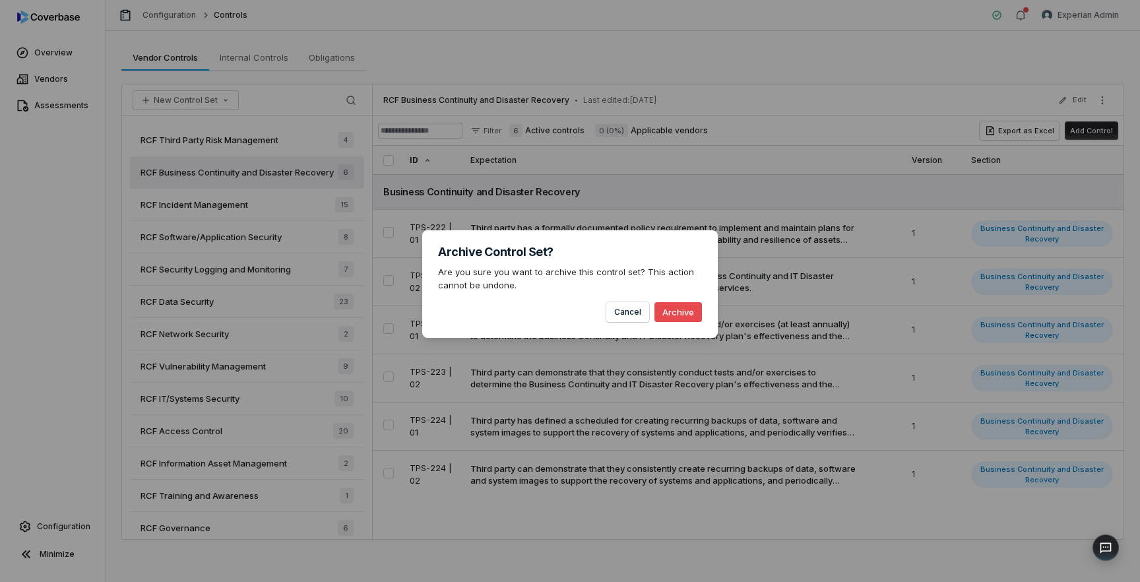
click at [686, 318] on button "Archive" at bounding box center [679, 312] width 48 height 20
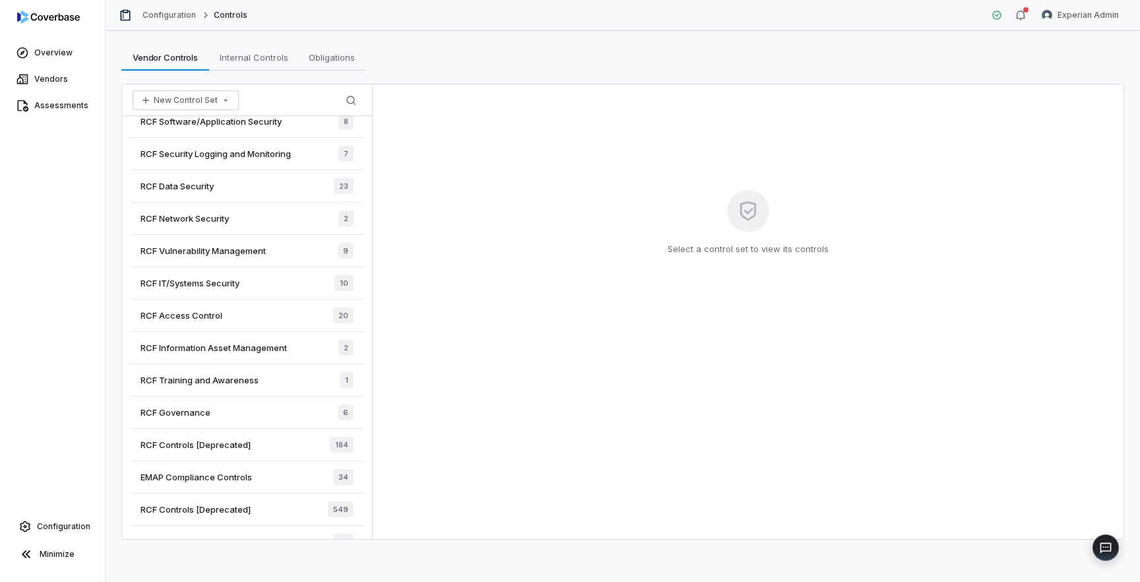
scroll to position [97, 0]
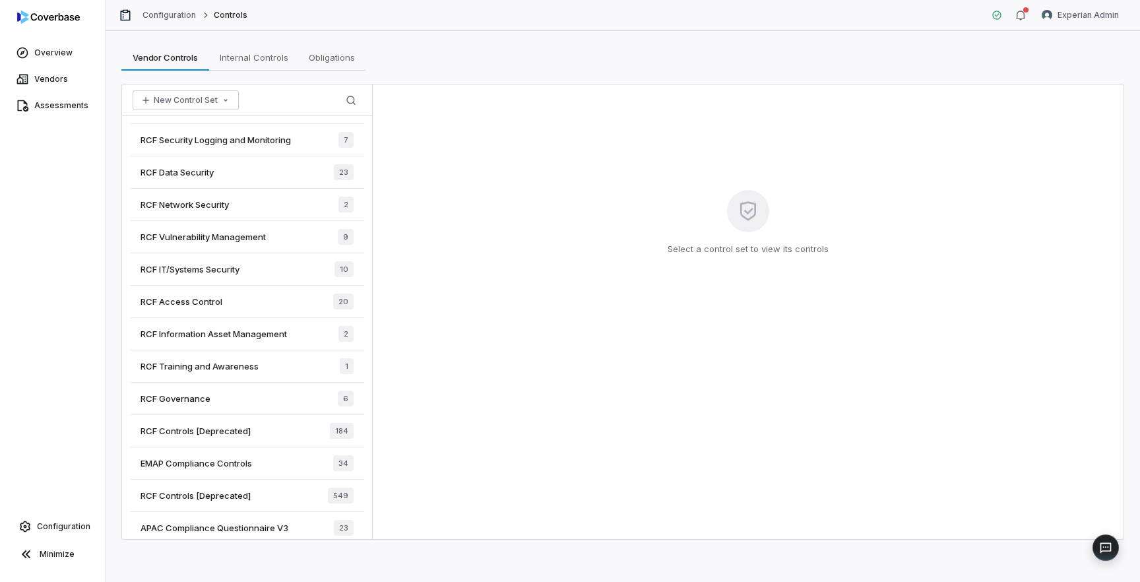
click at [199, 399] on span "RCF Governance" at bounding box center [176, 399] width 70 height 12
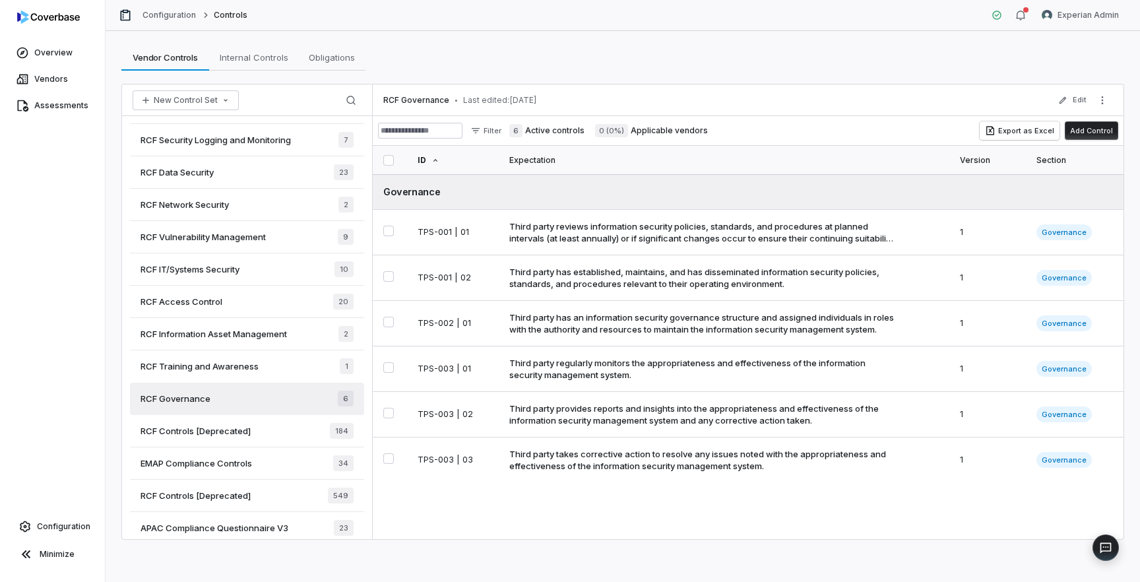
click at [241, 336] on span "RCF Information Asset Management" at bounding box center [214, 334] width 146 height 12
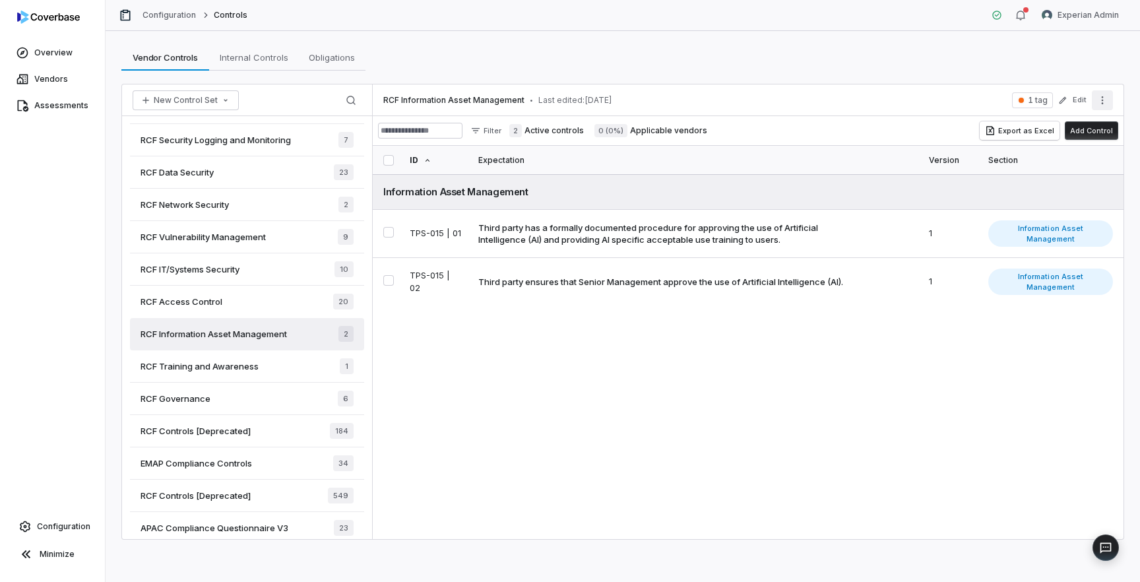
click at [1106, 107] on button "More actions" at bounding box center [1102, 100] width 21 height 20
click at [1054, 190] on div "Archive" at bounding box center [1014, 193] width 189 height 21
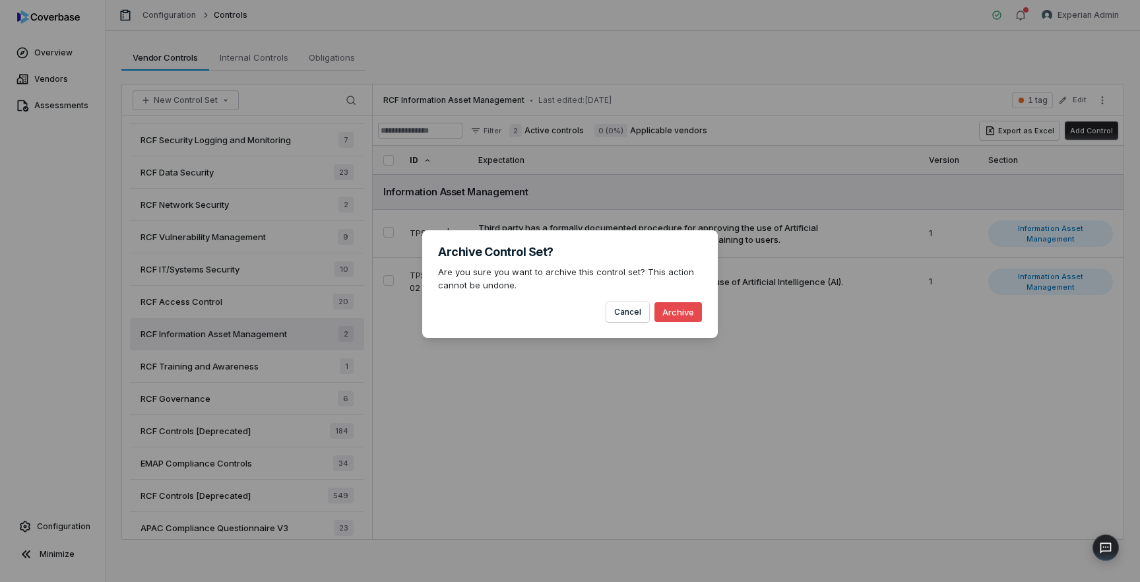
click at [683, 313] on button "Archive" at bounding box center [679, 312] width 48 height 20
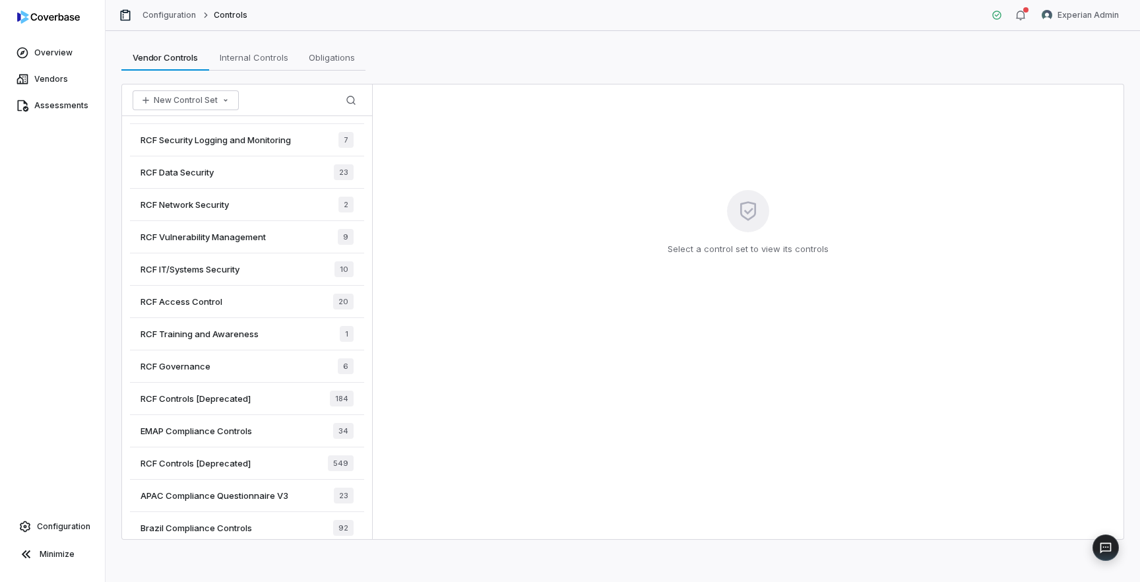
click at [727, 456] on div "Select a control set to view its controls" at bounding box center [748, 311] width 751 height 455
